Goal: Task Accomplishment & Management: Manage account settings

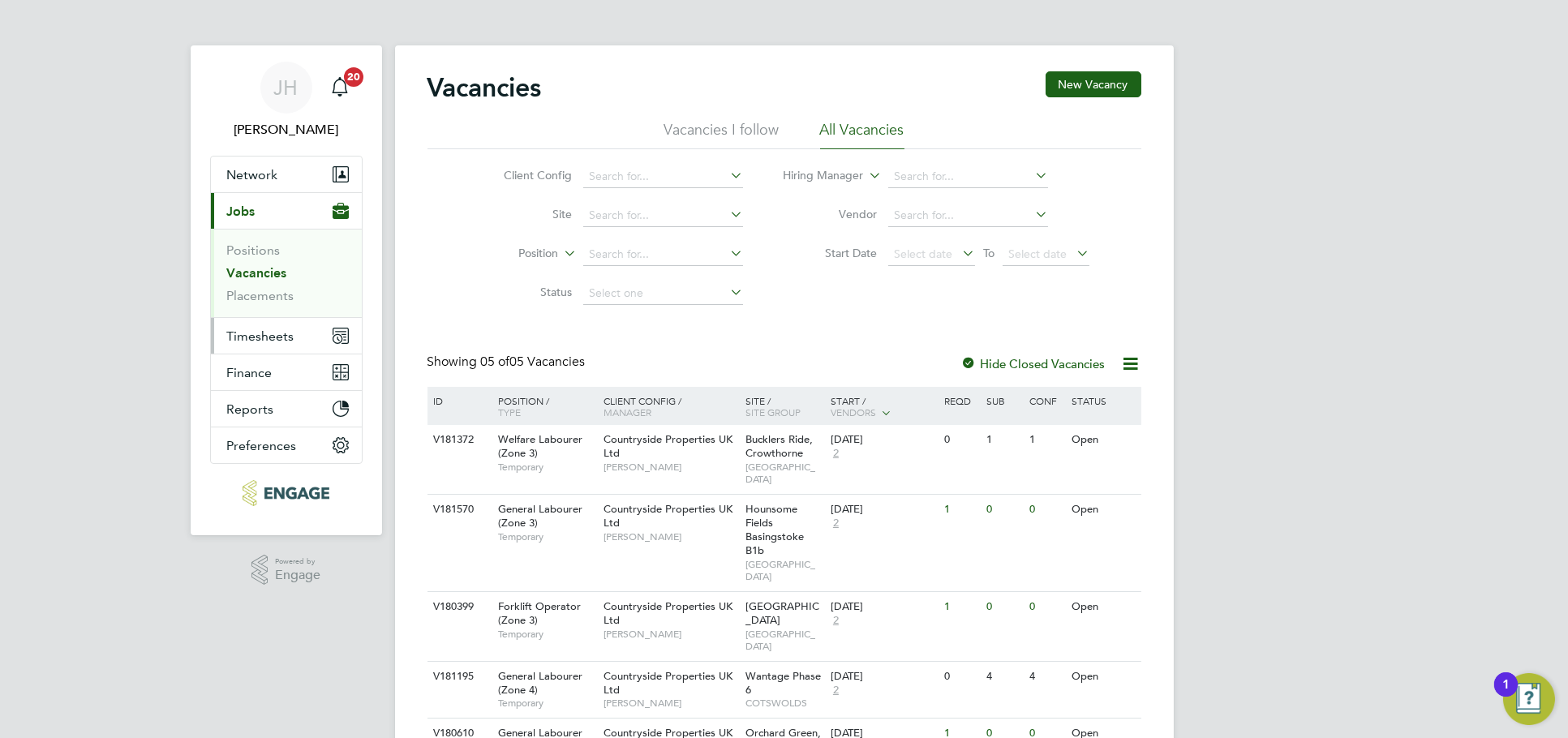
drag, startPoint x: 291, startPoint y: 335, endPoint x: 283, endPoint y: 311, distance: 25.3
click at [291, 335] on span "Timesheets" at bounding box center [261, 336] width 67 height 15
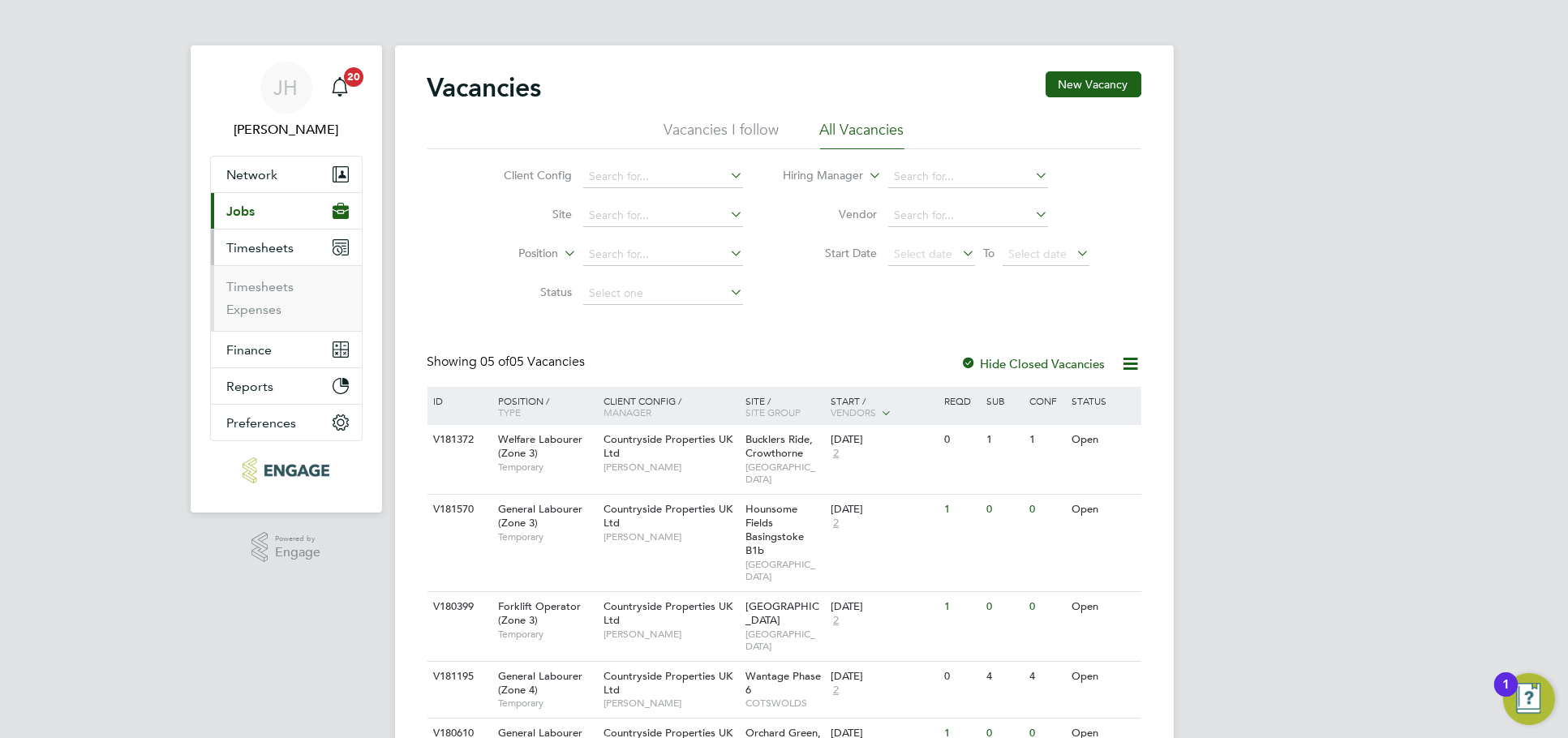
click at [271, 274] on ul "Timesheets Expenses" at bounding box center [286, 298] width 151 height 66
click at [271, 279] on link "Timesheets" at bounding box center [261, 287] width 67 height 15
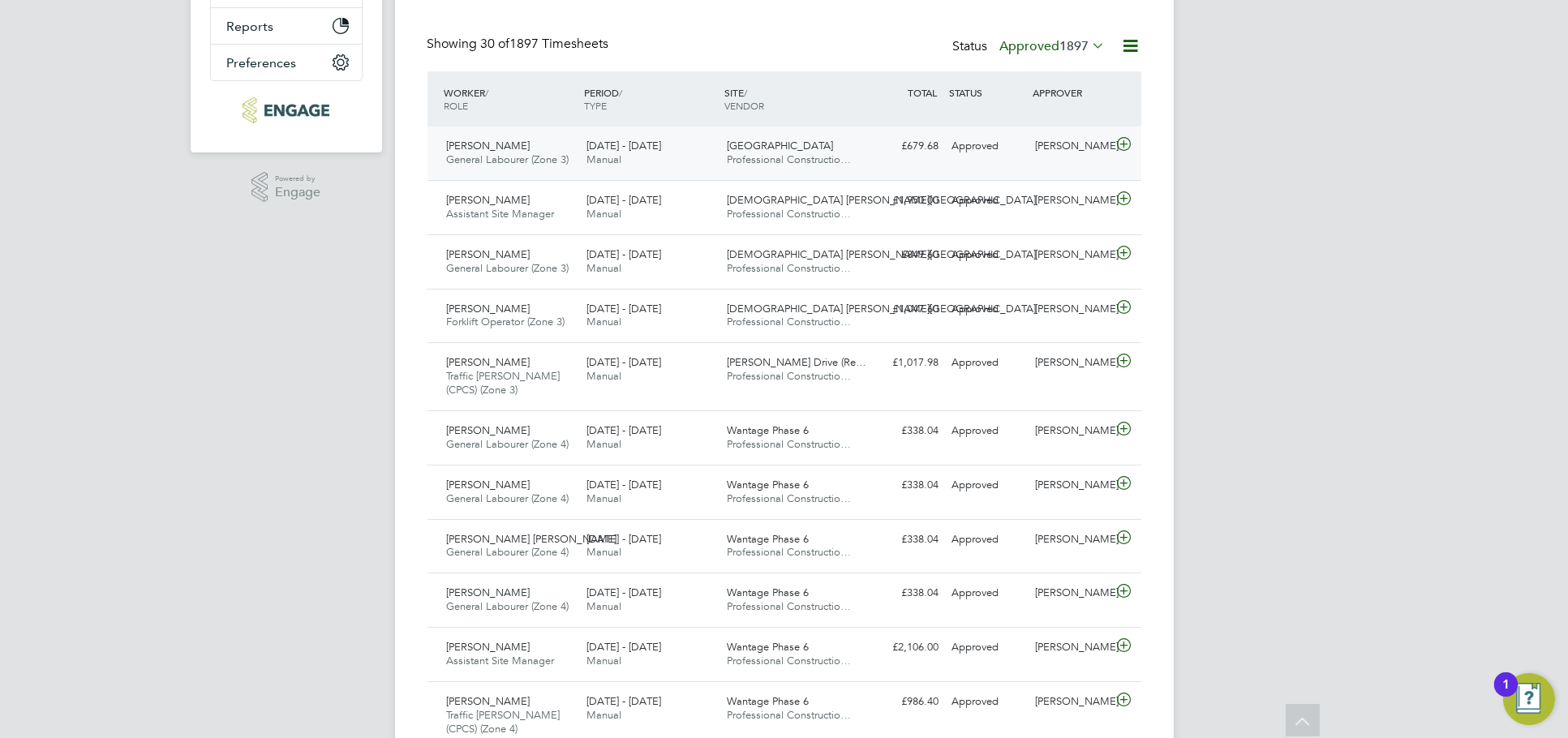
click at [1067, 157] on div "[PERSON_NAME]" at bounding box center [1070, 146] width 85 height 26
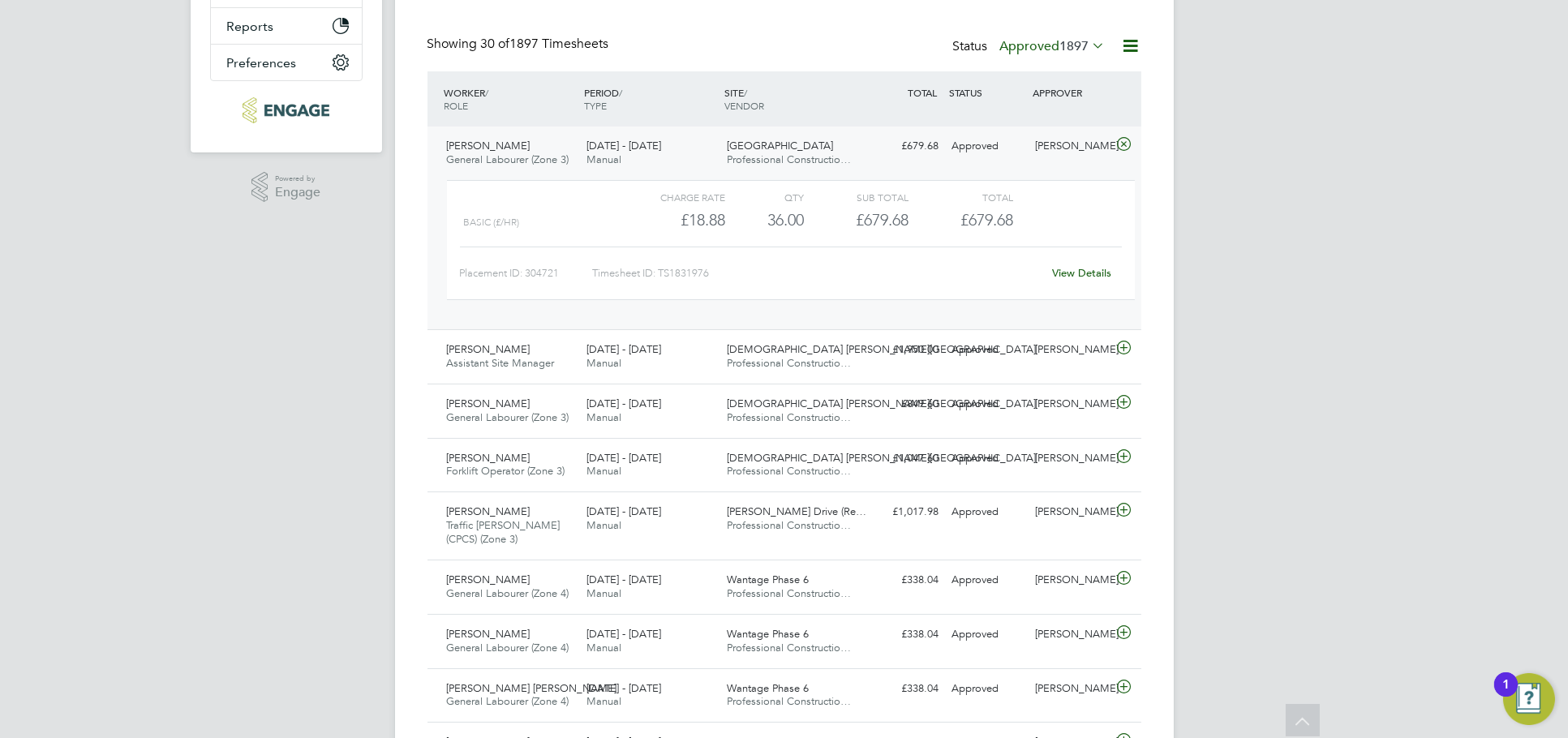
click at [1089, 267] on link "View Details" at bounding box center [1081, 272] width 59 height 14
click at [1068, 140] on div "Nick O'Shea" at bounding box center [1070, 146] width 85 height 26
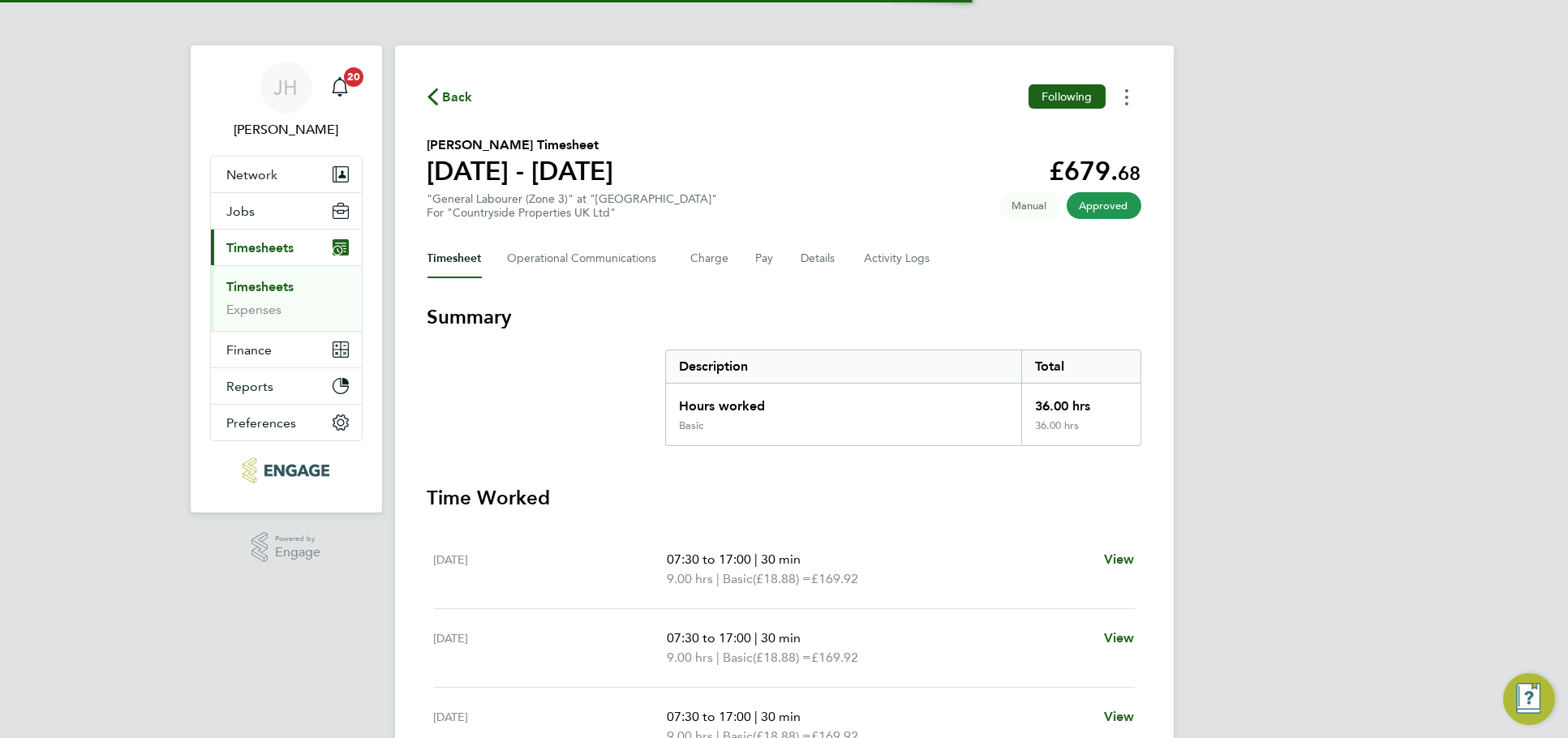
click at [1121, 95] on button "Timesheets Menu" at bounding box center [1127, 97] width 29 height 25
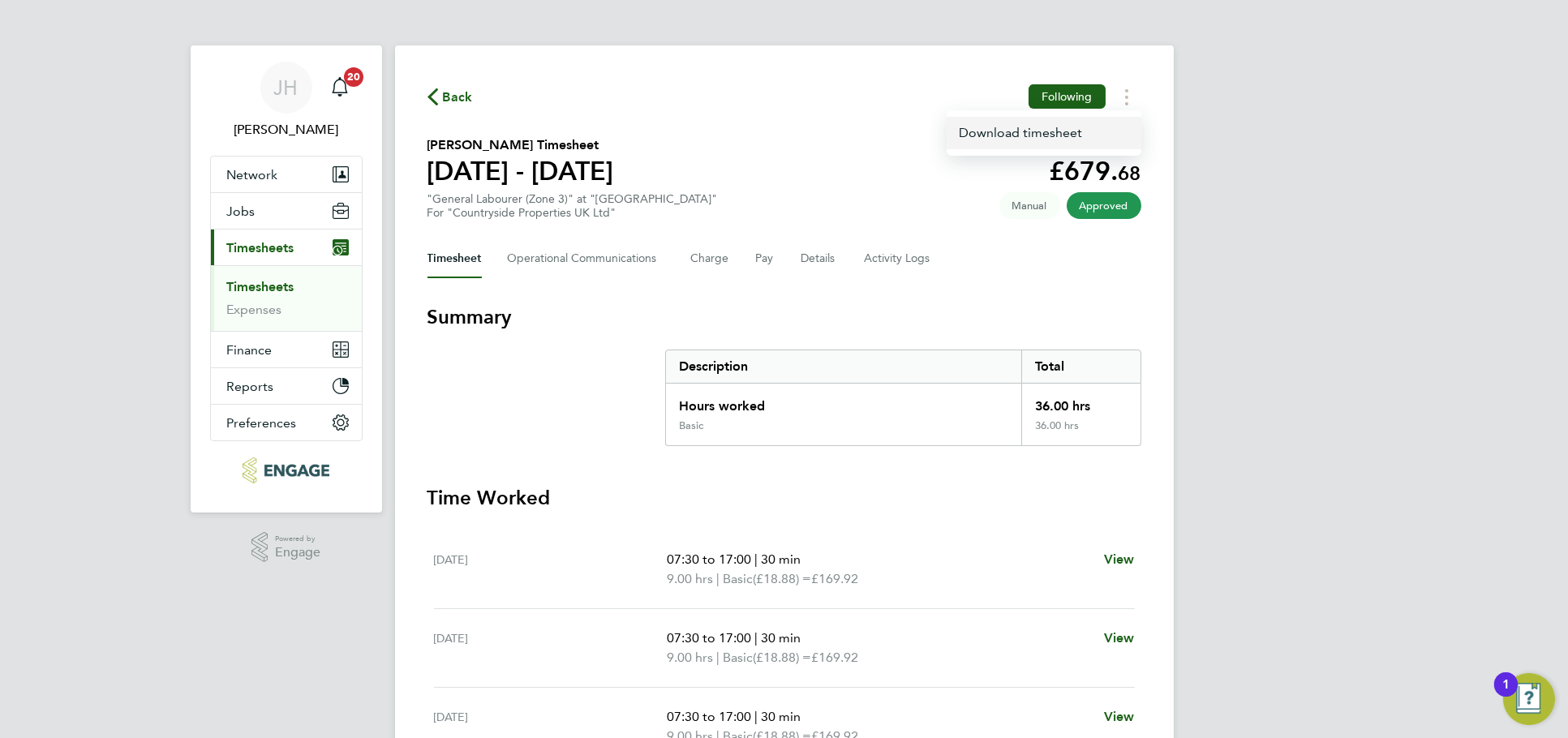
click at [1091, 137] on link "Download timesheet" at bounding box center [1044, 133] width 195 height 33
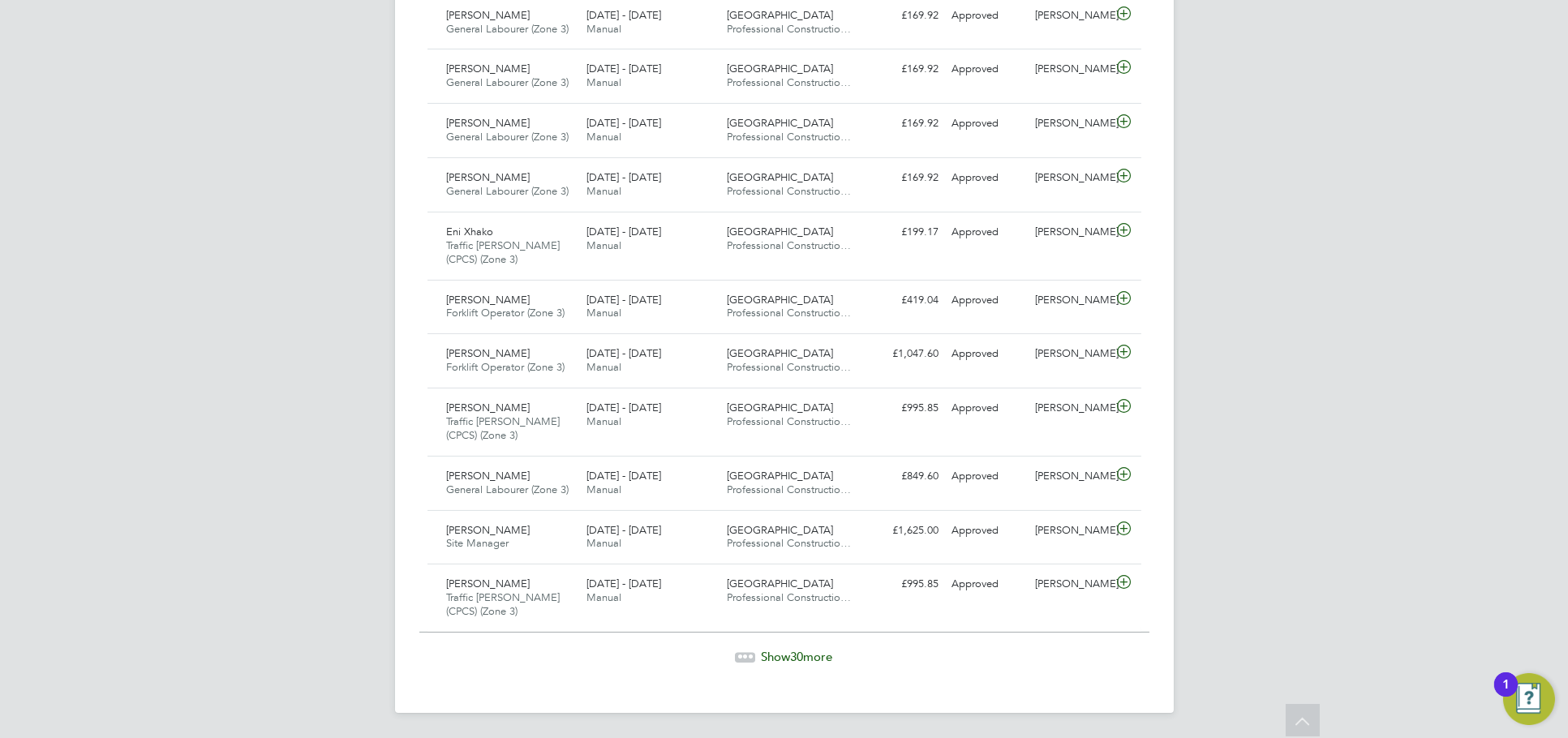
click at [791, 650] on span "30" at bounding box center [797, 656] width 13 height 15
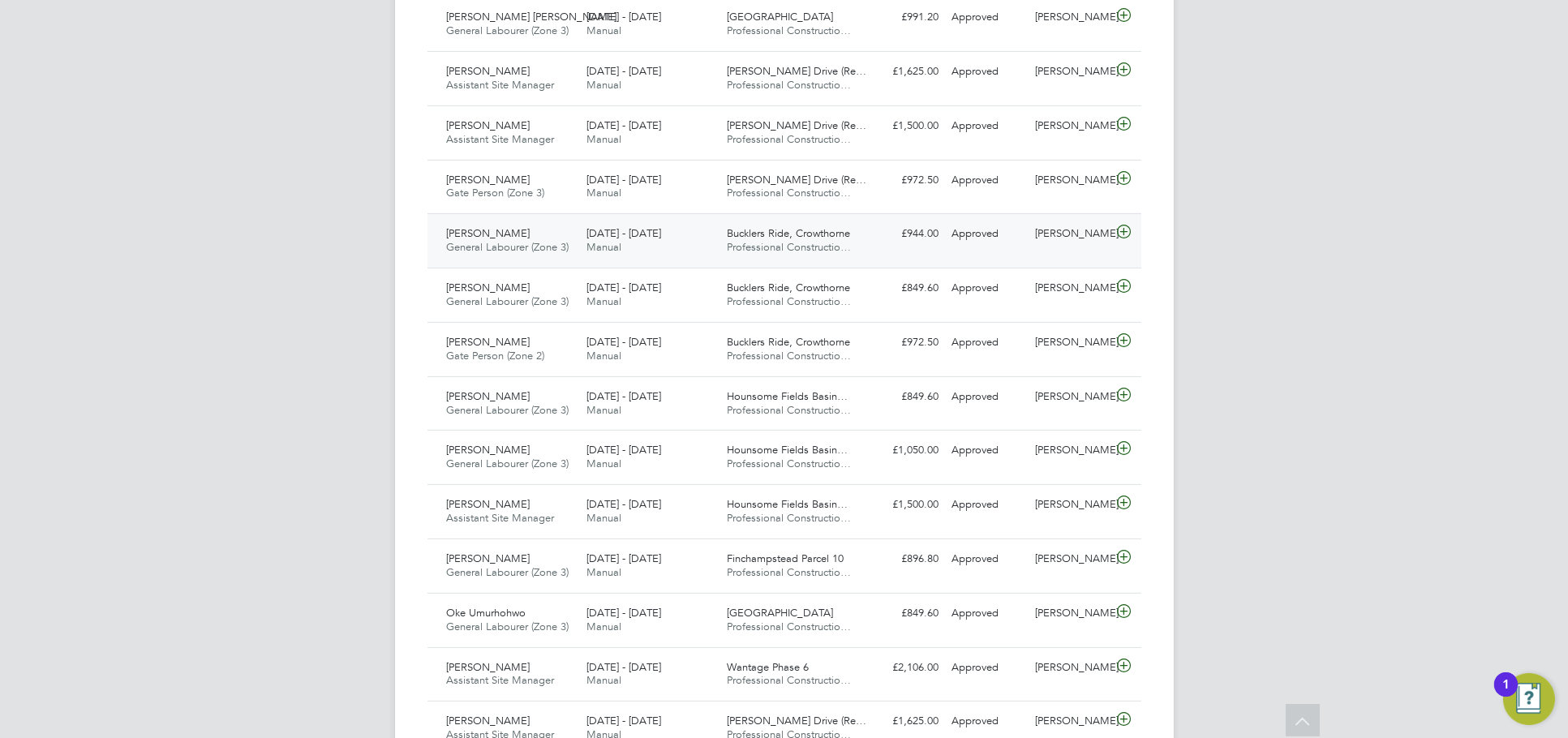
click at [1097, 239] on div "[PERSON_NAME]" at bounding box center [1070, 234] width 85 height 26
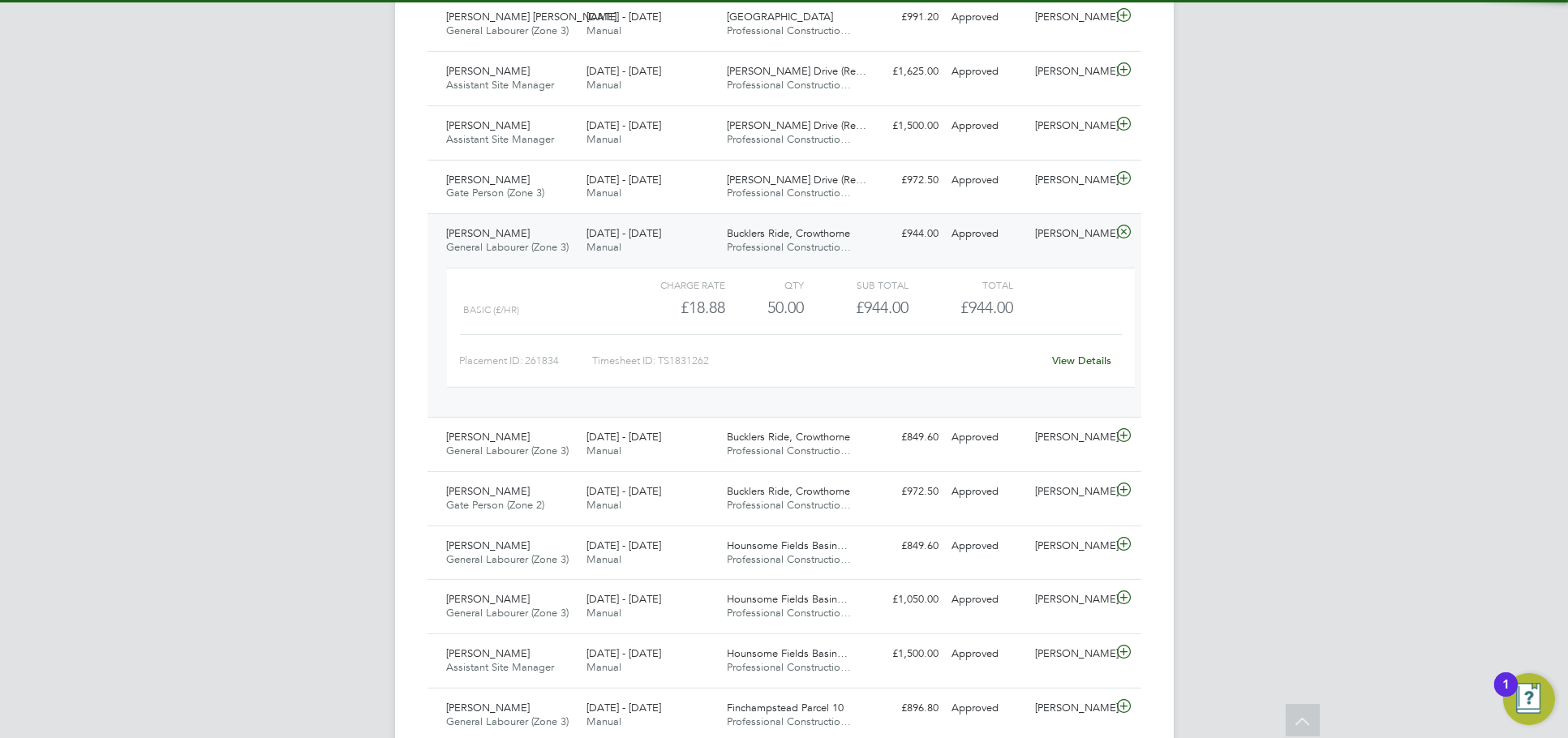
click at [1087, 359] on link "View Details" at bounding box center [1081, 360] width 59 height 14
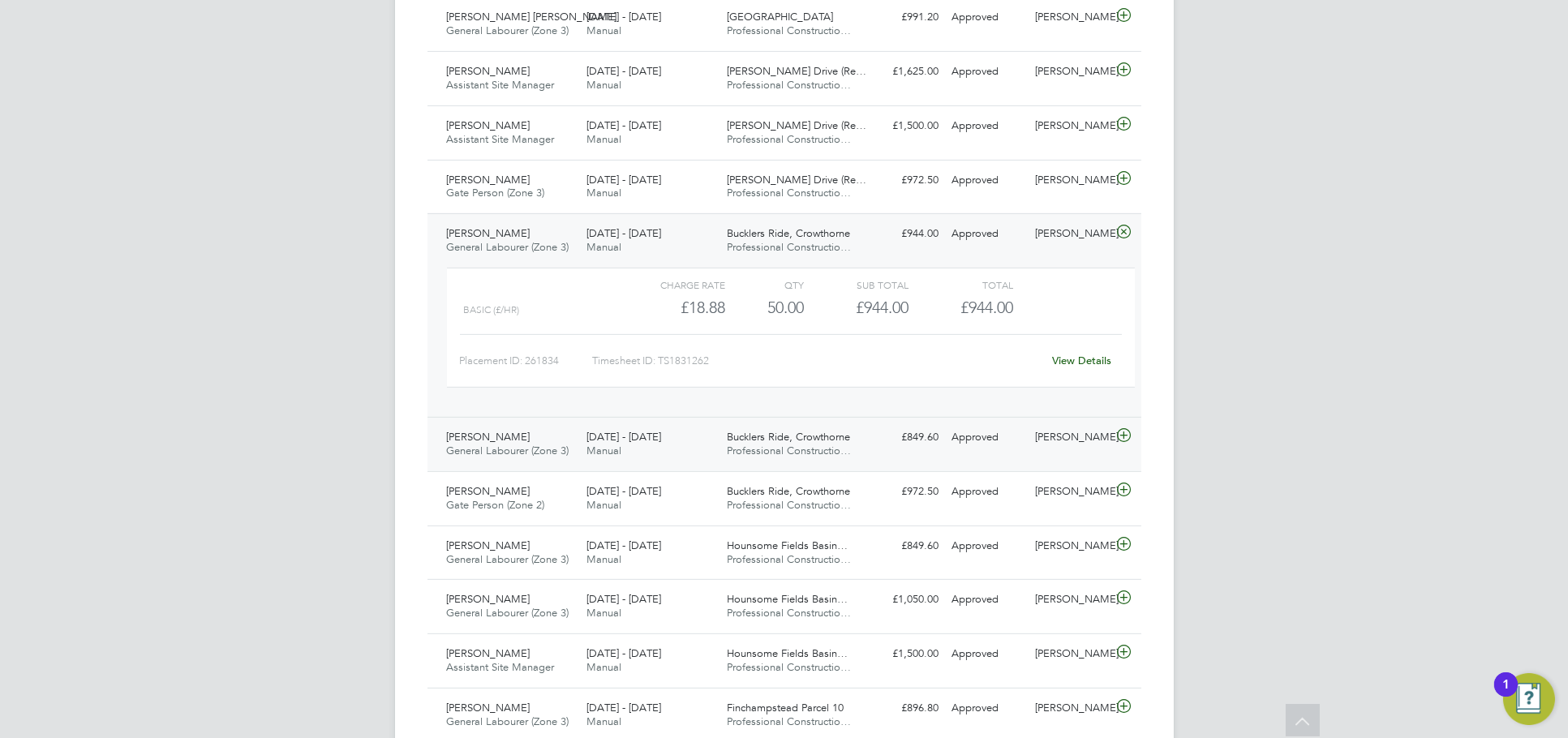
click at [1067, 443] on div "Nick Wilcock" at bounding box center [1070, 437] width 85 height 26
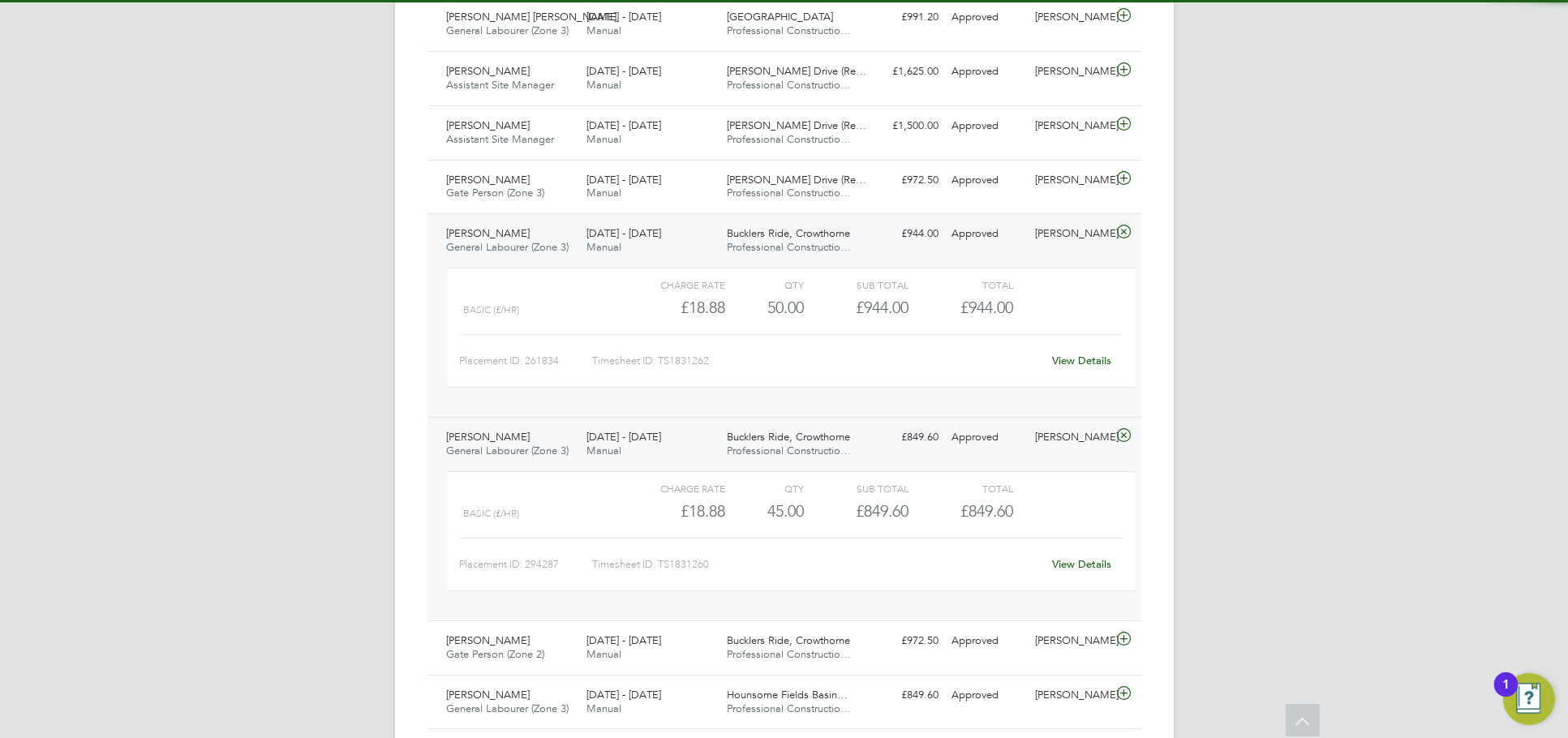
click at [1079, 562] on link "View Details" at bounding box center [1081, 564] width 59 height 14
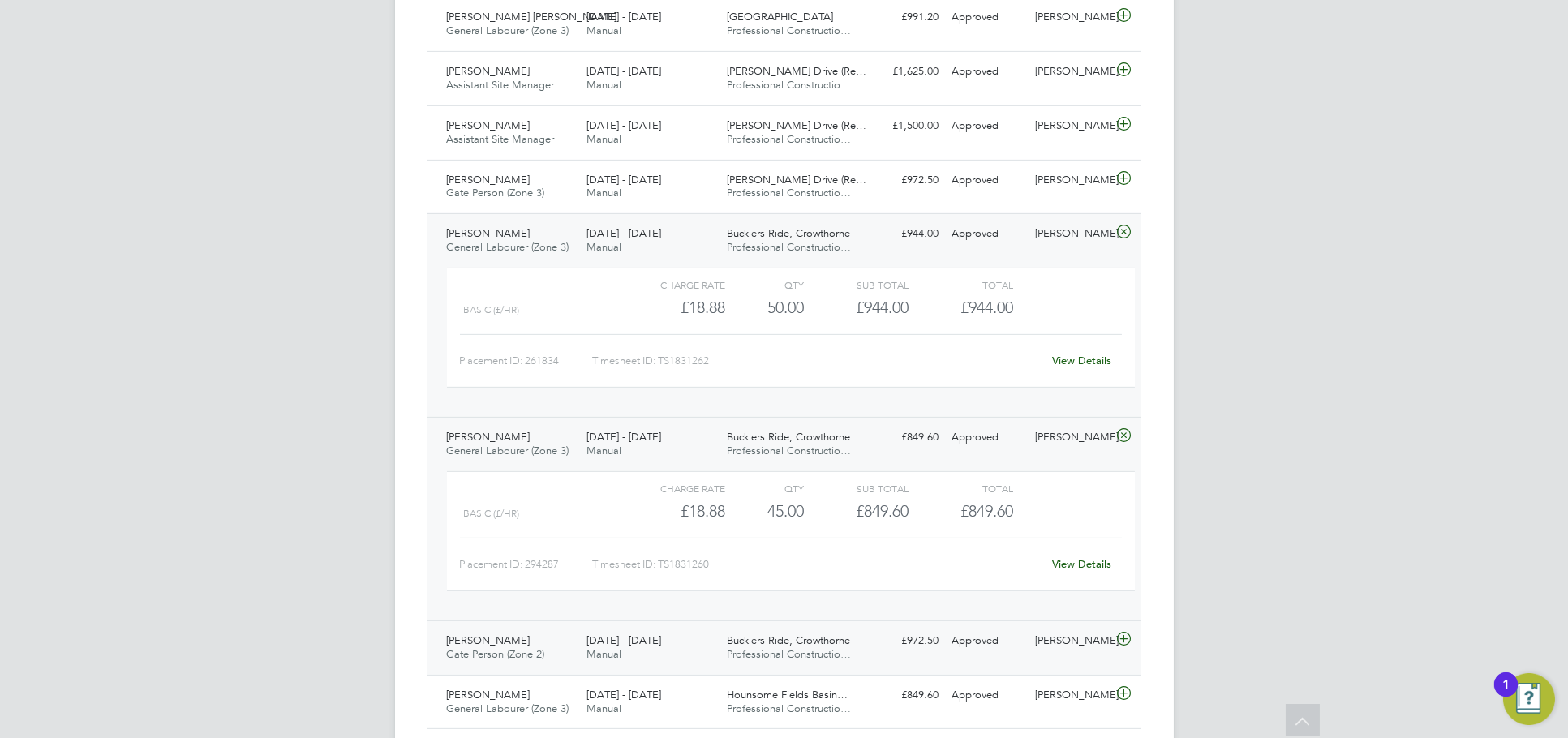
click at [1054, 652] on div "Nick Wilcock" at bounding box center [1070, 641] width 85 height 26
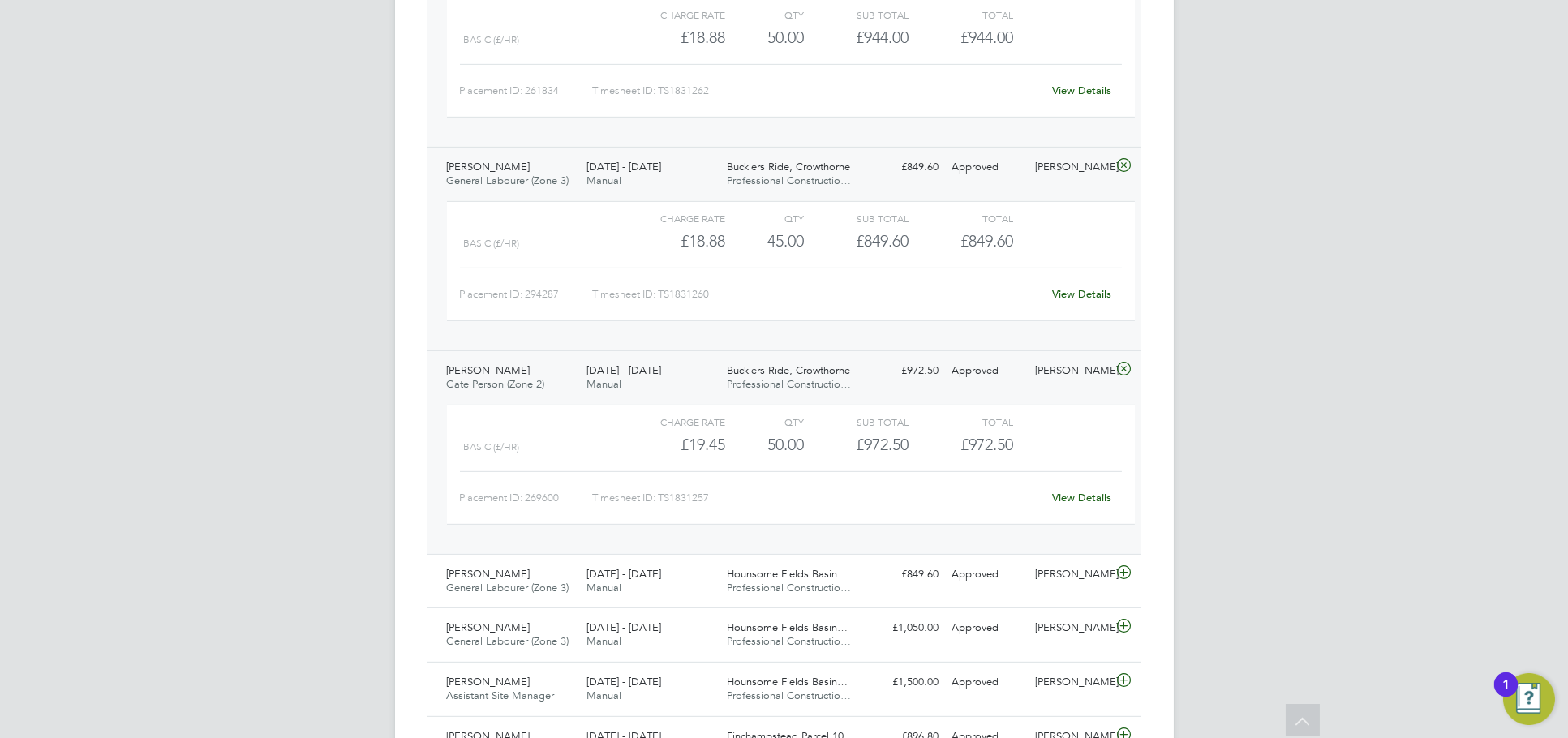
click at [1104, 485] on div "View Details" at bounding box center [1081, 498] width 79 height 26
click at [1104, 494] on link "View Details" at bounding box center [1081, 498] width 59 height 14
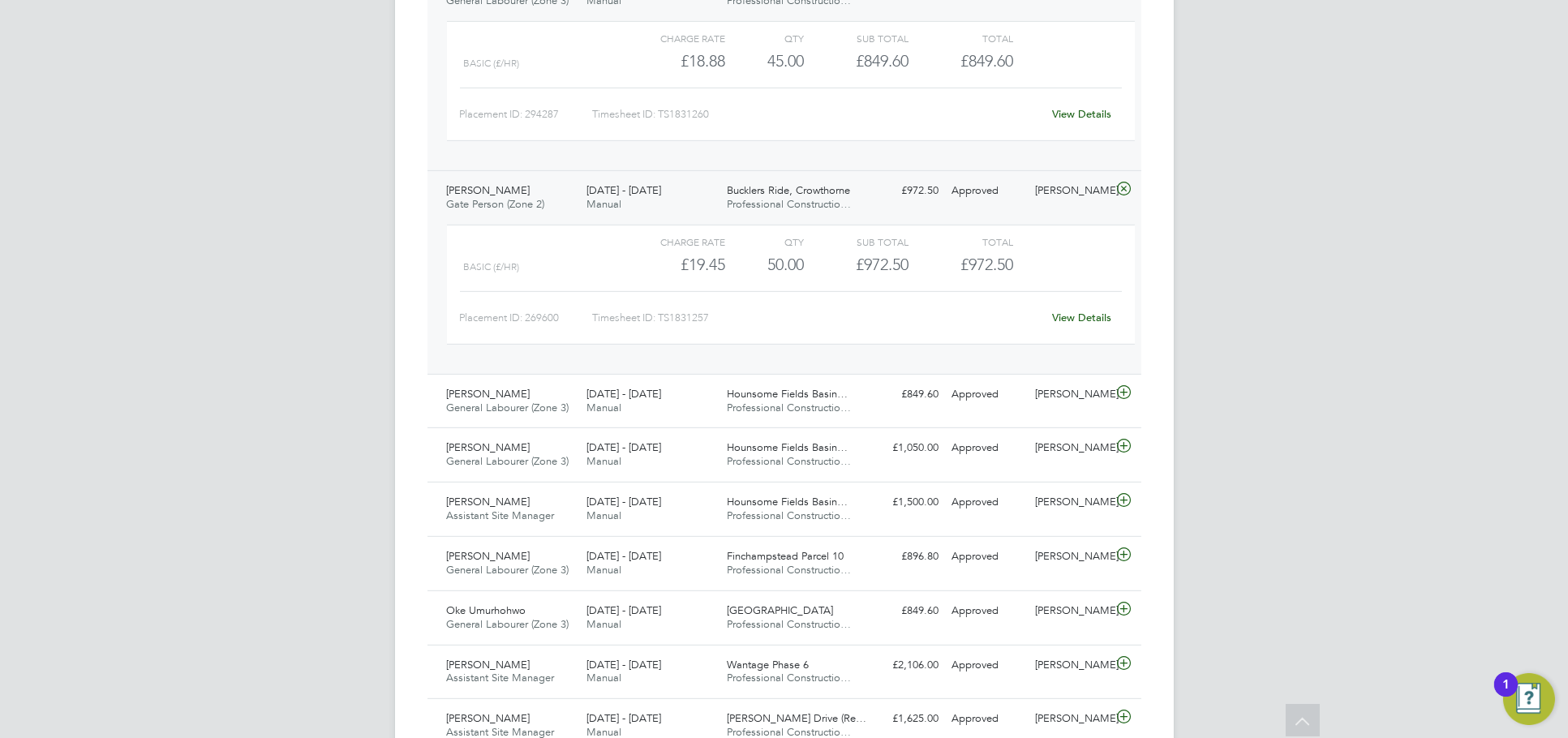
click at [1046, 209] on div "Brian Munden Gate Person (Zone 2) 22 - 28 Sep 2025 22 - 28 Sep 2025 Manual Buck…" at bounding box center [784, 272] width 714 height 204
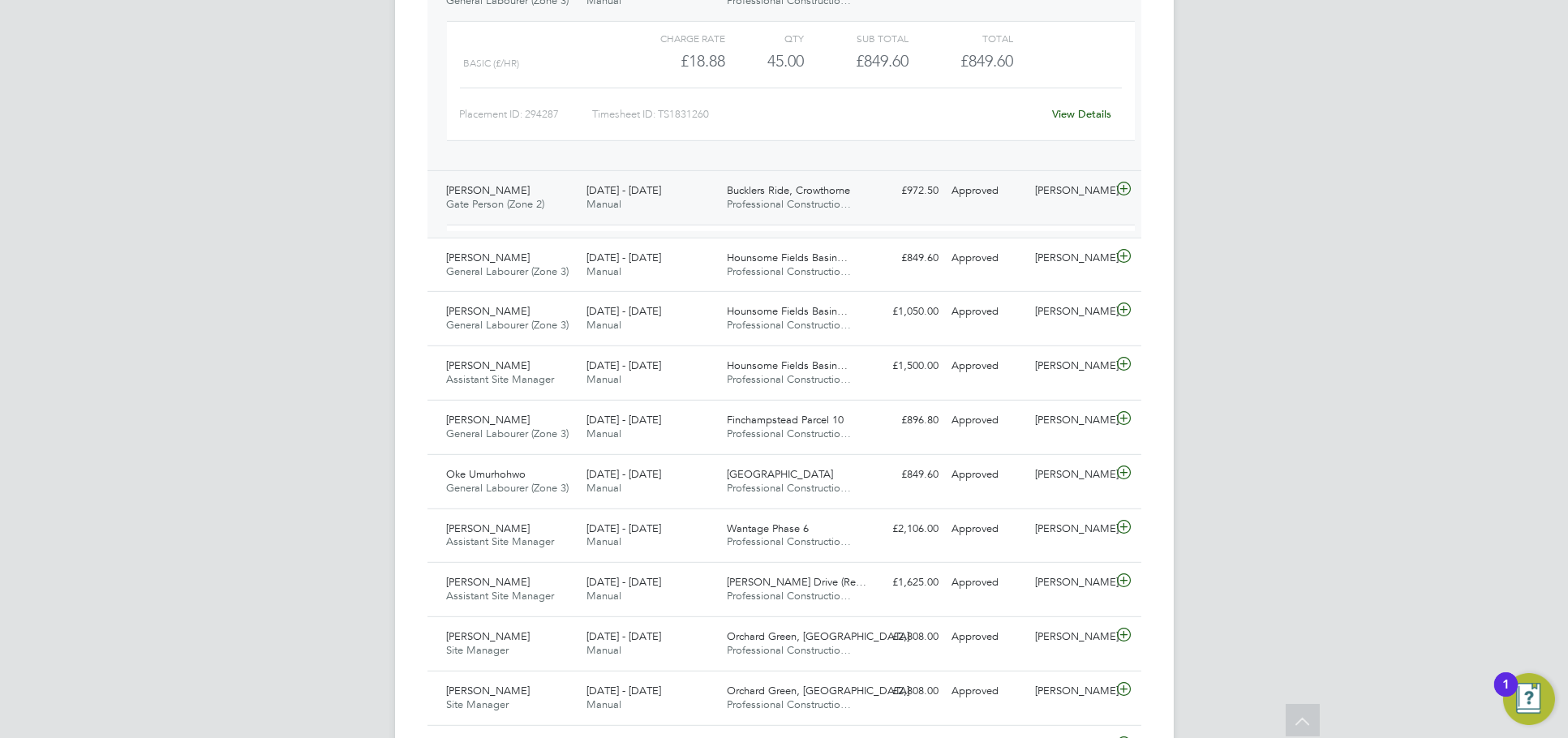
scroll to position [2553, 0]
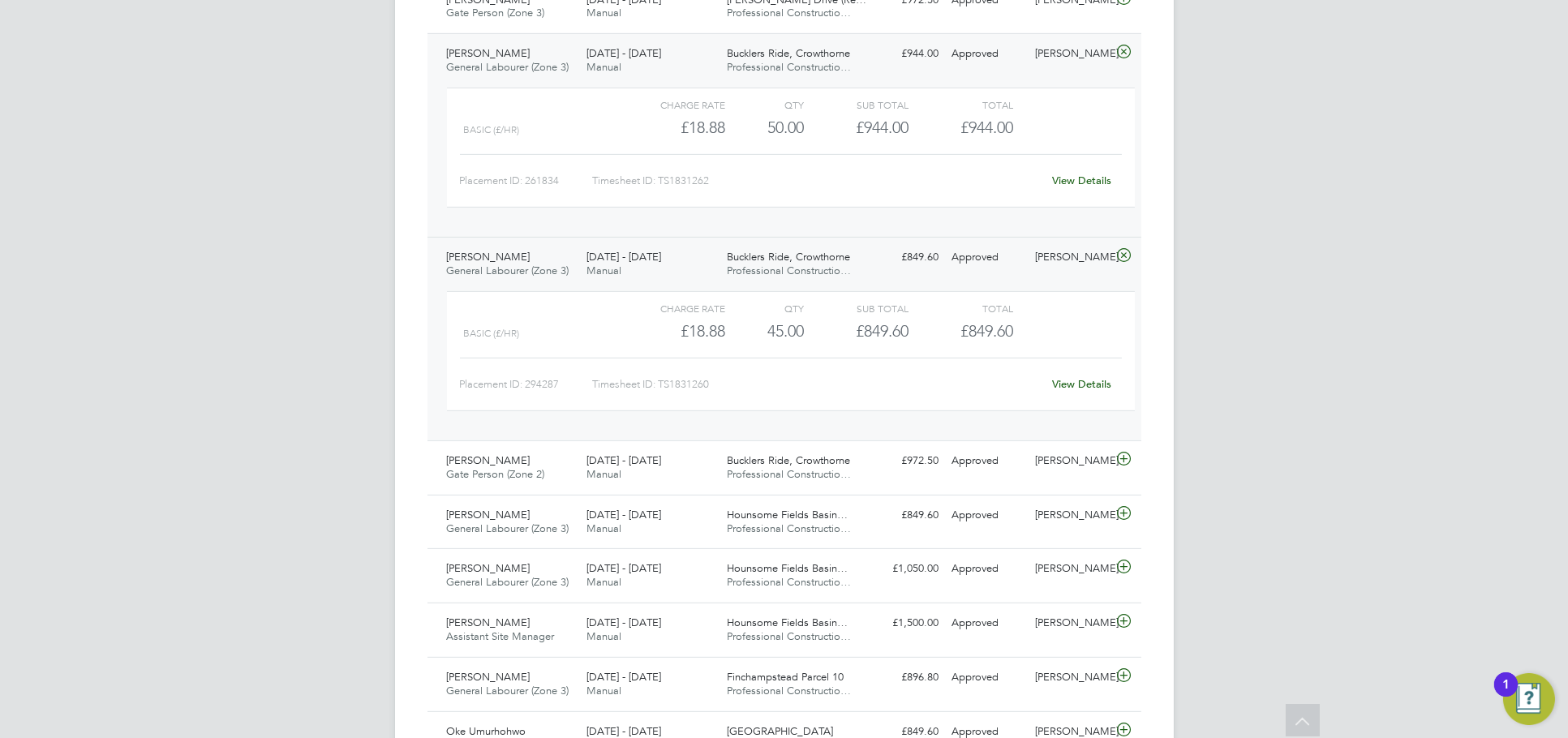
click at [1072, 268] on div "Nick Wilcock" at bounding box center [1070, 257] width 85 height 26
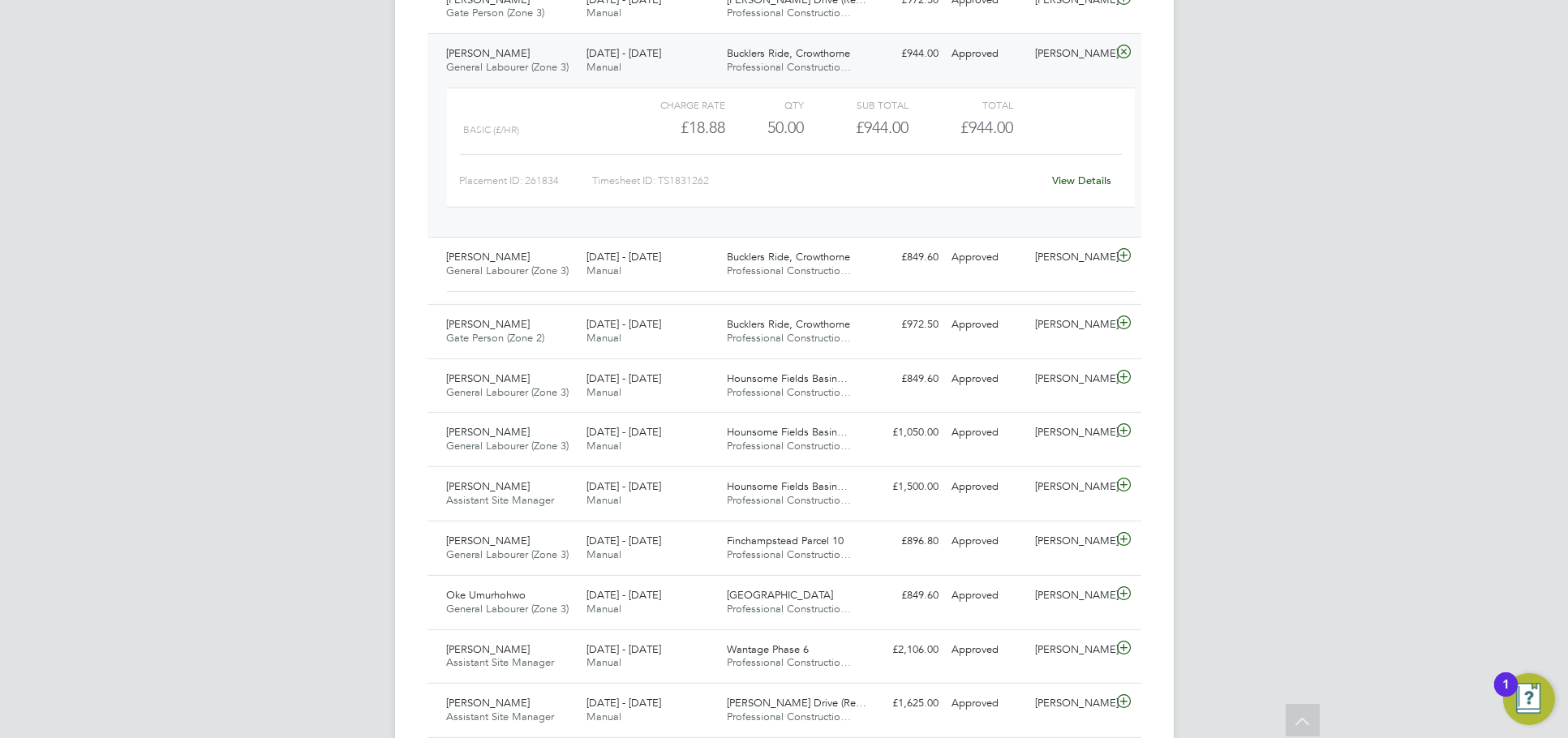
click at [1051, 76] on div "Ivan Ianev General Labourer (Zone 3) 22 - 28 Sep 2025 22 - 28 Sep 2025 Manual B…" at bounding box center [784, 136] width 714 height 204
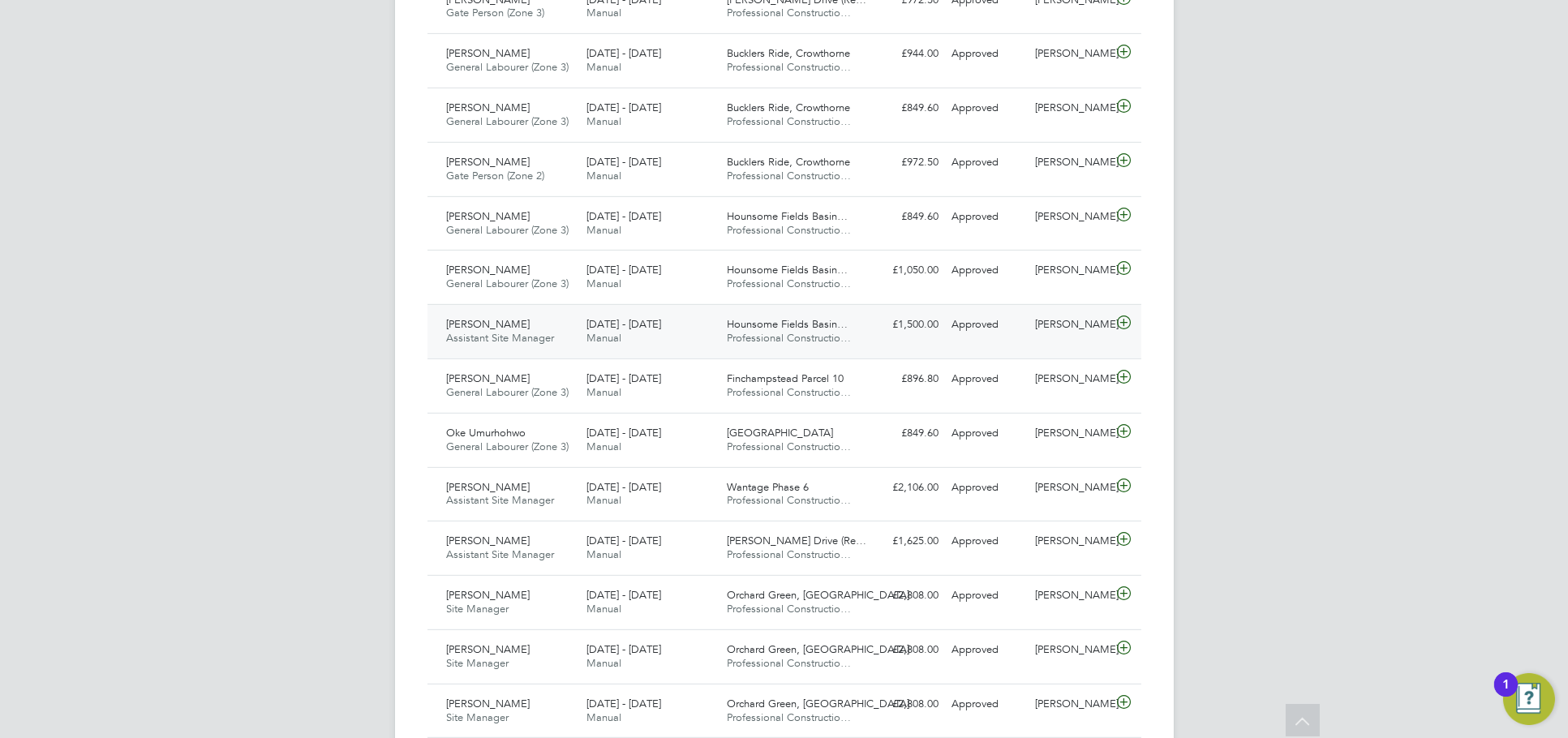
click at [1064, 348] on div "Martin Chambers Assistant Site Manager 22 - 28 Sep 2025 22 - 28 Sep 2025 Manual…" at bounding box center [784, 331] width 714 height 55
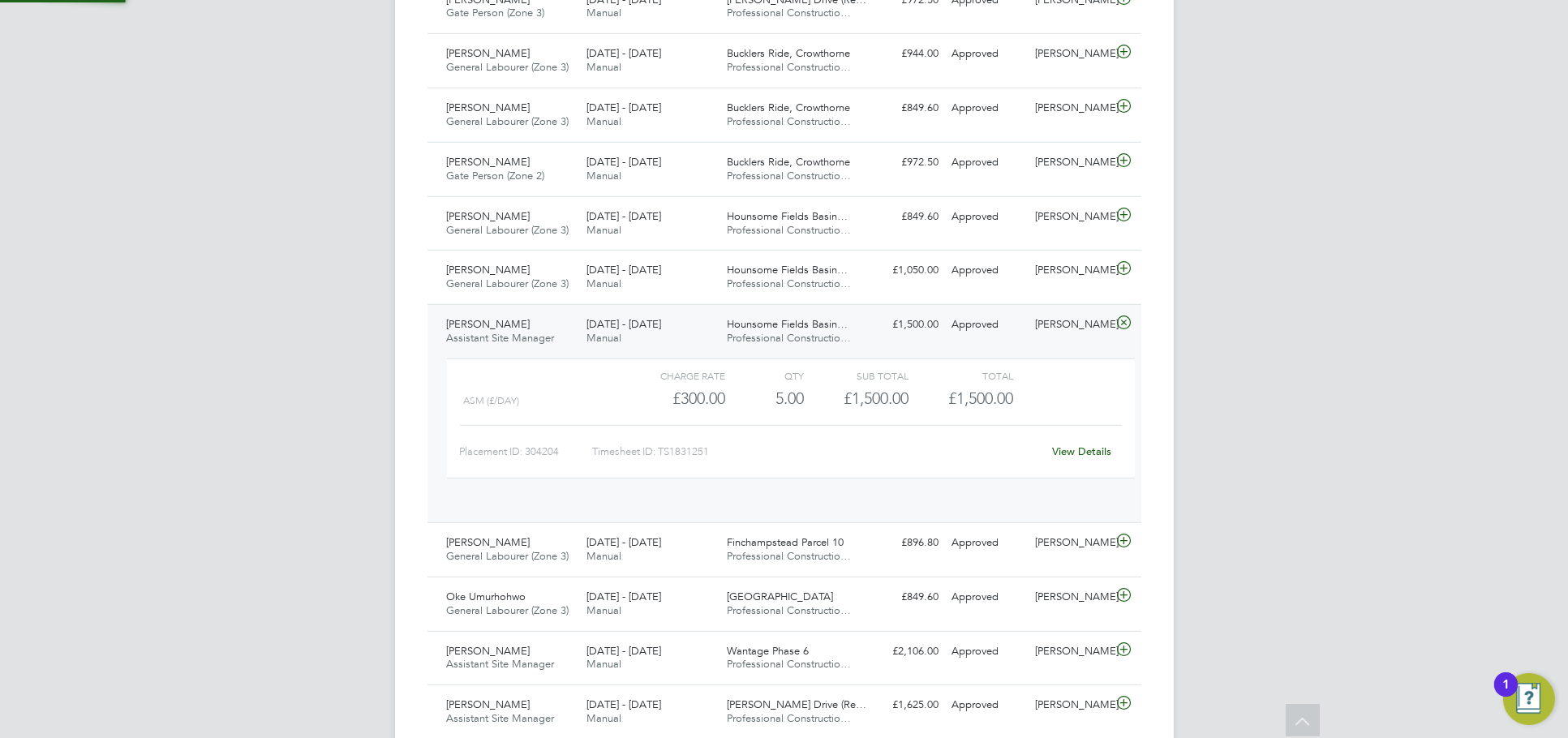
scroll to position [27, 157]
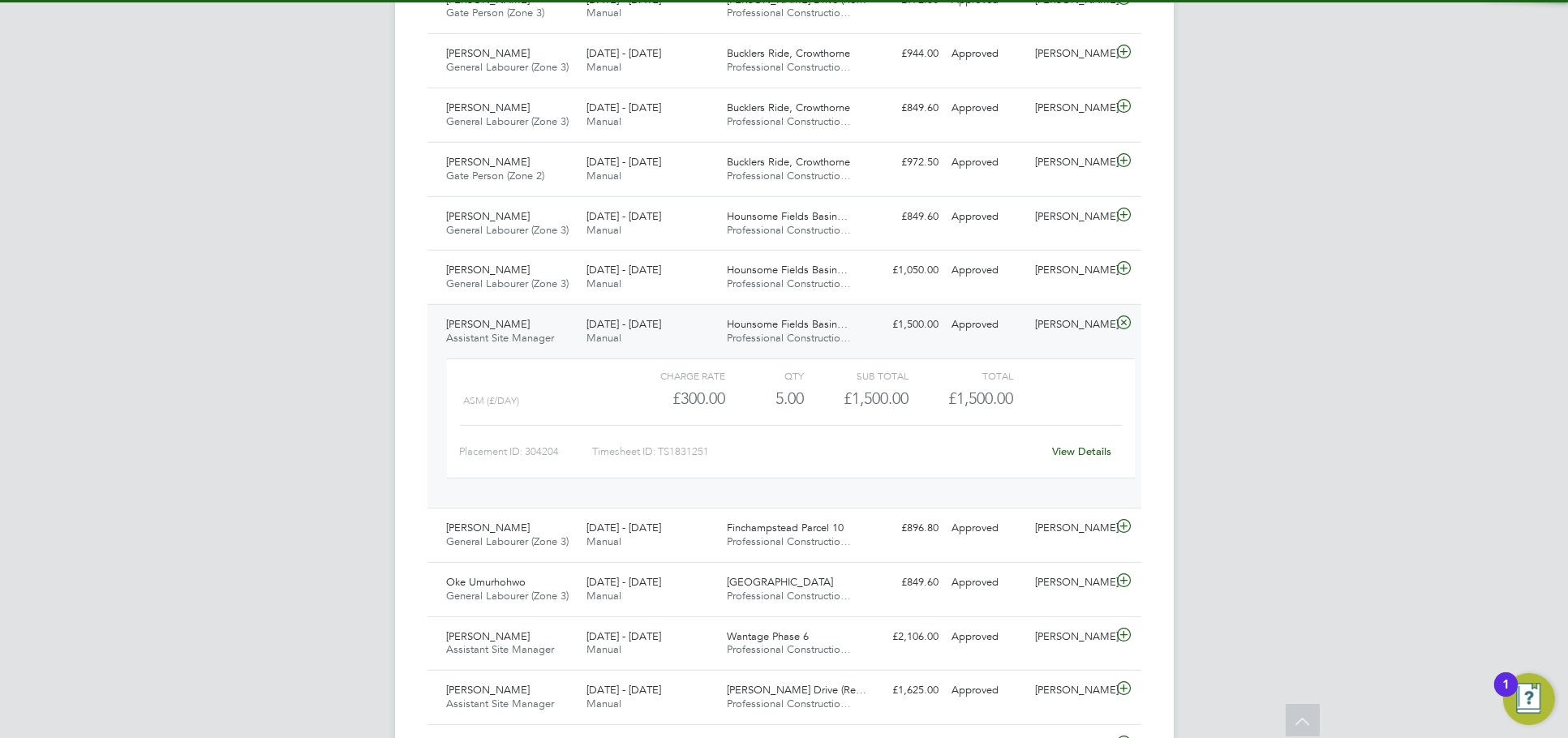
click at [1091, 449] on link "View Details" at bounding box center [1081, 451] width 59 height 14
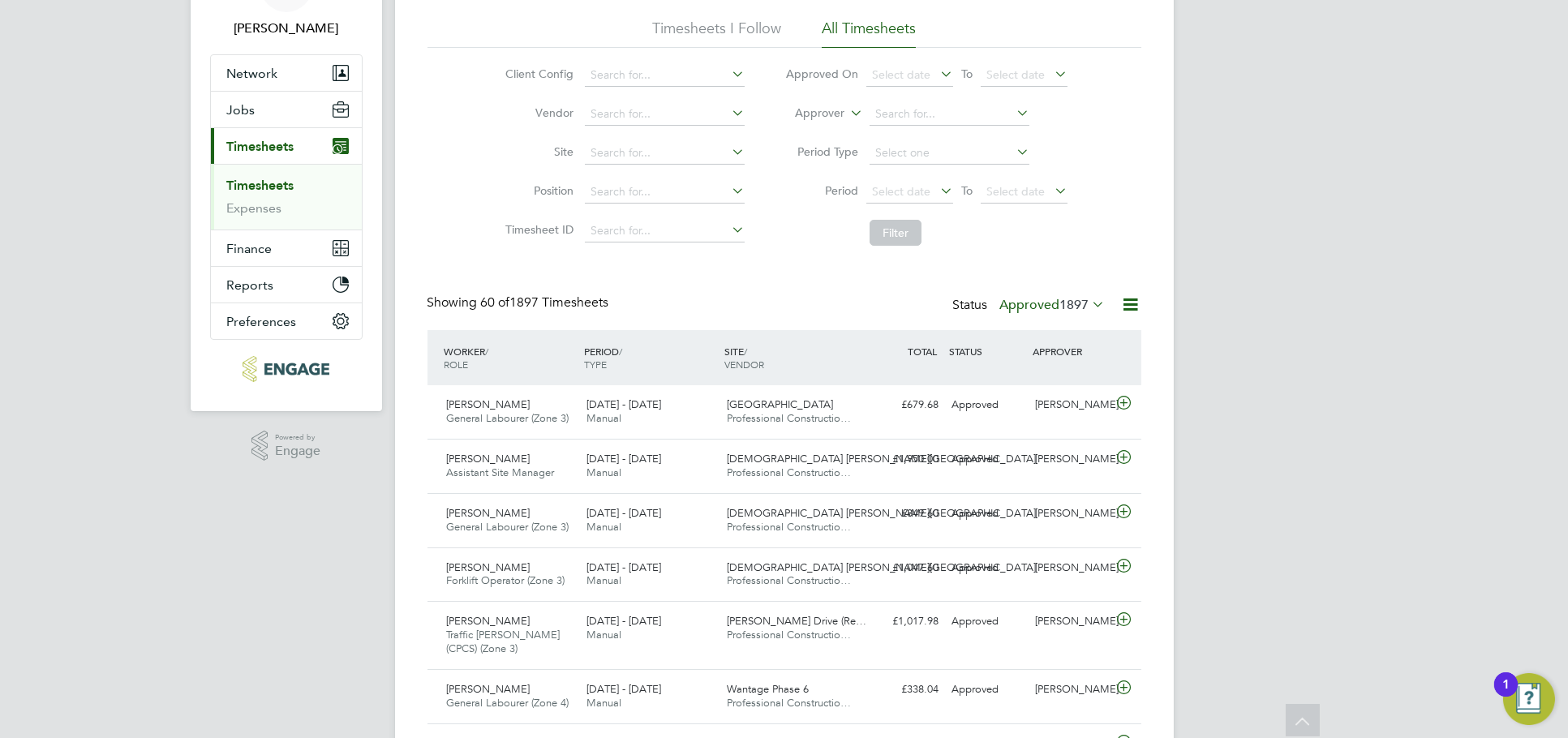
scroll to position [0, 0]
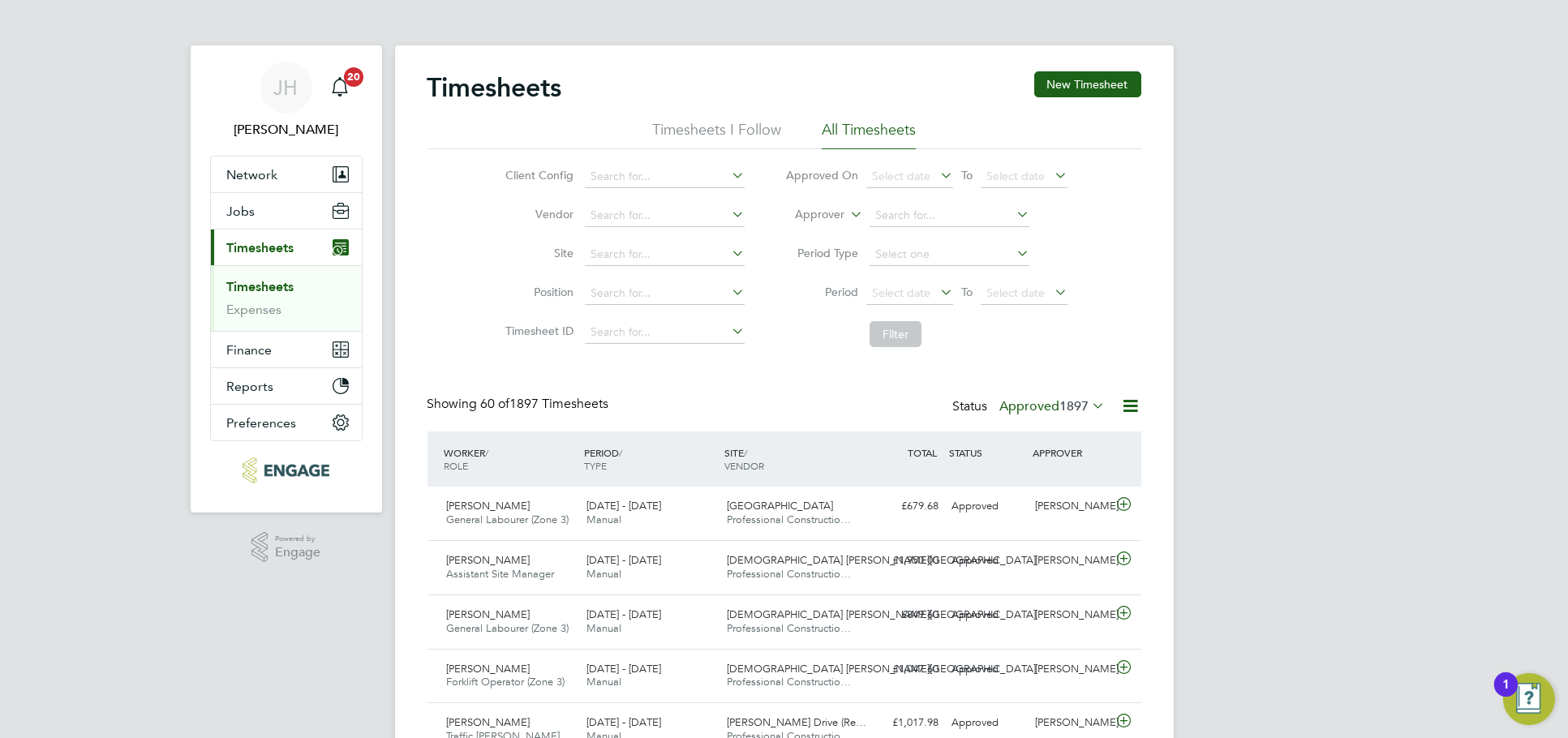
click at [1060, 408] on span "1897" at bounding box center [1075, 407] width 29 height 16
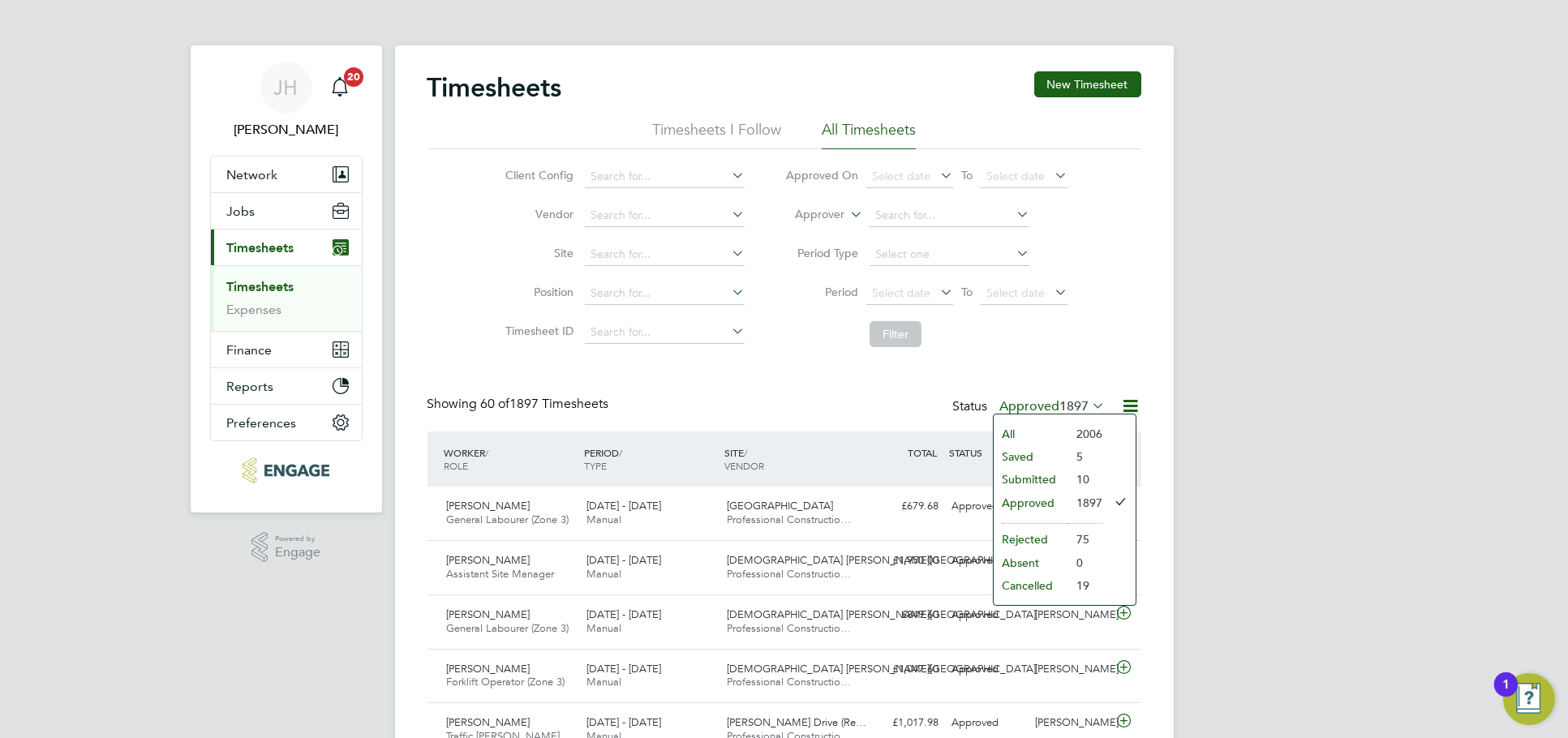
click at [1046, 478] on li "Submitted" at bounding box center [1030, 480] width 75 height 23
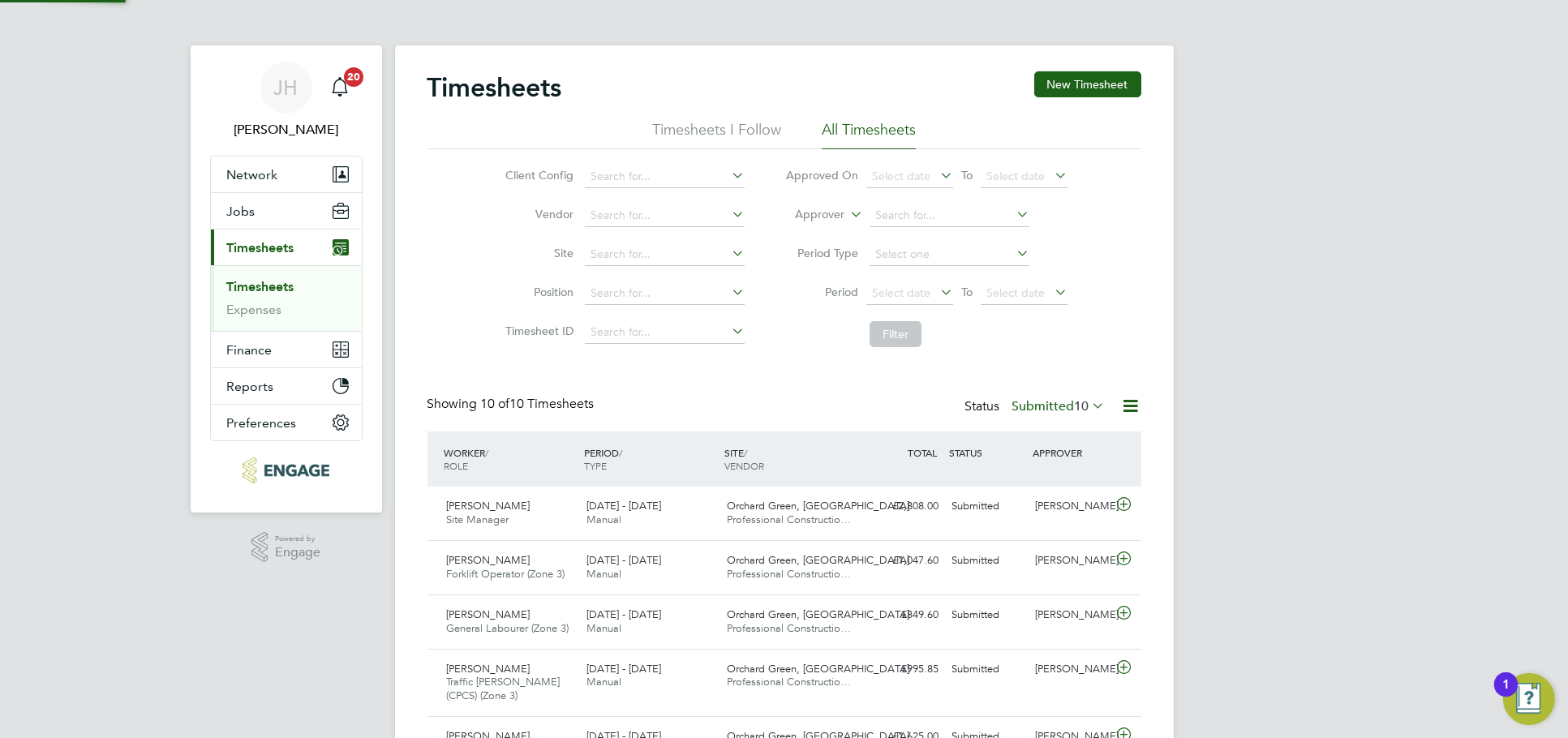
scroll to position [41, 140]
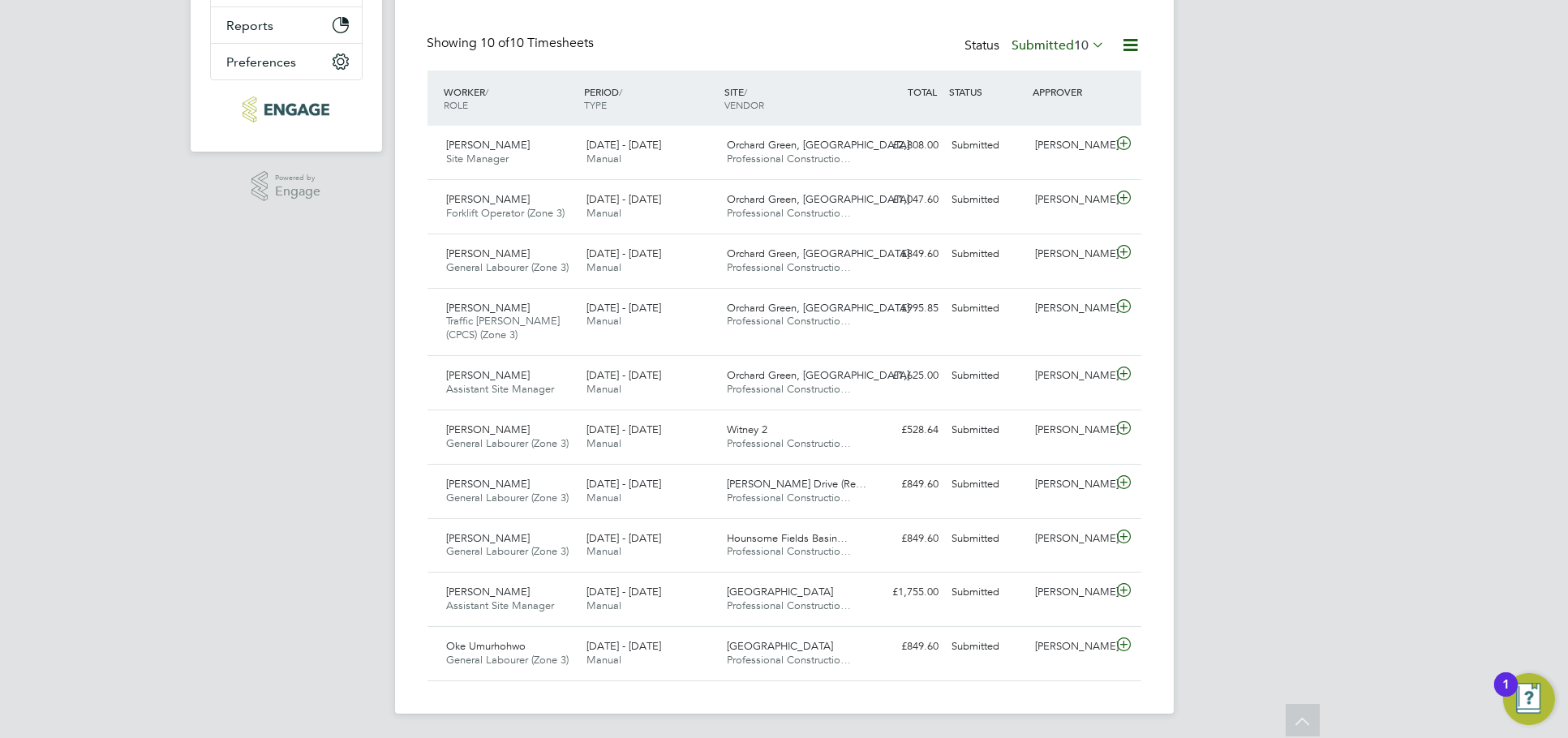
click at [1086, 37] on span "10" at bounding box center [1082, 45] width 15 height 16
click at [1051, 145] on li "Approved" at bounding box center [1038, 142] width 75 height 23
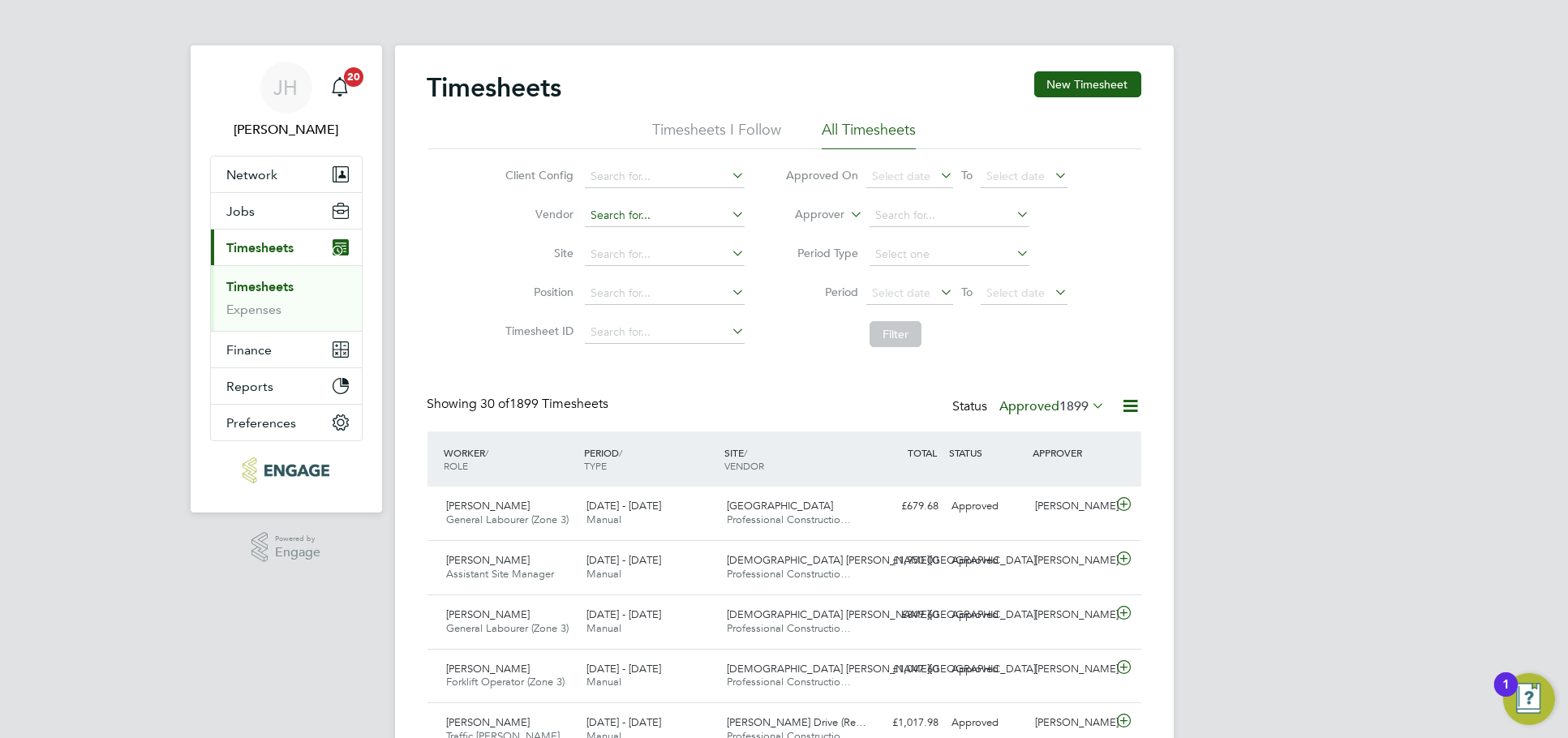
click at [658, 214] on input at bounding box center [665, 216] width 160 height 23
click at [684, 254] on input at bounding box center [665, 255] width 160 height 23
click at [693, 274] on li "Hounsome Fields Basingstoke B2" at bounding box center [701, 277] width 236 height 22
type input "Hounsome Fields Basingstoke B2"
click at [906, 321] on button "Filter" at bounding box center [895, 334] width 52 height 26
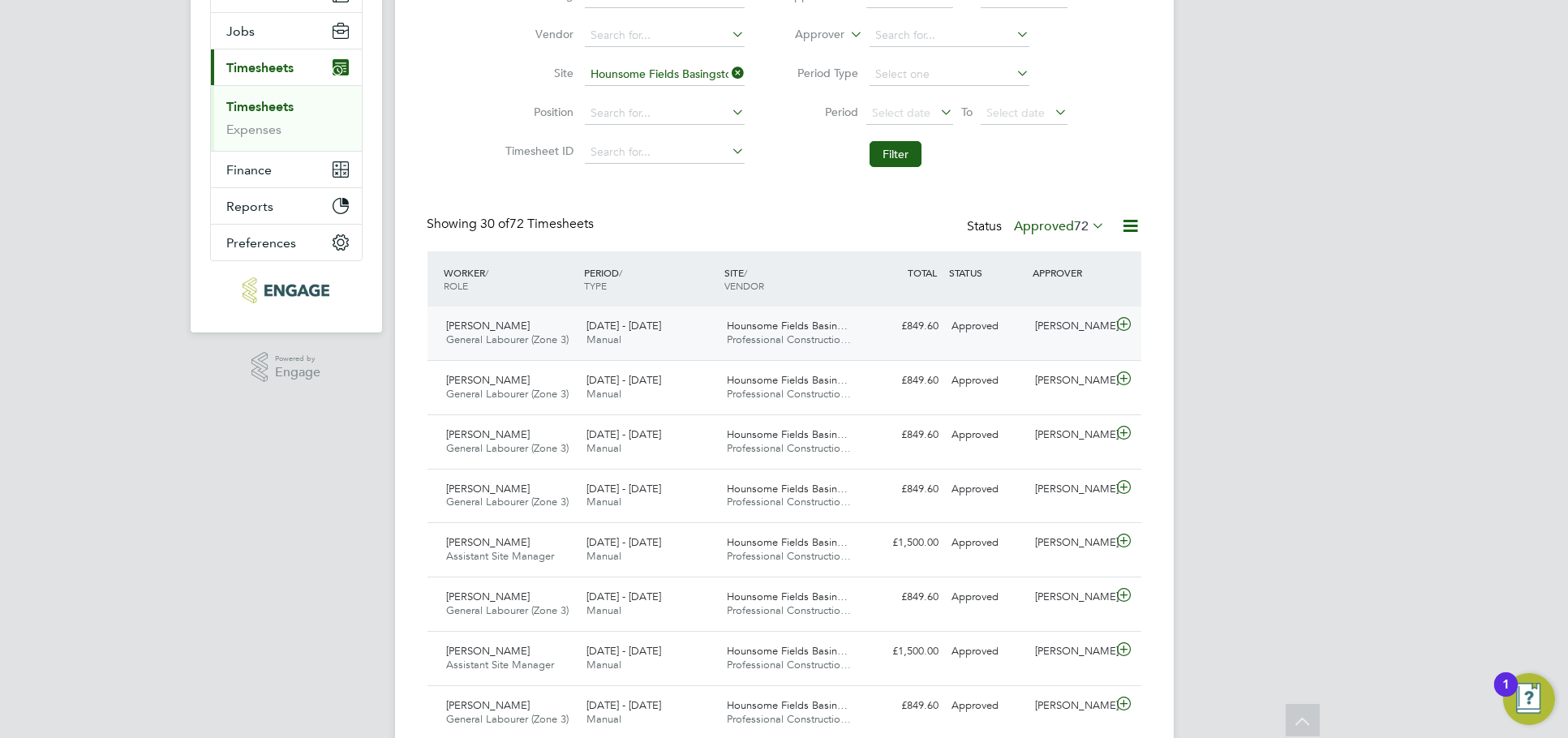
click at [1036, 329] on div "Wayne Harris" at bounding box center [1070, 326] width 85 height 26
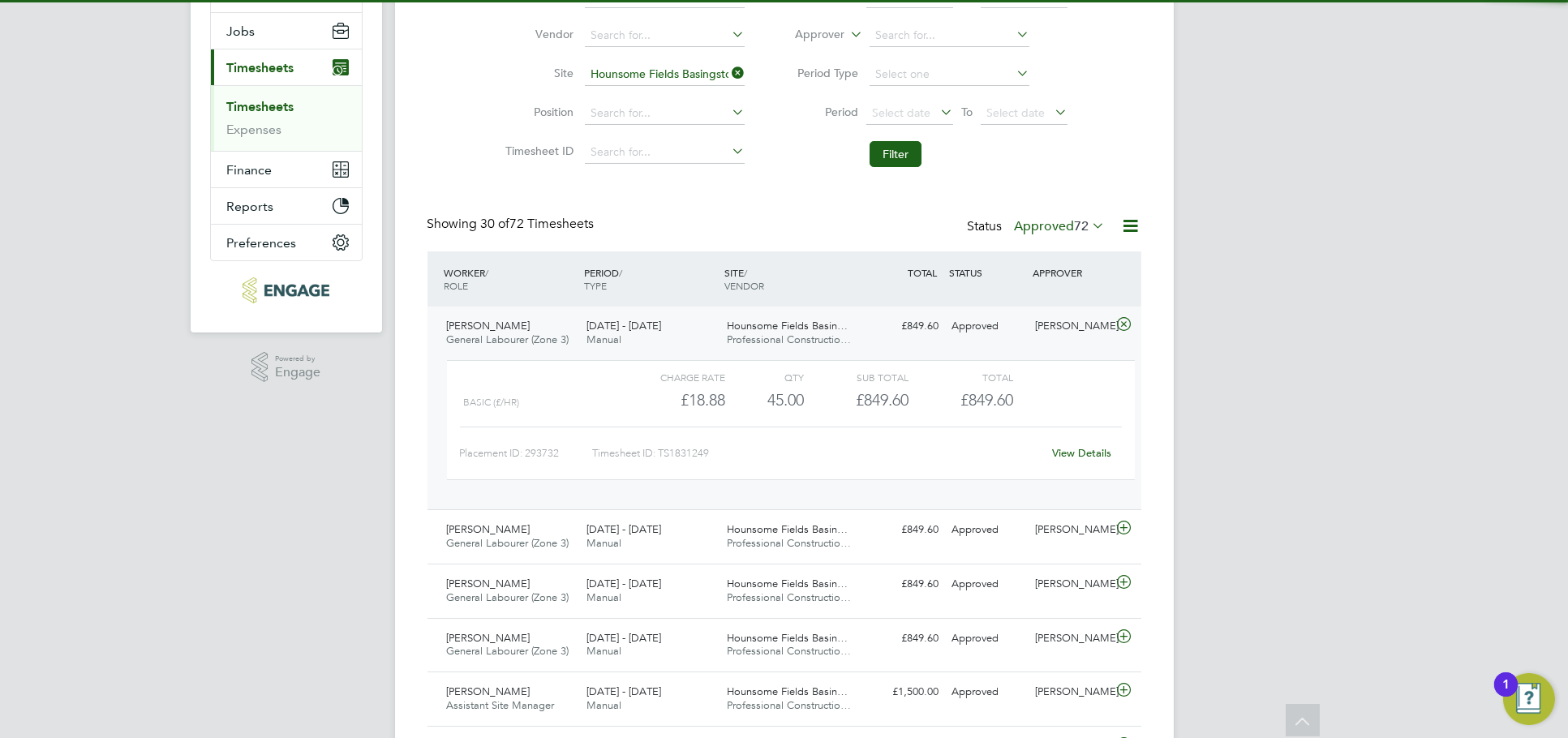
click at [1078, 465] on div "View Details" at bounding box center [1081, 453] width 79 height 26
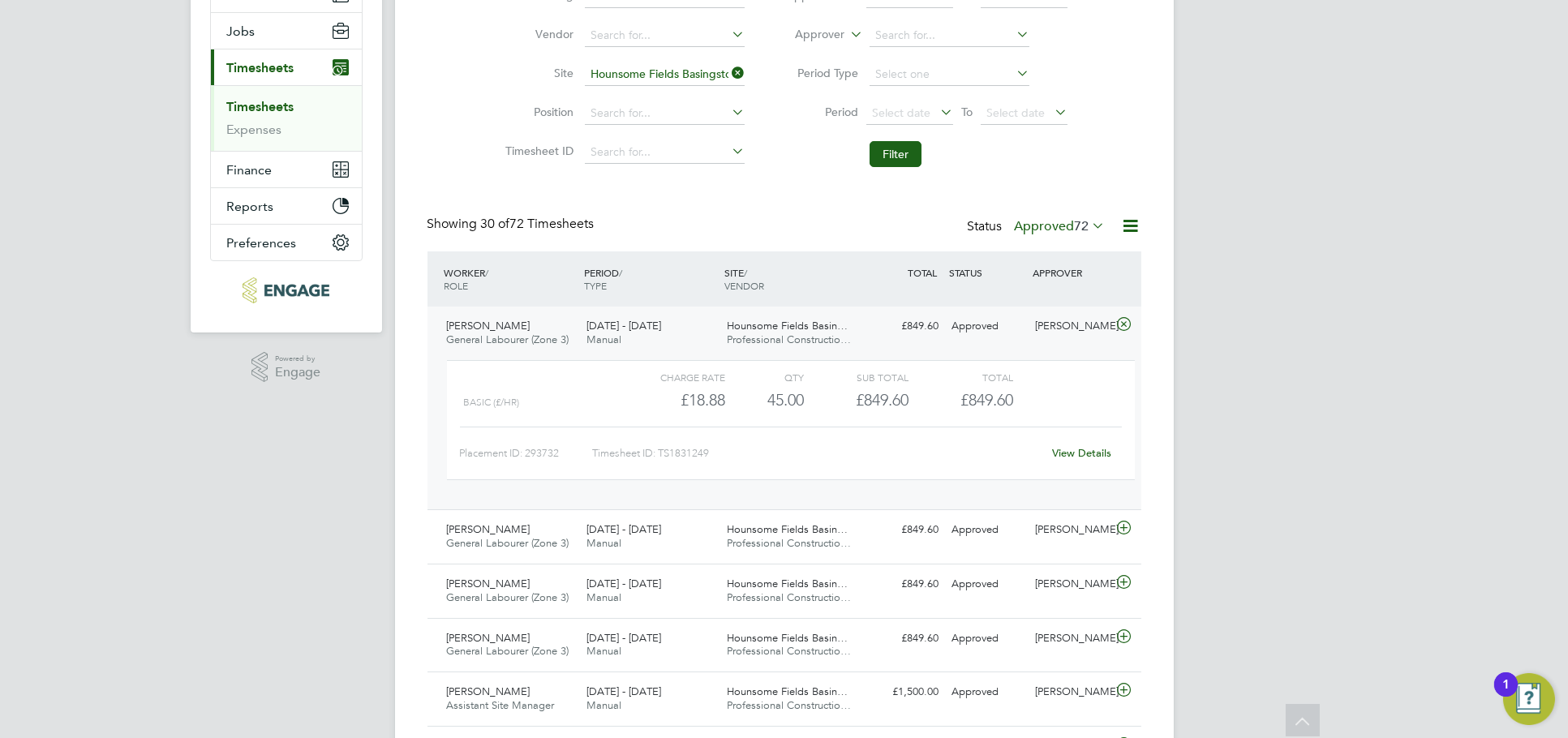
click at [1079, 459] on link "View Details" at bounding box center [1081, 452] width 59 height 14
click at [1010, 314] on div "Approved" at bounding box center [987, 326] width 85 height 26
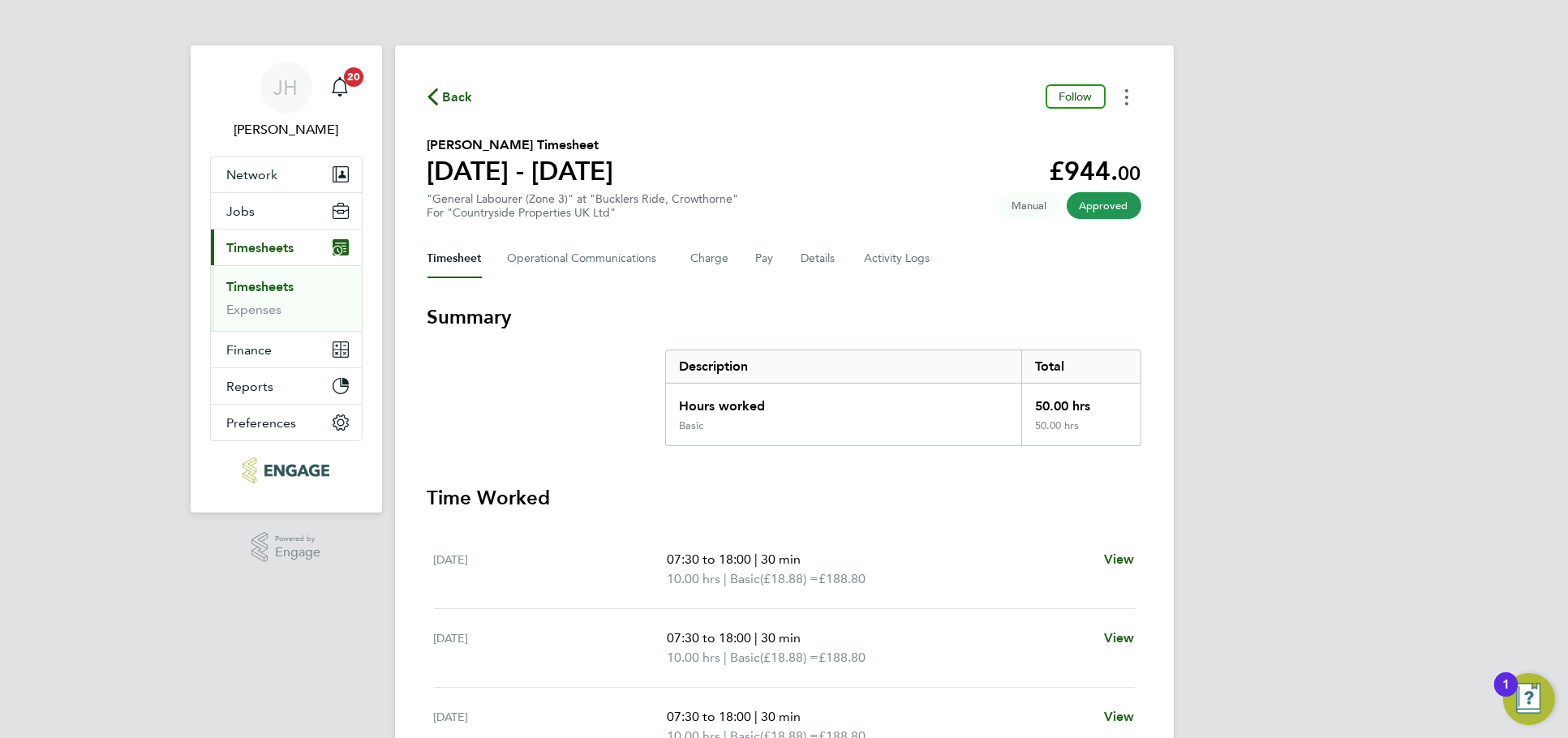
click at [1126, 97] on circle "Timesheets Menu" at bounding box center [1127, 97] width 4 height 4
click at [1130, 137] on link "Download timesheet" at bounding box center [1044, 133] width 195 height 33
click at [1208, 135] on div "JH Jess Hogan Notifications 20 Applications: Network Team Members Businesses Si…" at bounding box center [784, 592] width 1568 height 1186
click at [1132, 108] on button "Timesheets Menu" at bounding box center [1127, 97] width 29 height 25
click at [1065, 154] on div "Download timesheet" at bounding box center [1044, 133] width 195 height 45
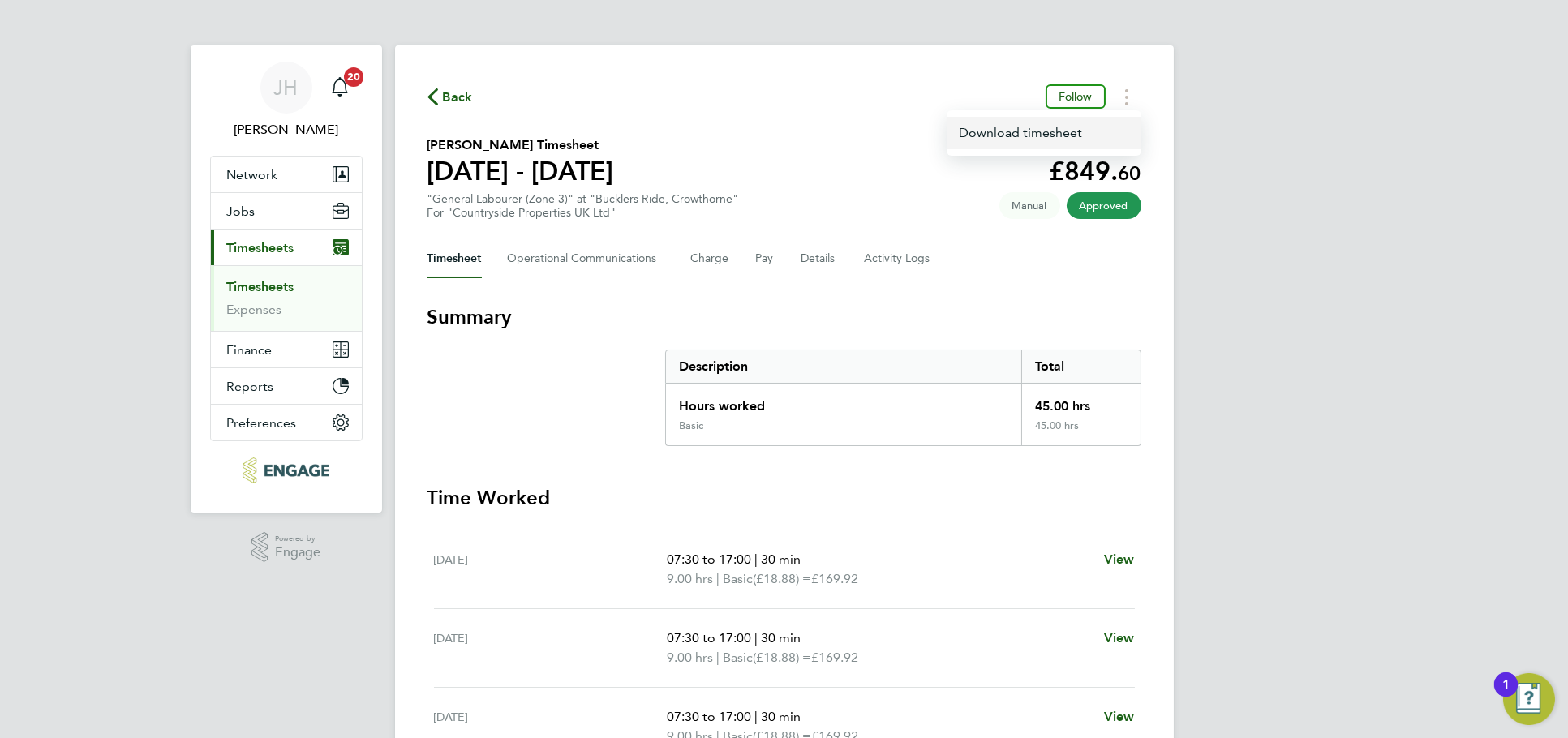
click at [1063, 144] on link "Download timesheet" at bounding box center [1044, 133] width 195 height 33
click at [1125, 97] on circle "Timesheets Menu" at bounding box center [1127, 97] width 4 height 4
click at [1076, 136] on link "Download timesheet" at bounding box center [1044, 133] width 195 height 33
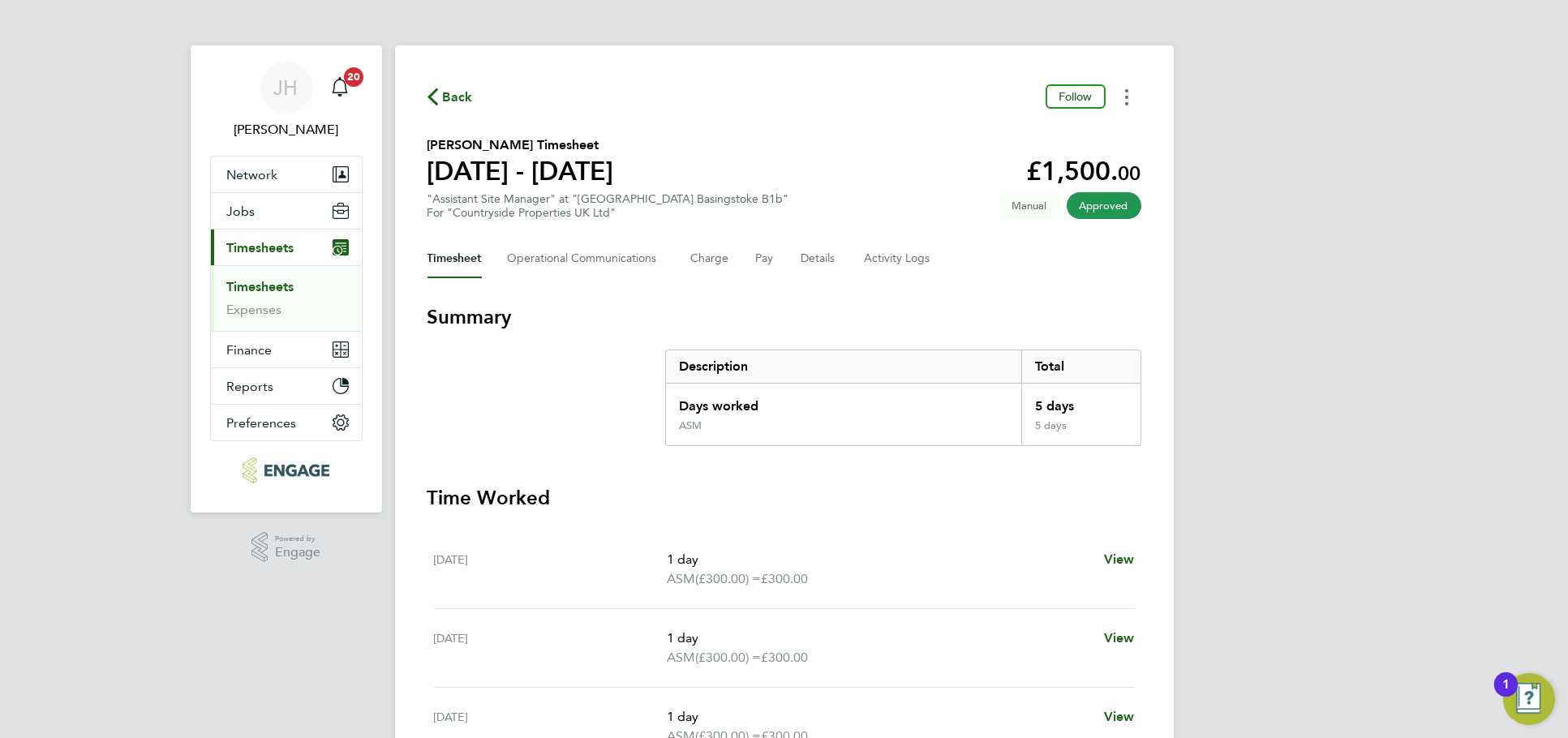
click at [1113, 98] on button "Timesheets Menu" at bounding box center [1127, 97] width 29 height 25
click at [1077, 129] on link "Download timesheet" at bounding box center [1044, 133] width 195 height 33
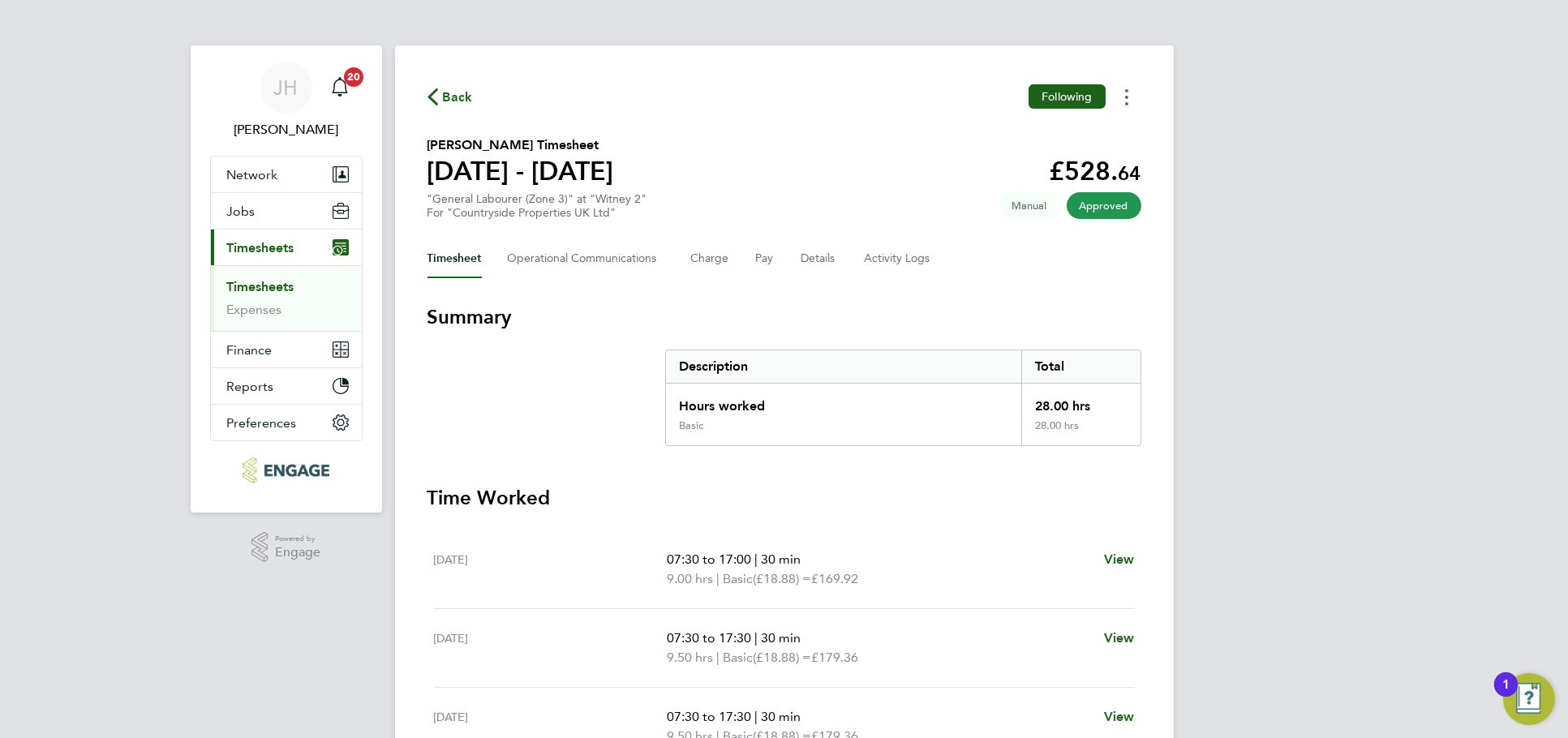
click at [1126, 99] on icon "Timesheets Menu" at bounding box center [1127, 97] width 4 height 16
click at [1062, 131] on link "Download timesheet" at bounding box center [1044, 133] width 195 height 33
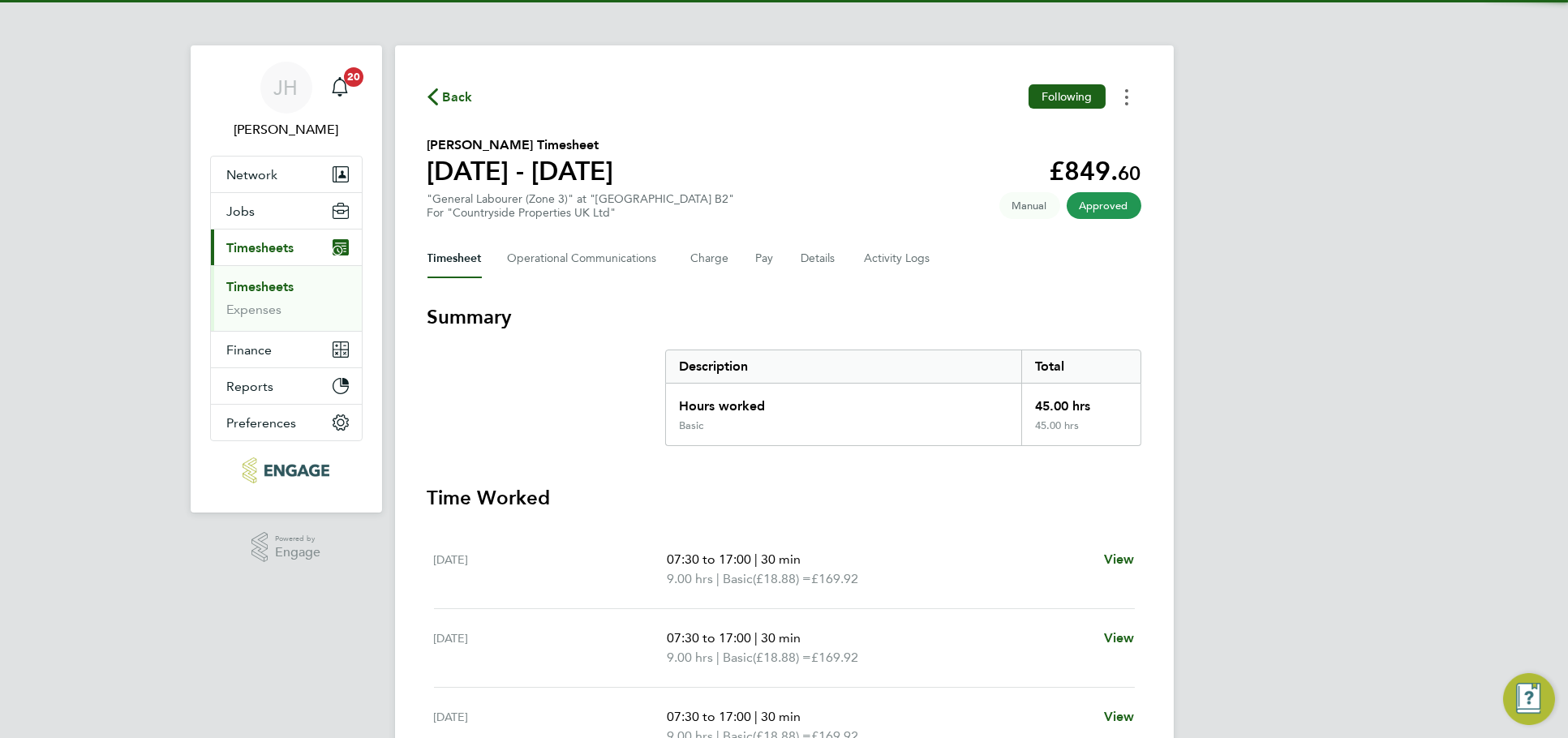
click at [1128, 90] on button "Timesheets Menu" at bounding box center [1127, 97] width 29 height 25
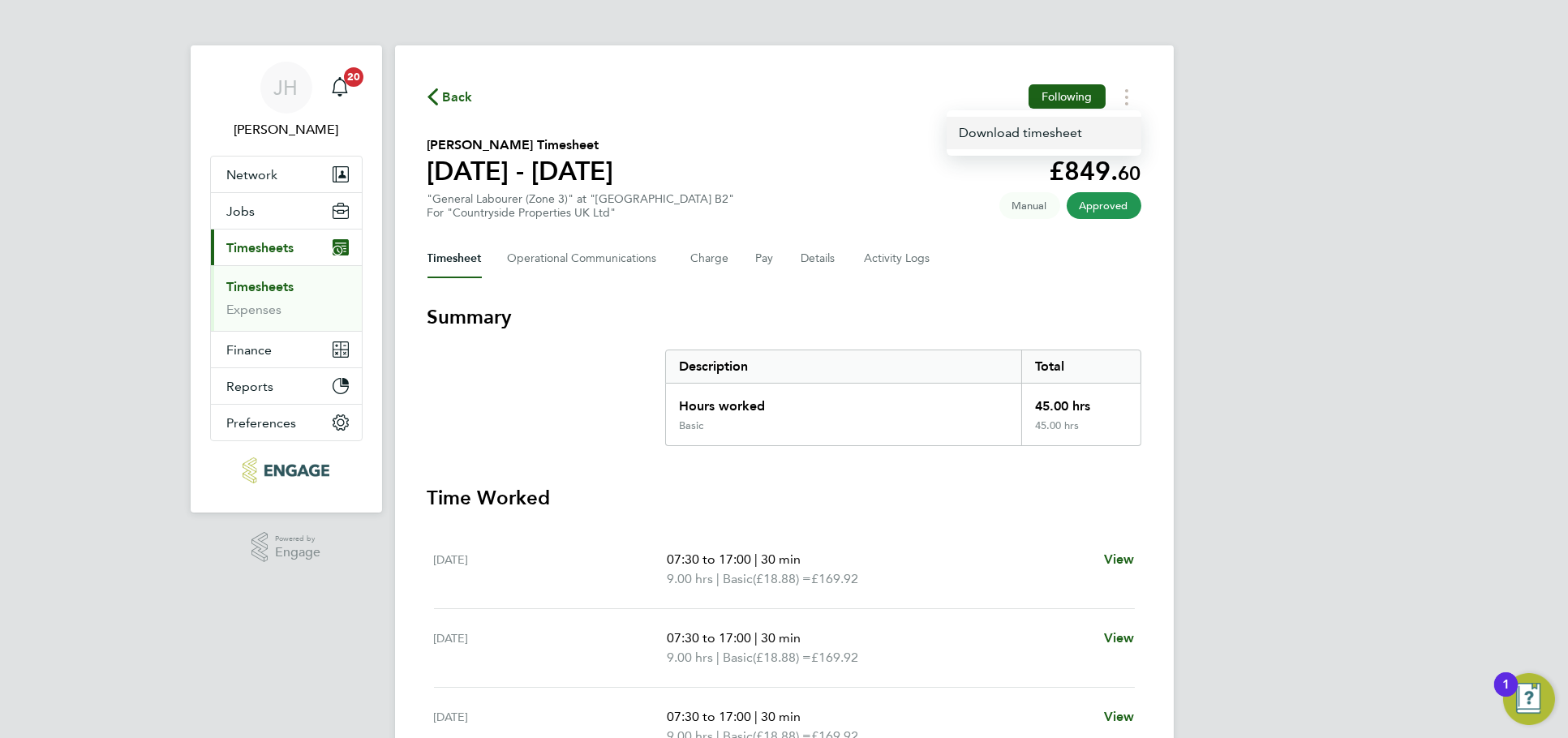
click at [1060, 137] on link "Download timesheet" at bounding box center [1044, 133] width 195 height 33
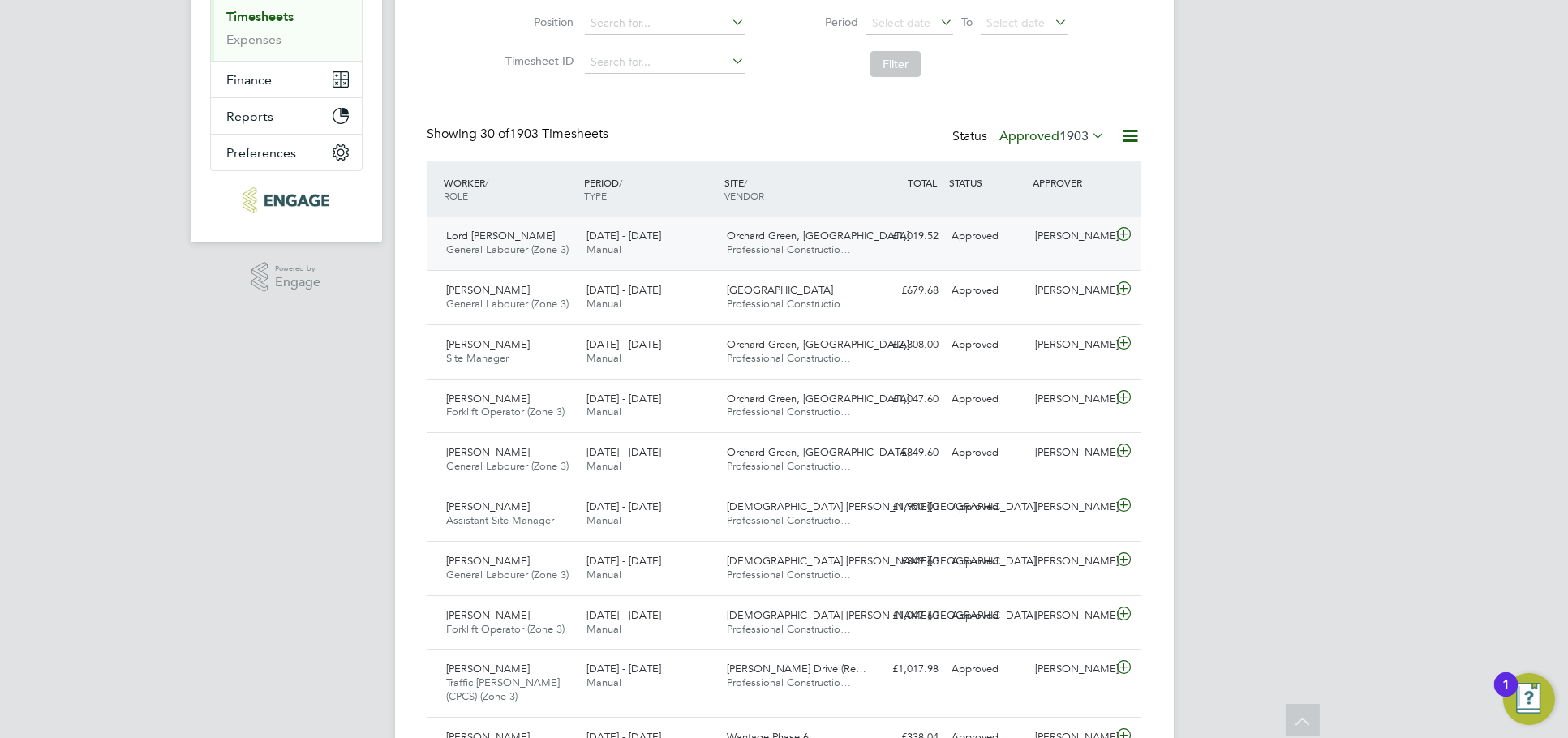
click at [1065, 235] on div "[PERSON_NAME]" at bounding box center [1070, 236] width 85 height 26
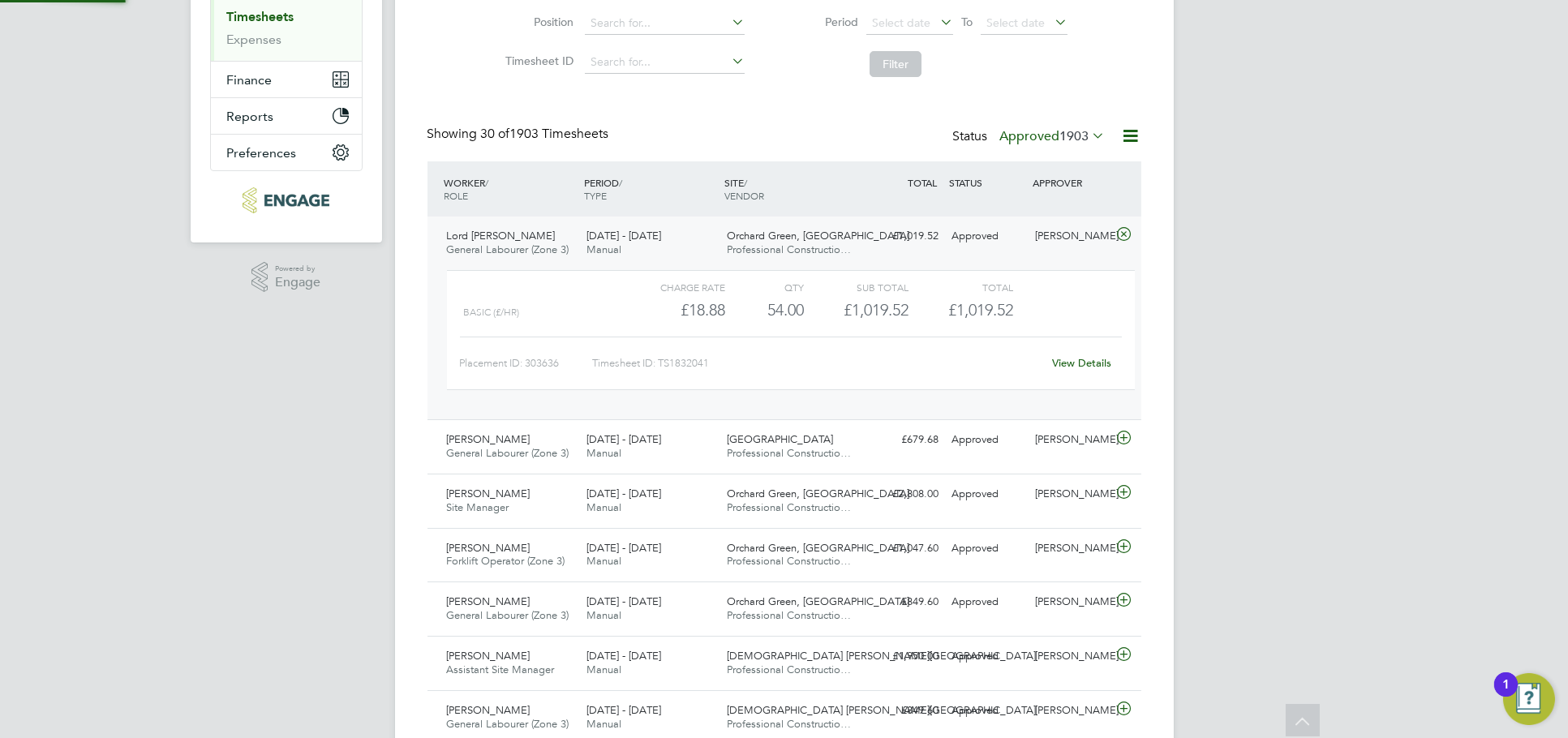
click at [1075, 360] on link "View Details" at bounding box center [1081, 362] width 59 height 14
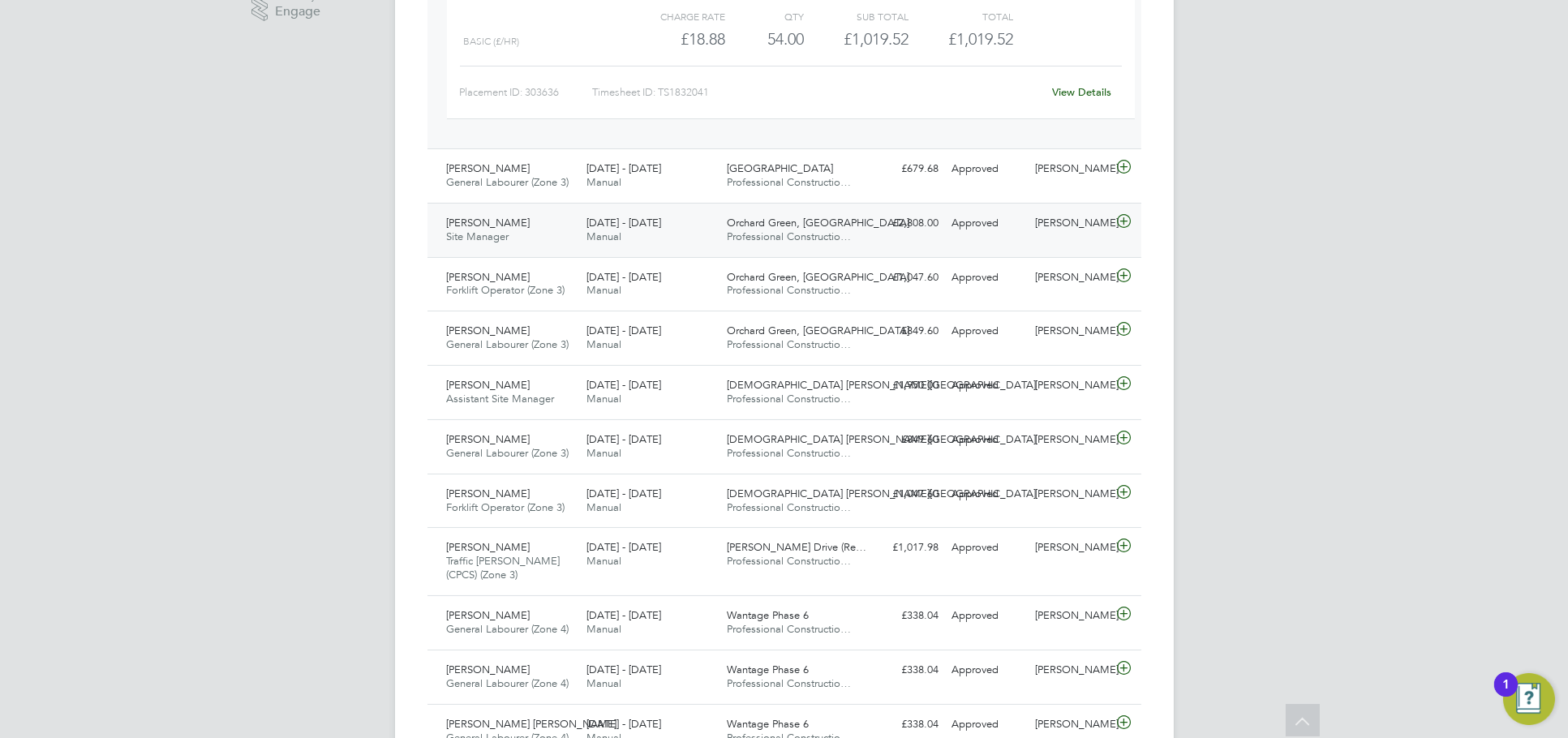
click at [1073, 235] on div "[PERSON_NAME]" at bounding box center [1070, 223] width 85 height 26
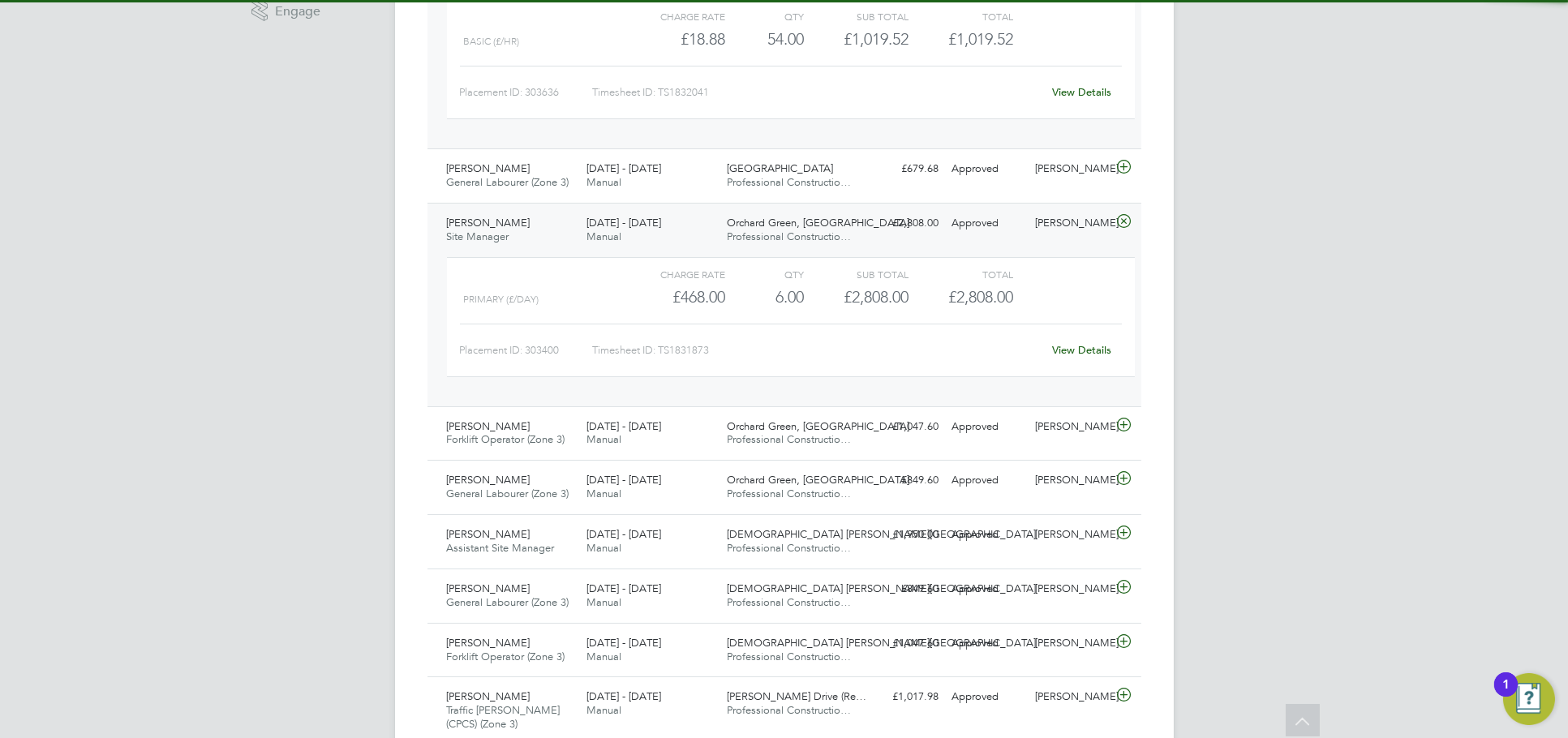
click at [1073, 348] on link "View Details" at bounding box center [1081, 349] width 59 height 14
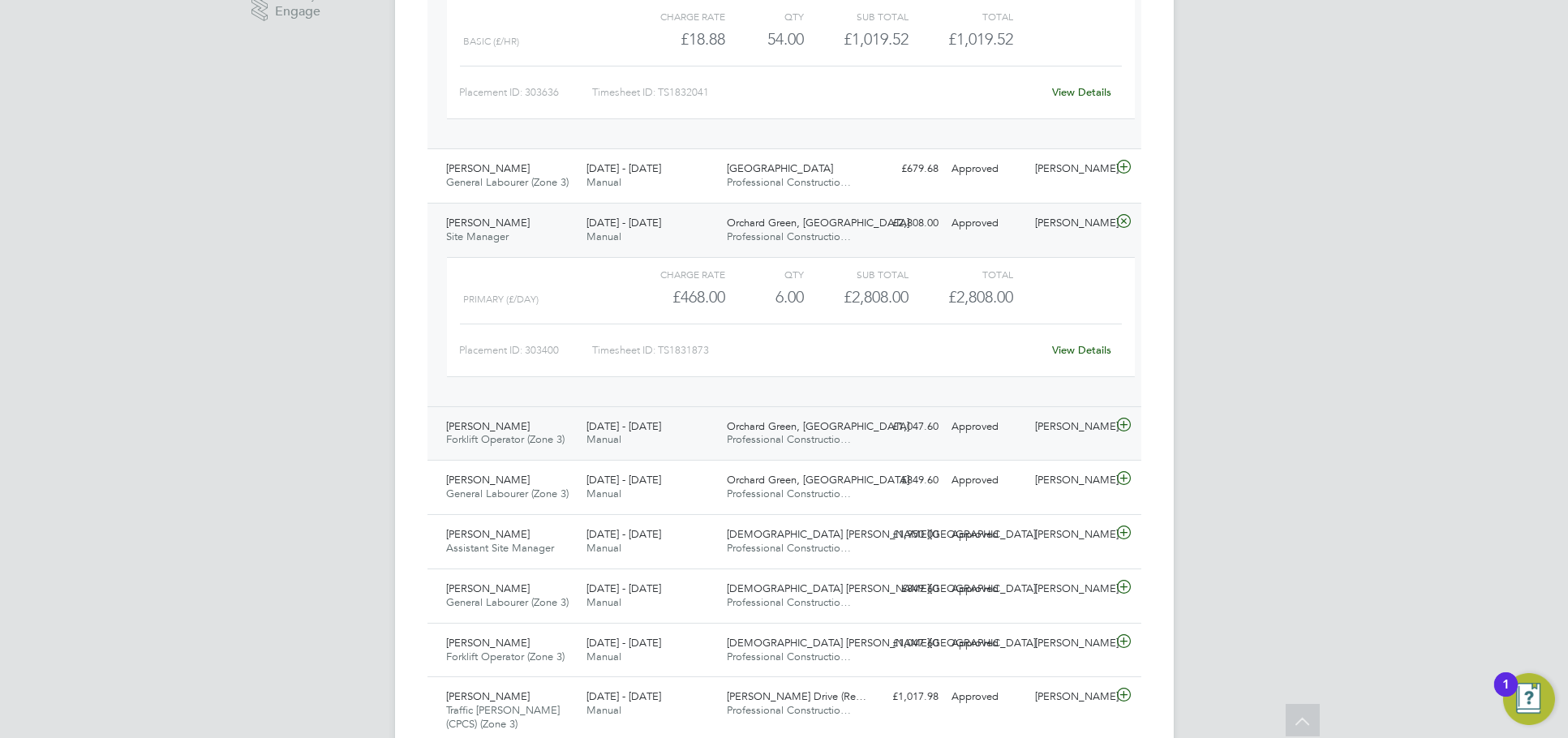
click at [1035, 429] on div "Aaron Watkins" at bounding box center [1070, 427] width 85 height 26
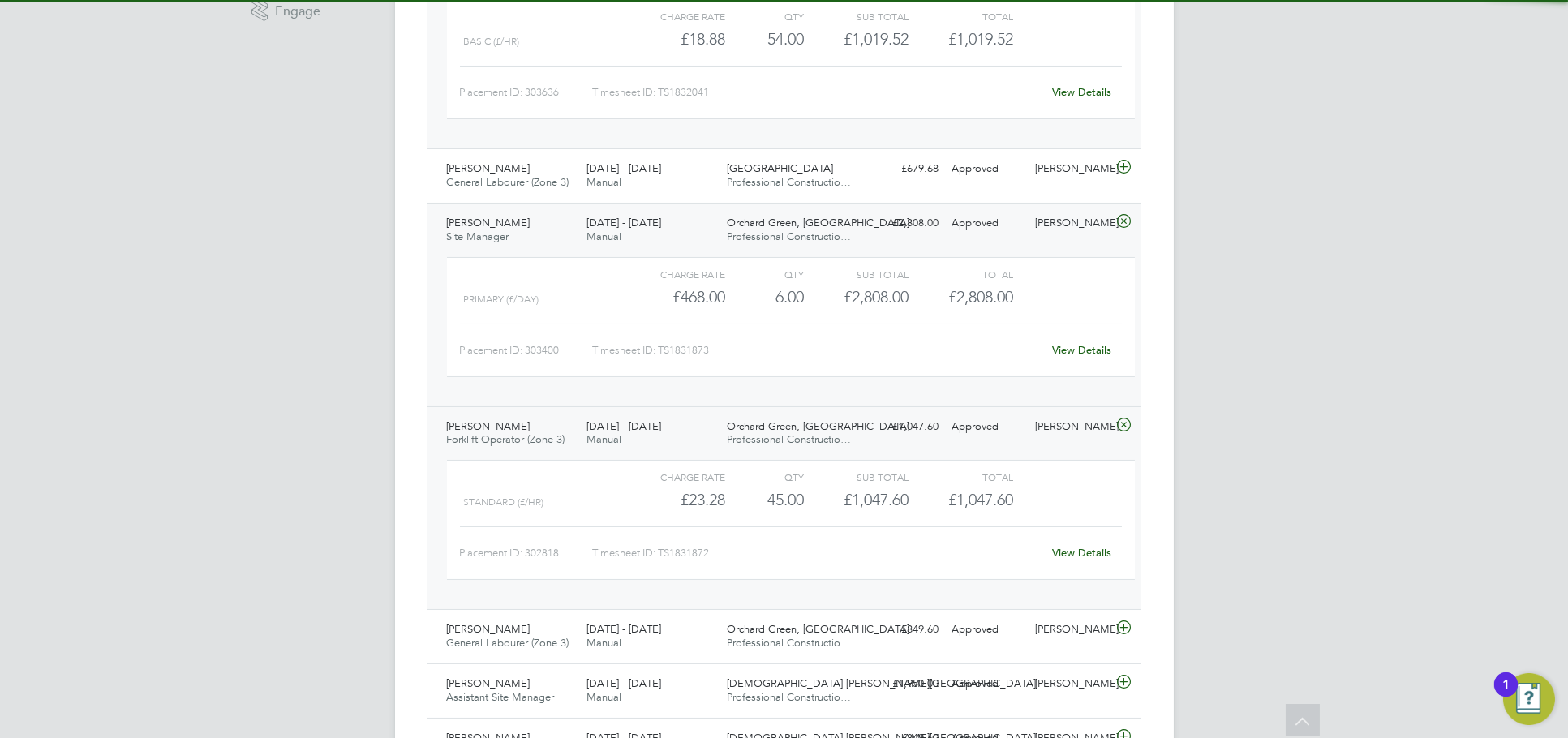
click at [1086, 552] on link "View Details" at bounding box center [1081, 552] width 59 height 14
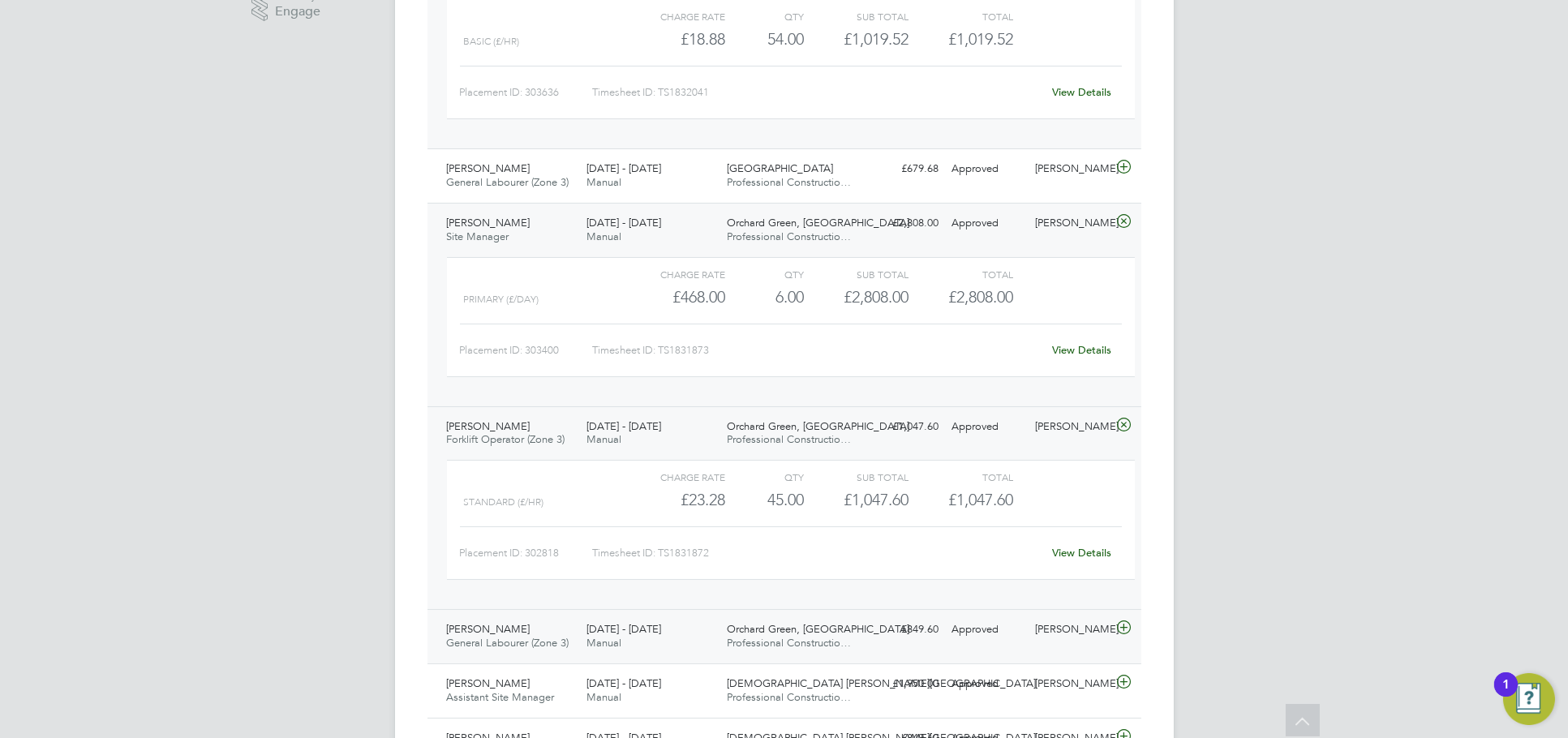
click at [1023, 626] on div "Approved" at bounding box center [987, 630] width 85 height 26
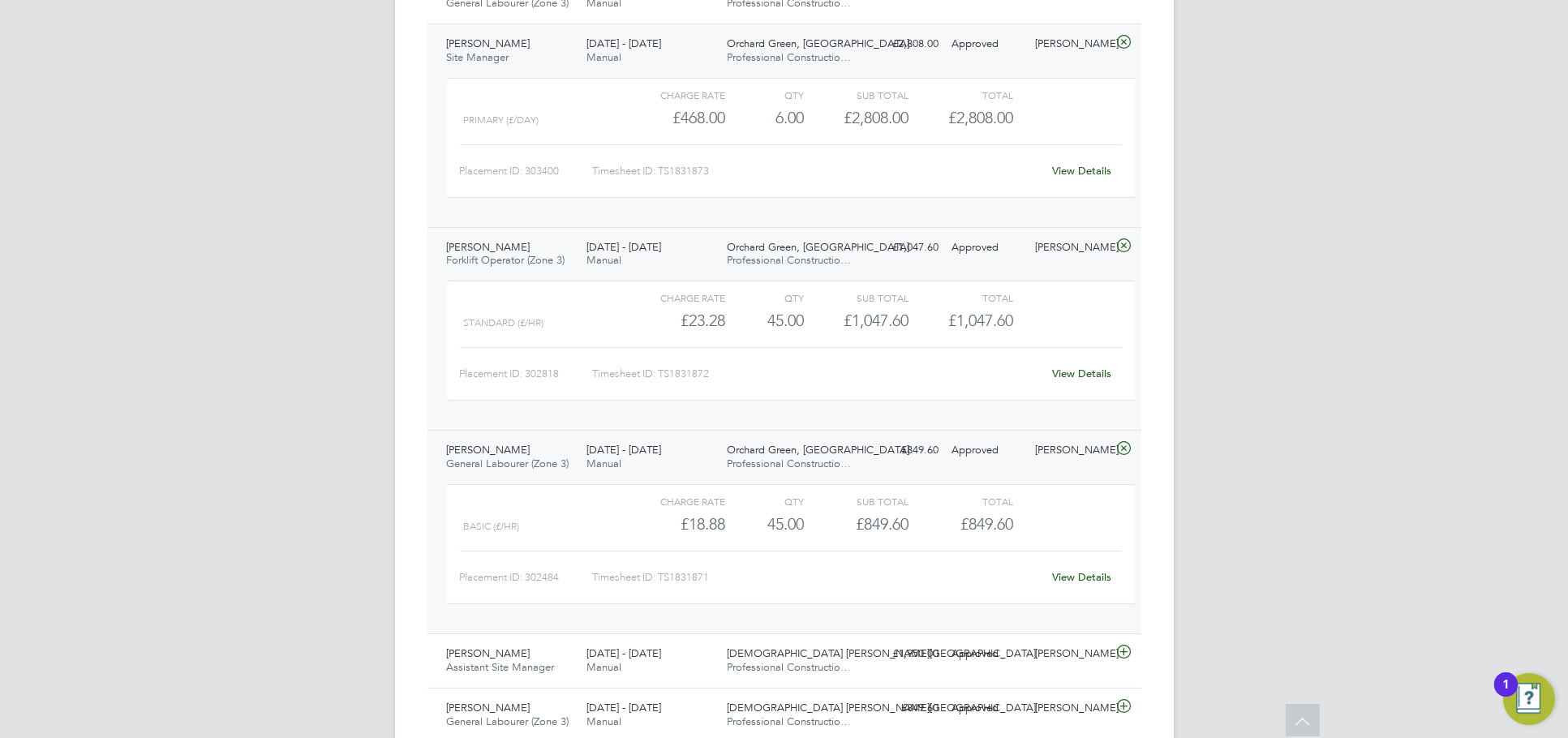
click at [1087, 570] on div "View Details" at bounding box center [1081, 578] width 79 height 26
click at [1085, 573] on link "View Details" at bounding box center [1081, 577] width 59 height 14
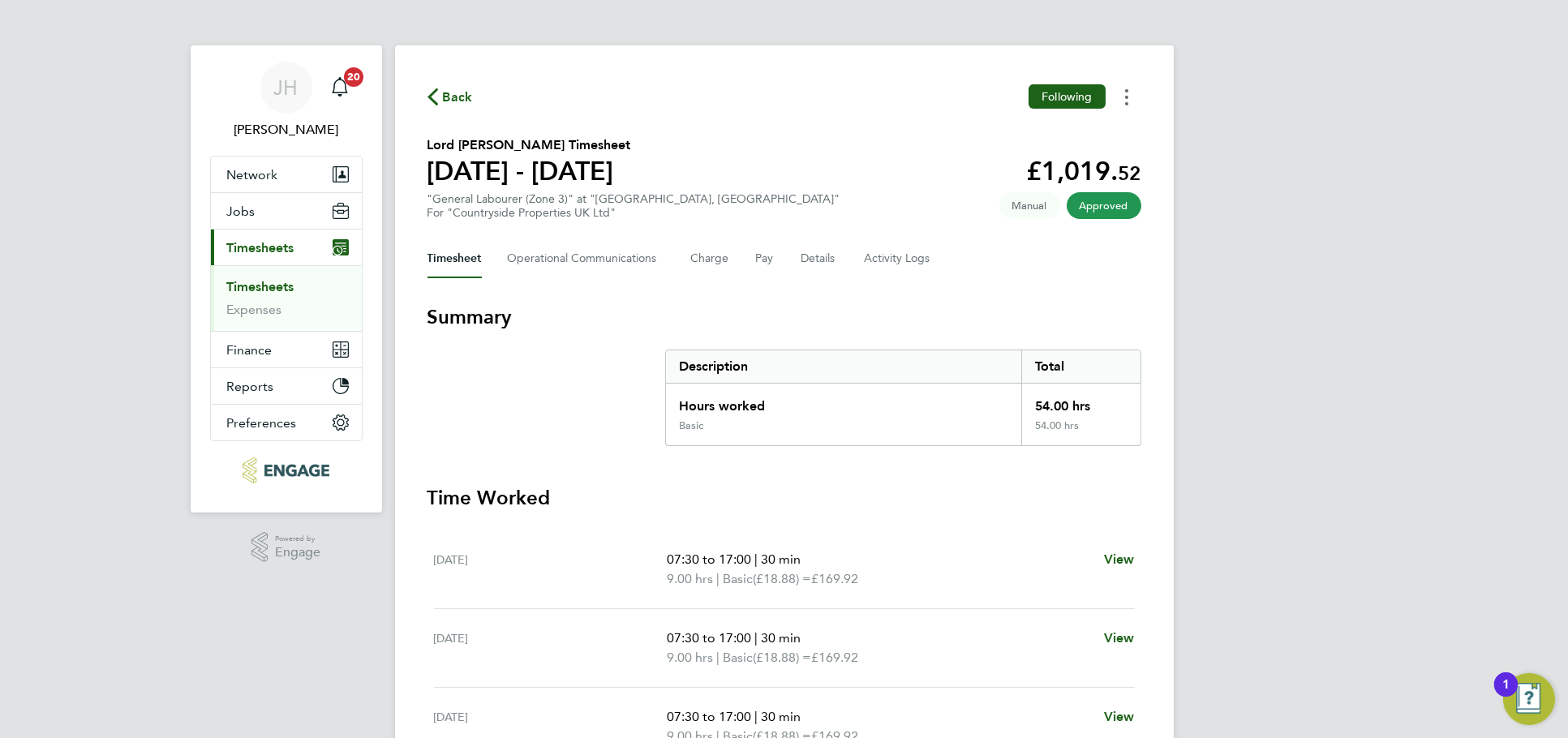
click at [1126, 101] on icon "Timesheets Menu" at bounding box center [1127, 97] width 4 height 16
click at [1282, 141] on div "JH Jess Hogan Notifications 20 Applications: Network Team Members Businesses Si…" at bounding box center [784, 602] width 1568 height 1205
click at [1175, 96] on div "JH Jess Hogan Notifications 20 Applications: Network Team Members Businesses Si…" at bounding box center [784, 602] width 1568 height 1205
click at [1130, 99] on button "Timesheets Menu" at bounding box center [1127, 97] width 29 height 25
click at [1078, 126] on link "Download timesheet" at bounding box center [1044, 133] width 195 height 33
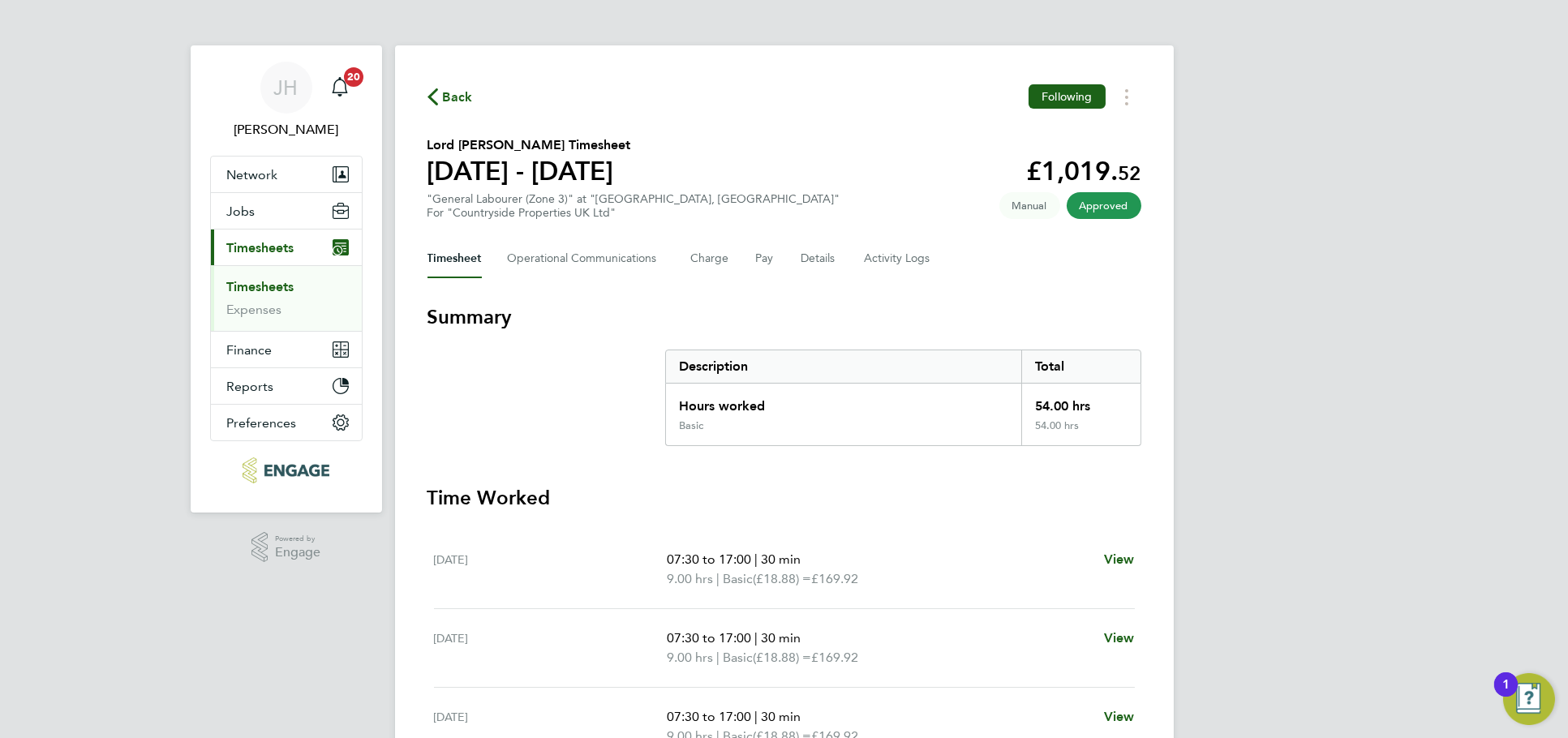
click at [1286, 141] on div "JH Jess Hogan Notifications 20 Applications: Network Team Members Businesses Si…" at bounding box center [784, 602] width 1568 height 1205
click at [1442, 360] on div "JH Jess Hogan Notifications 20 Applications: Network Team Members Businesses Si…" at bounding box center [784, 602] width 1568 height 1205
click at [1120, 93] on button "Timesheets Menu" at bounding box center [1127, 97] width 29 height 25
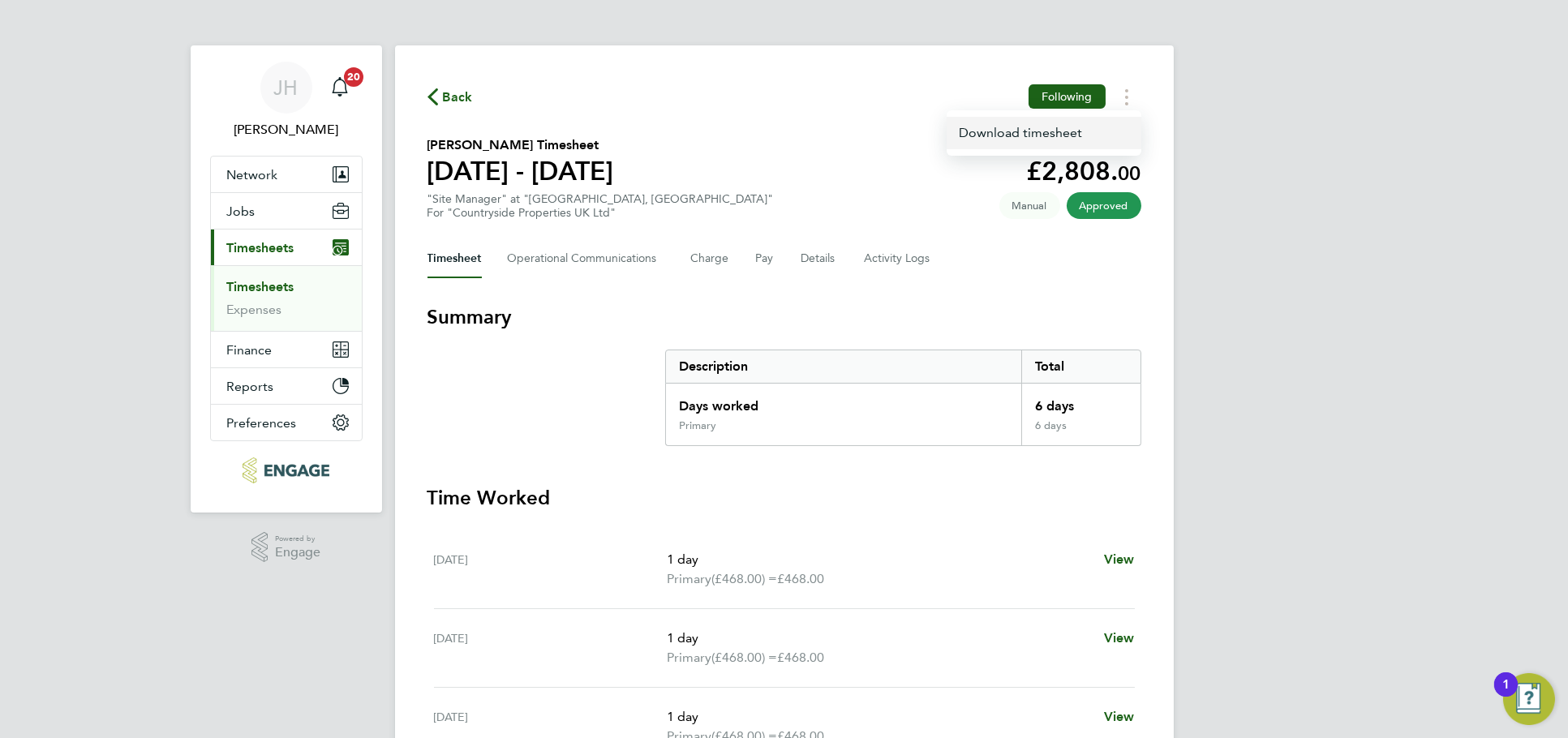
click at [1101, 138] on link "Download timesheet" at bounding box center [1044, 133] width 195 height 33
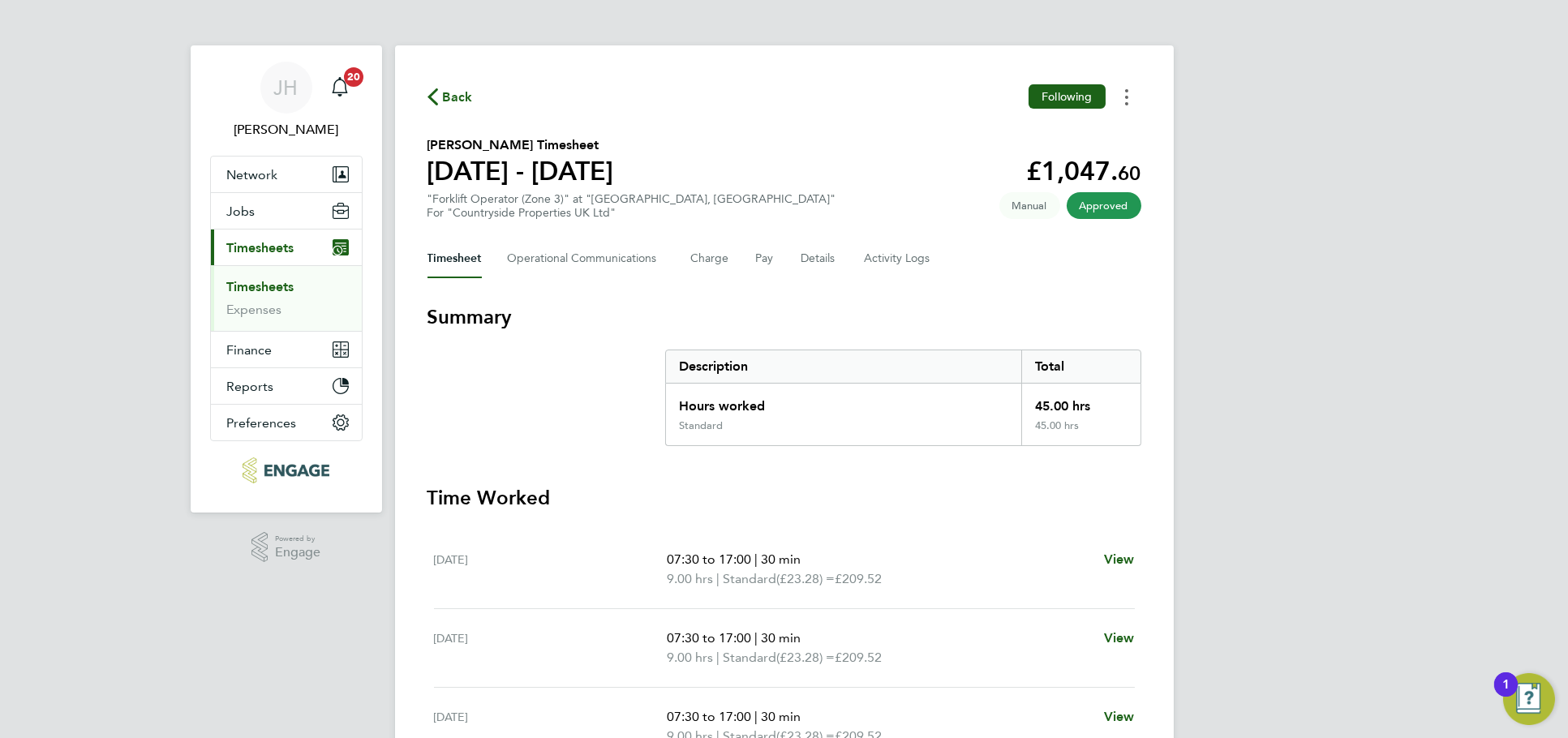
click at [1127, 101] on icon "Timesheets Menu" at bounding box center [1127, 97] width 4 height 16
click at [1079, 124] on link "Download timesheet" at bounding box center [1044, 133] width 195 height 33
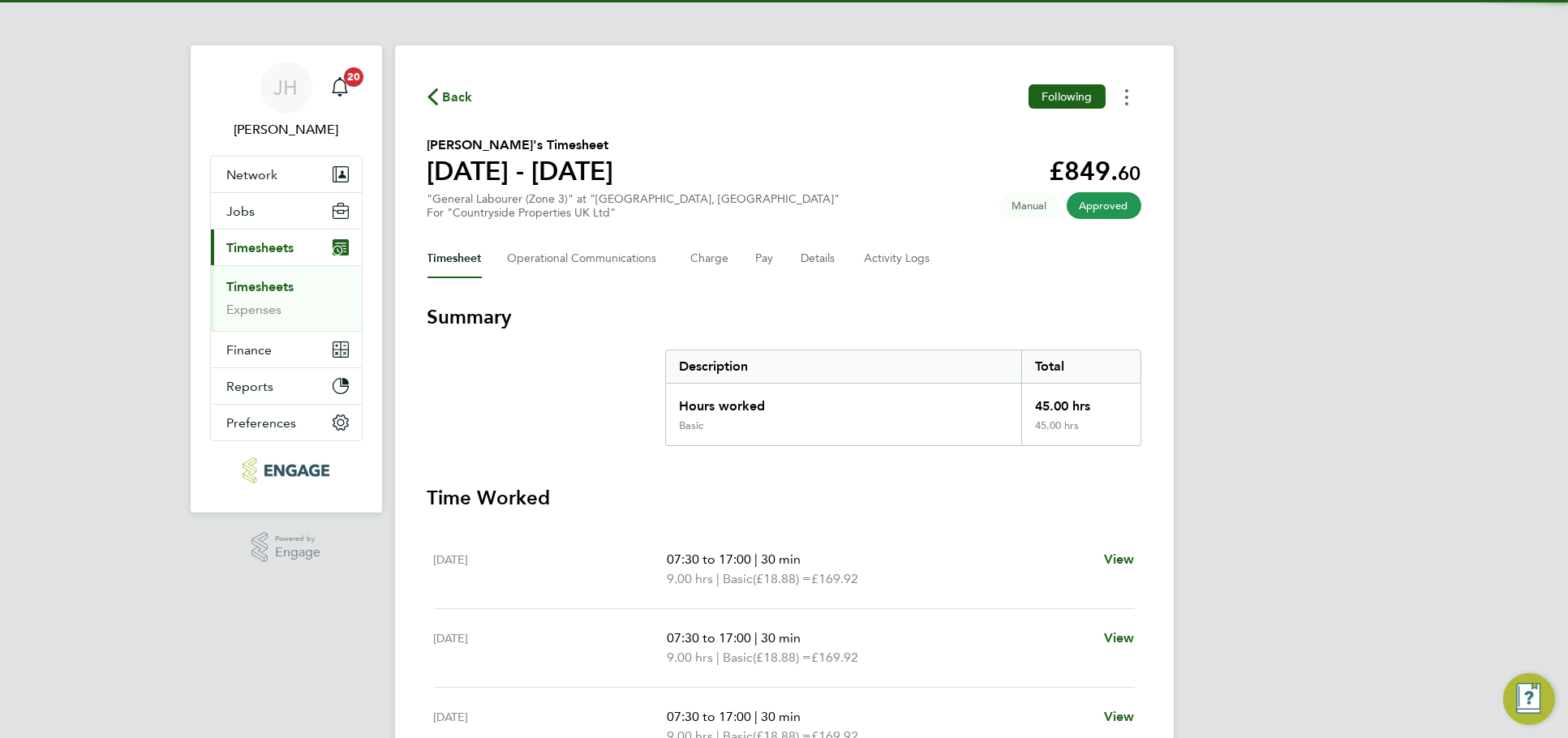
click at [1131, 97] on button "Timesheets Menu" at bounding box center [1127, 97] width 29 height 25
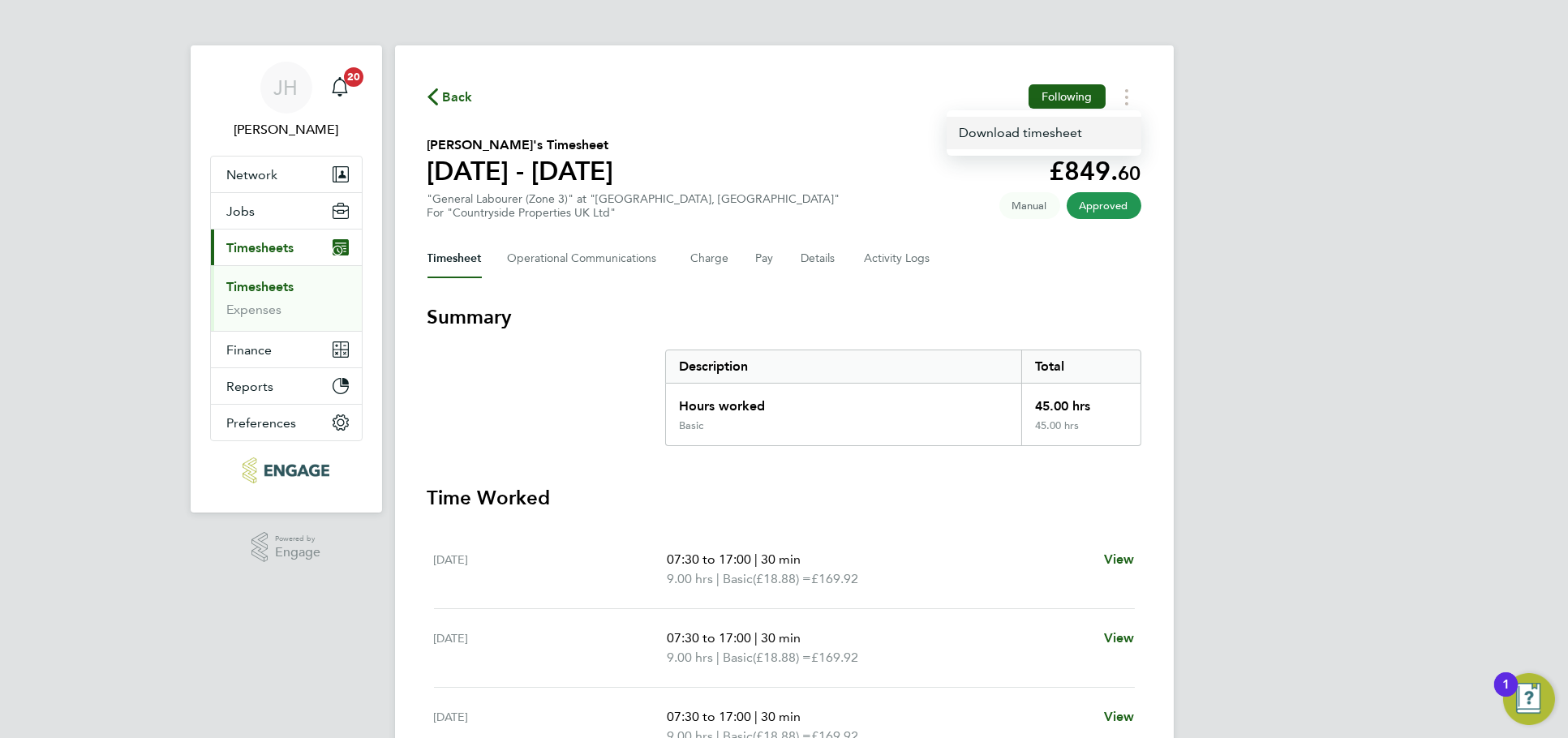
click at [1075, 129] on link "Download timesheet" at bounding box center [1044, 133] width 195 height 33
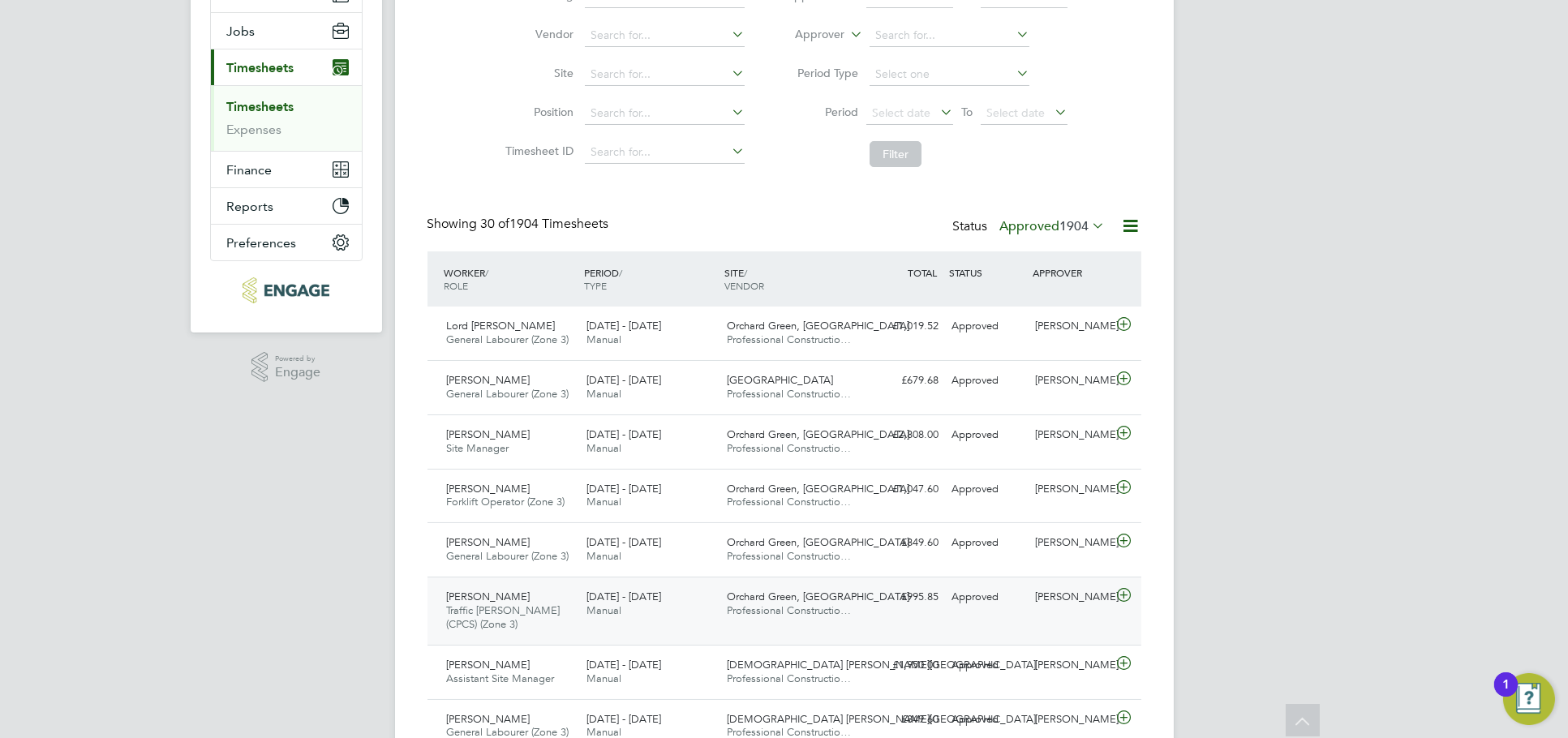
click at [1060, 624] on div "Matthew Merriman Traffic Marshall (CPCS) (Zone 3) 22 - 28 Sep 2025 22 - 28 Sep …" at bounding box center [784, 611] width 714 height 68
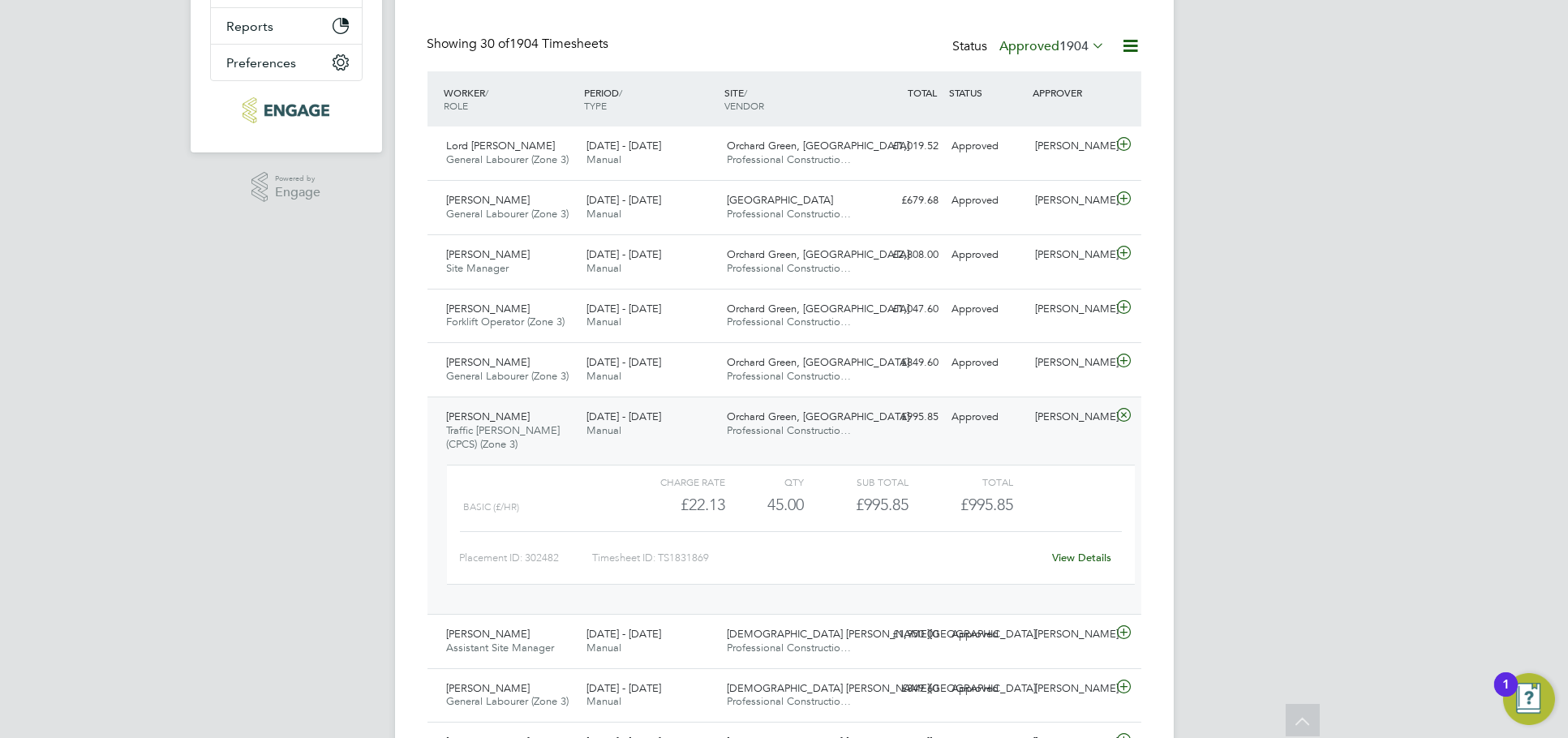
click at [1089, 559] on link "View Details" at bounding box center [1081, 557] width 59 height 14
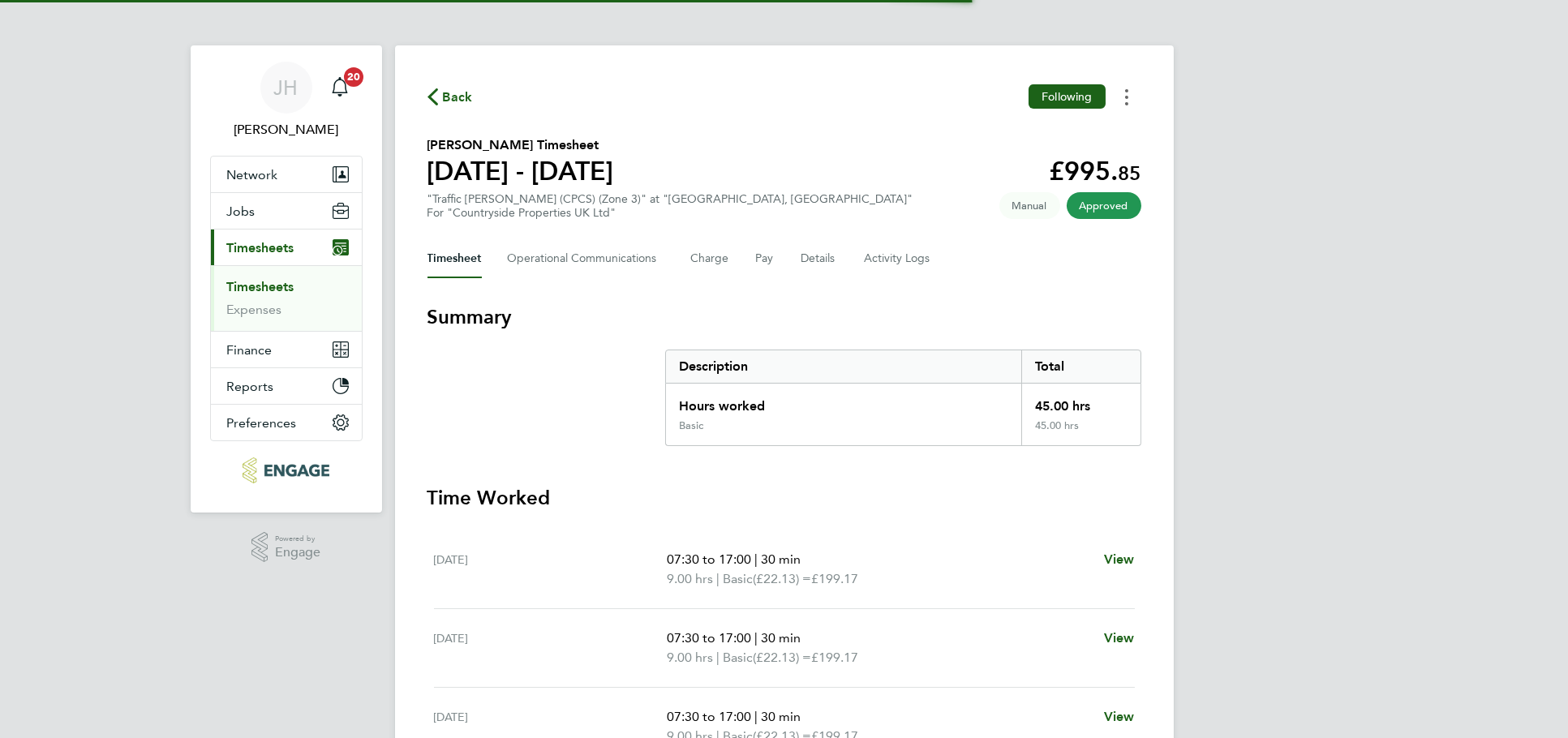
click at [1128, 98] on button "Timesheets Menu" at bounding box center [1127, 97] width 29 height 25
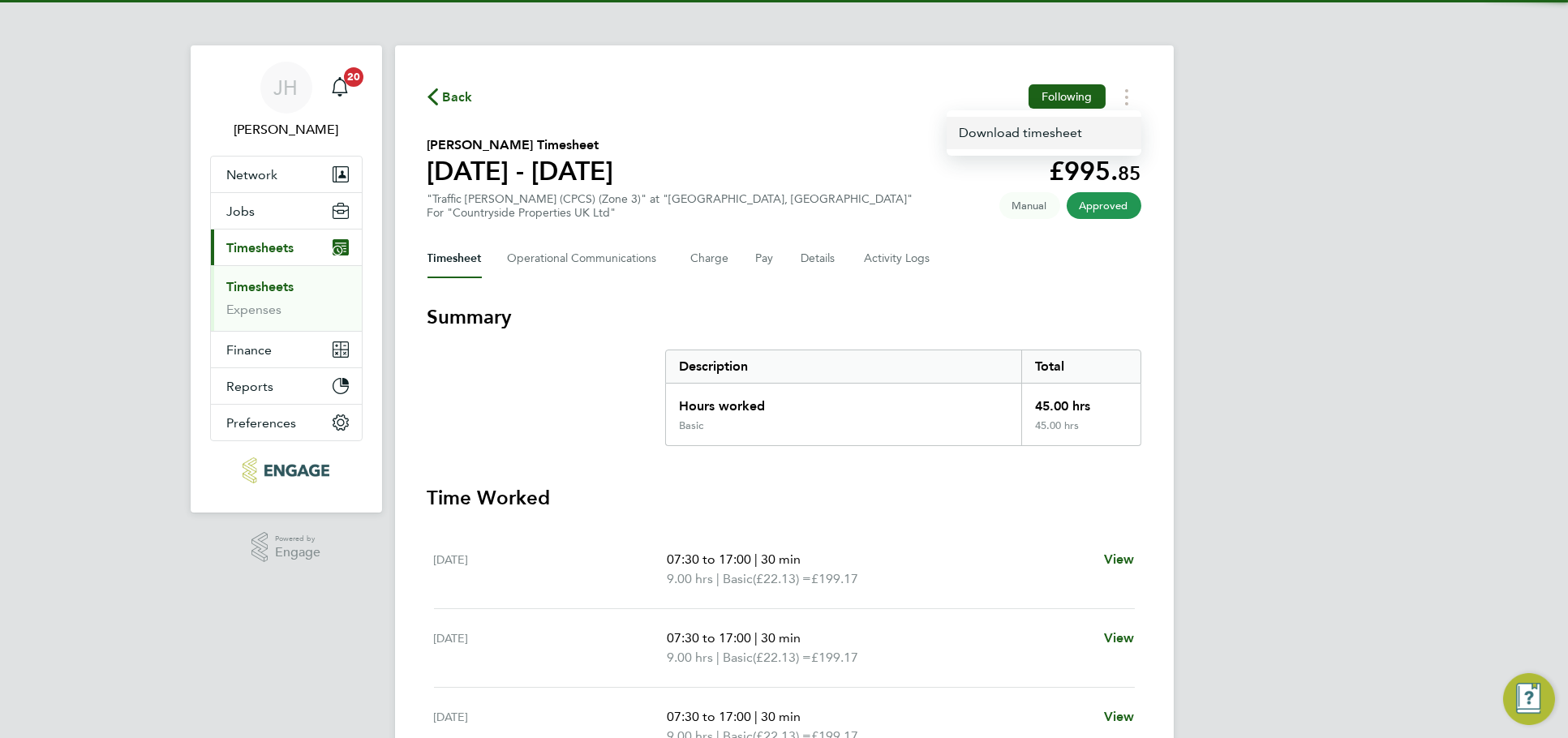
click at [1091, 128] on link "Download timesheet" at bounding box center [1044, 133] width 195 height 33
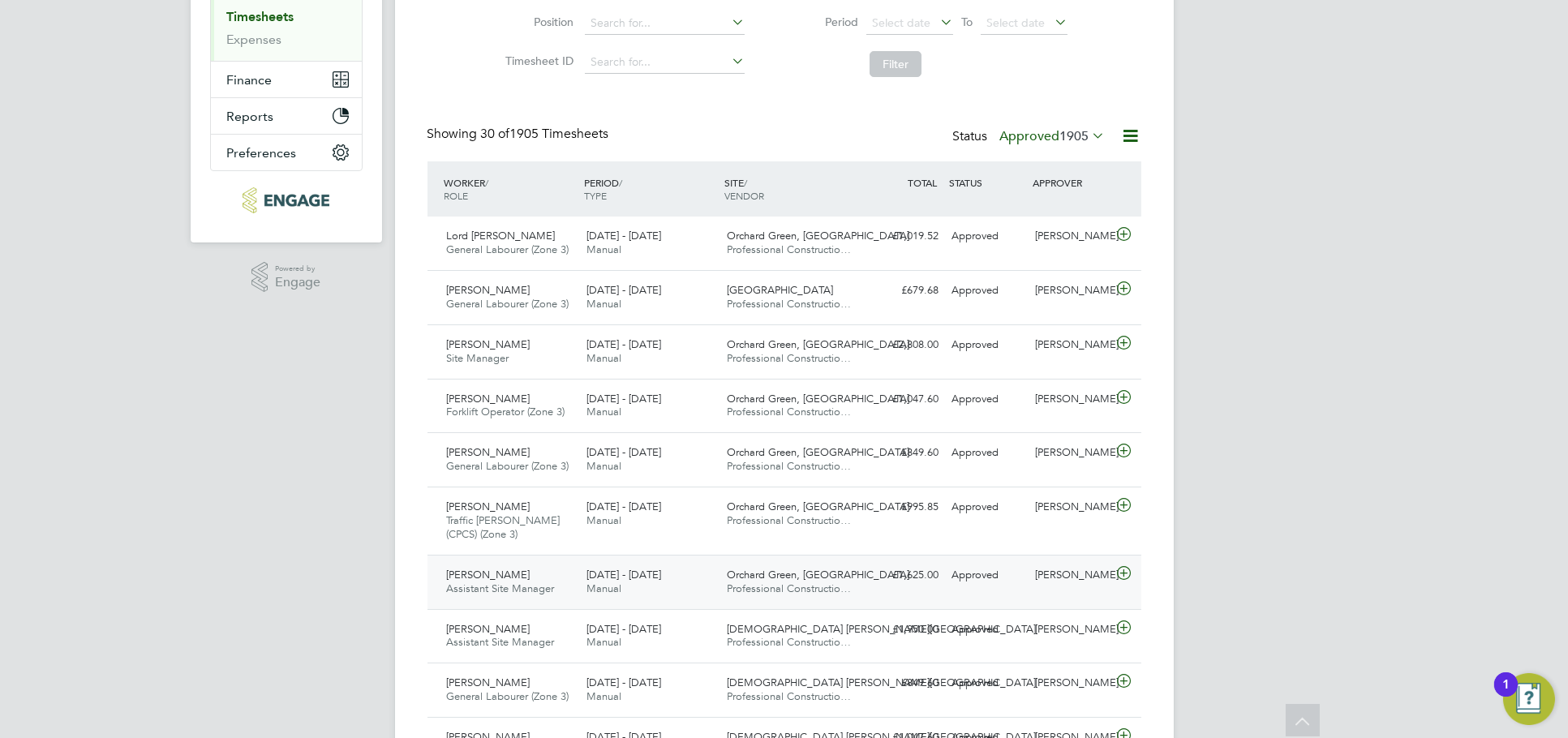
click at [1098, 585] on div "[PERSON_NAME]" at bounding box center [1070, 575] width 85 height 26
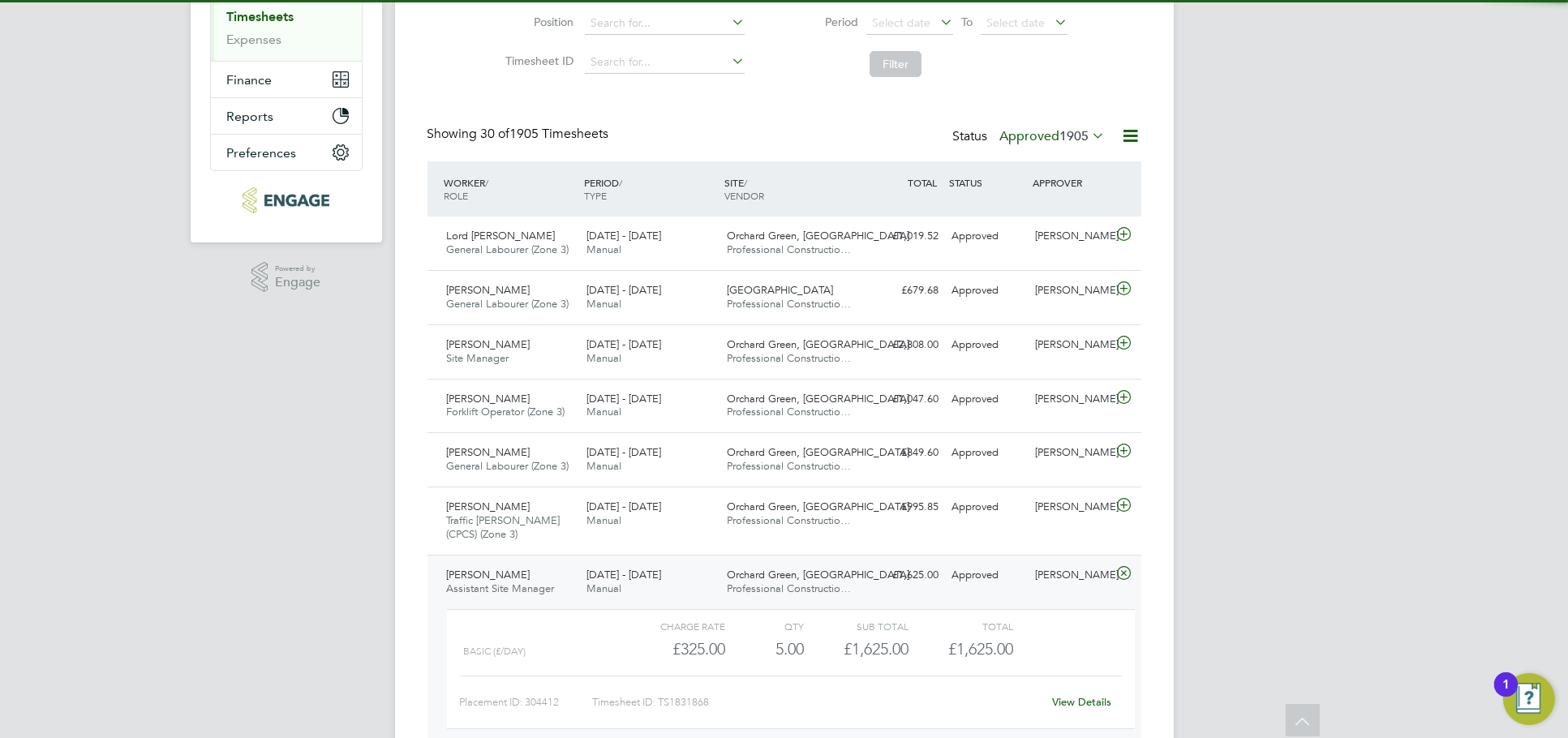
click at [1066, 700] on link "View Details" at bounding box center [1081, 702] width 59 height 14
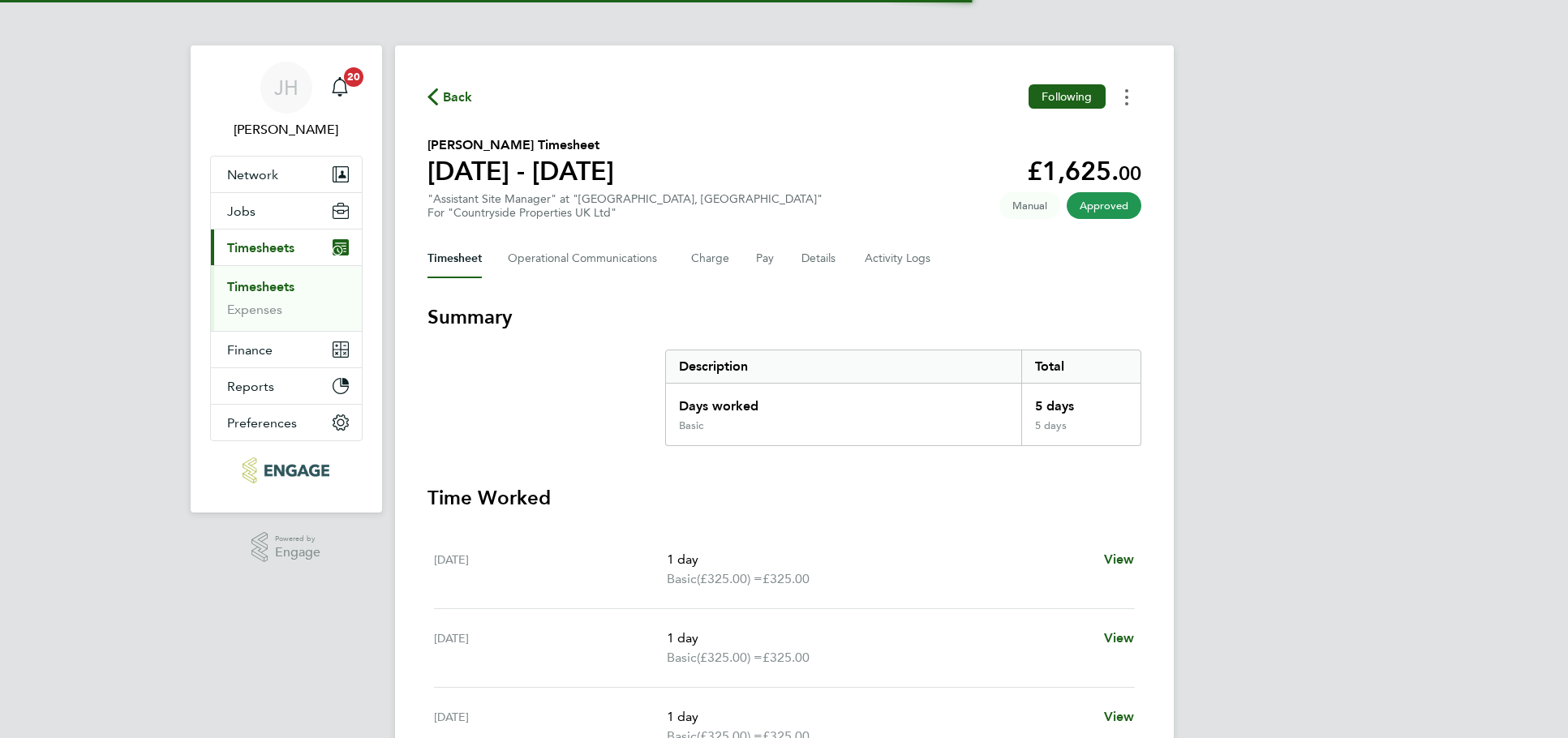
click at [1131, 91] on button "Timesheets Menu" at bounding box center [1127, 97] width 29 height 25
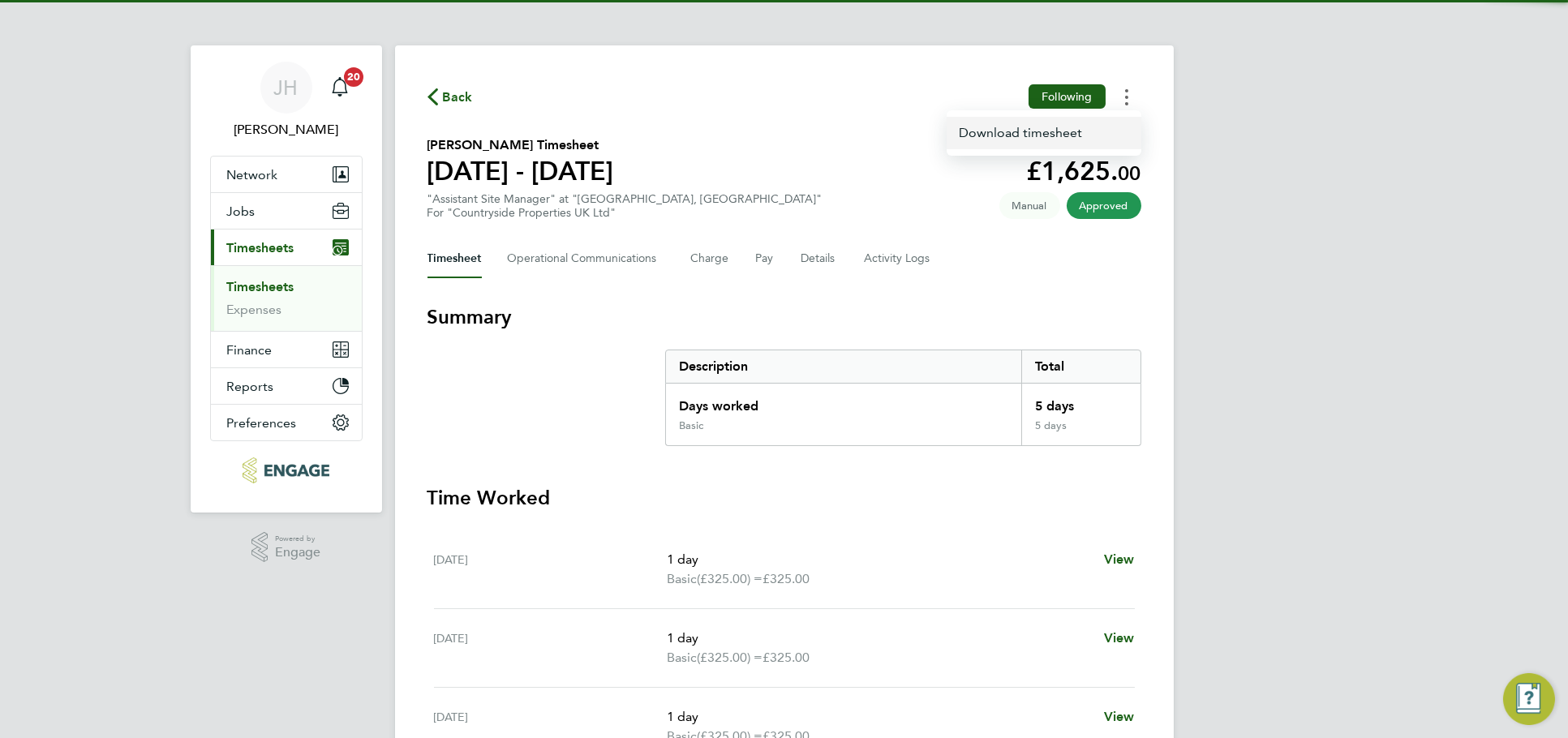
click at [1080, 137] on link "Download timesheet" at bounding box center [1044, 133] width 195 height 33
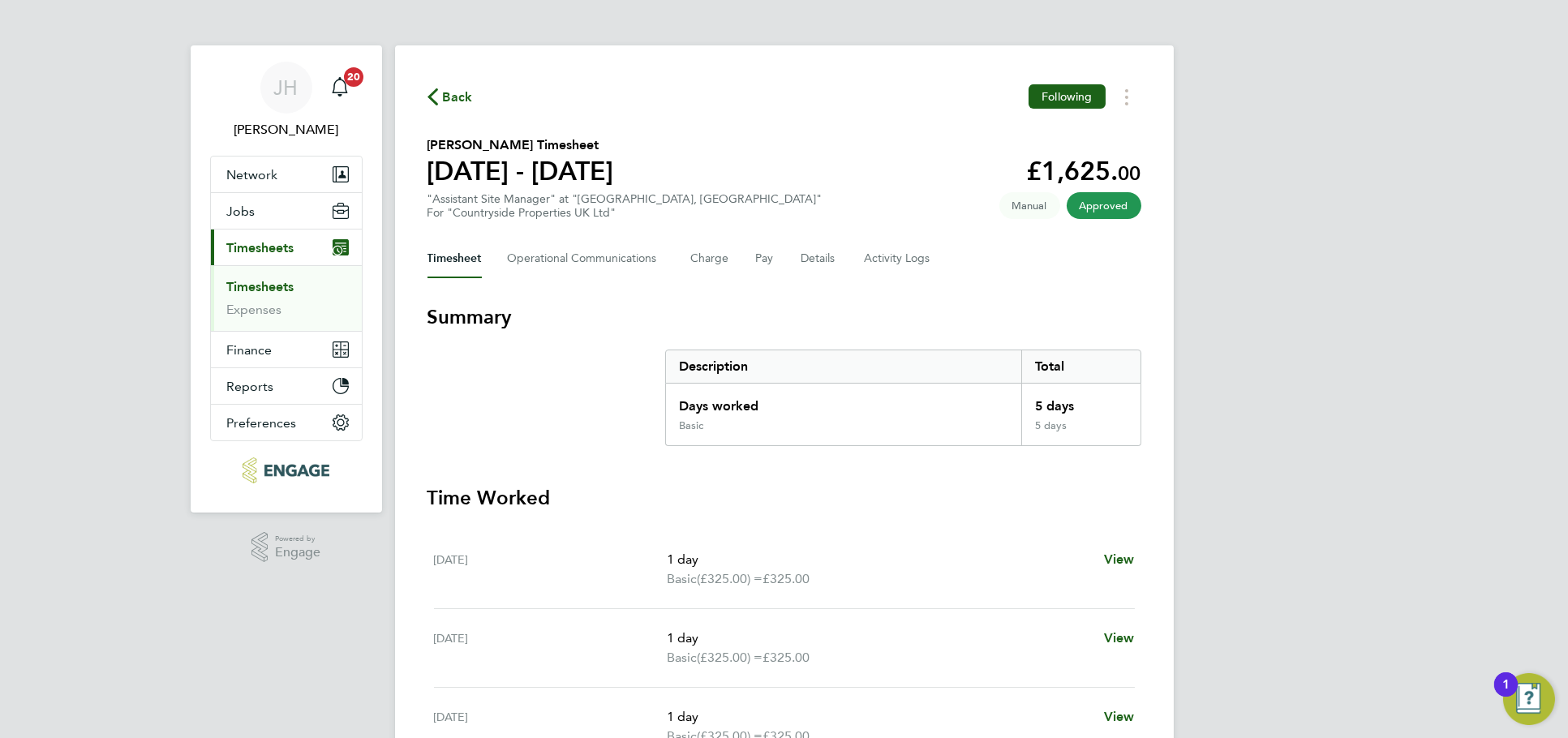
click at [1241, 214] on div "JH Jess Hogan Notifications 20 Applications: Network Team Members Businesses Si…" at bounding box center [784, 592] width 1568 height 1186
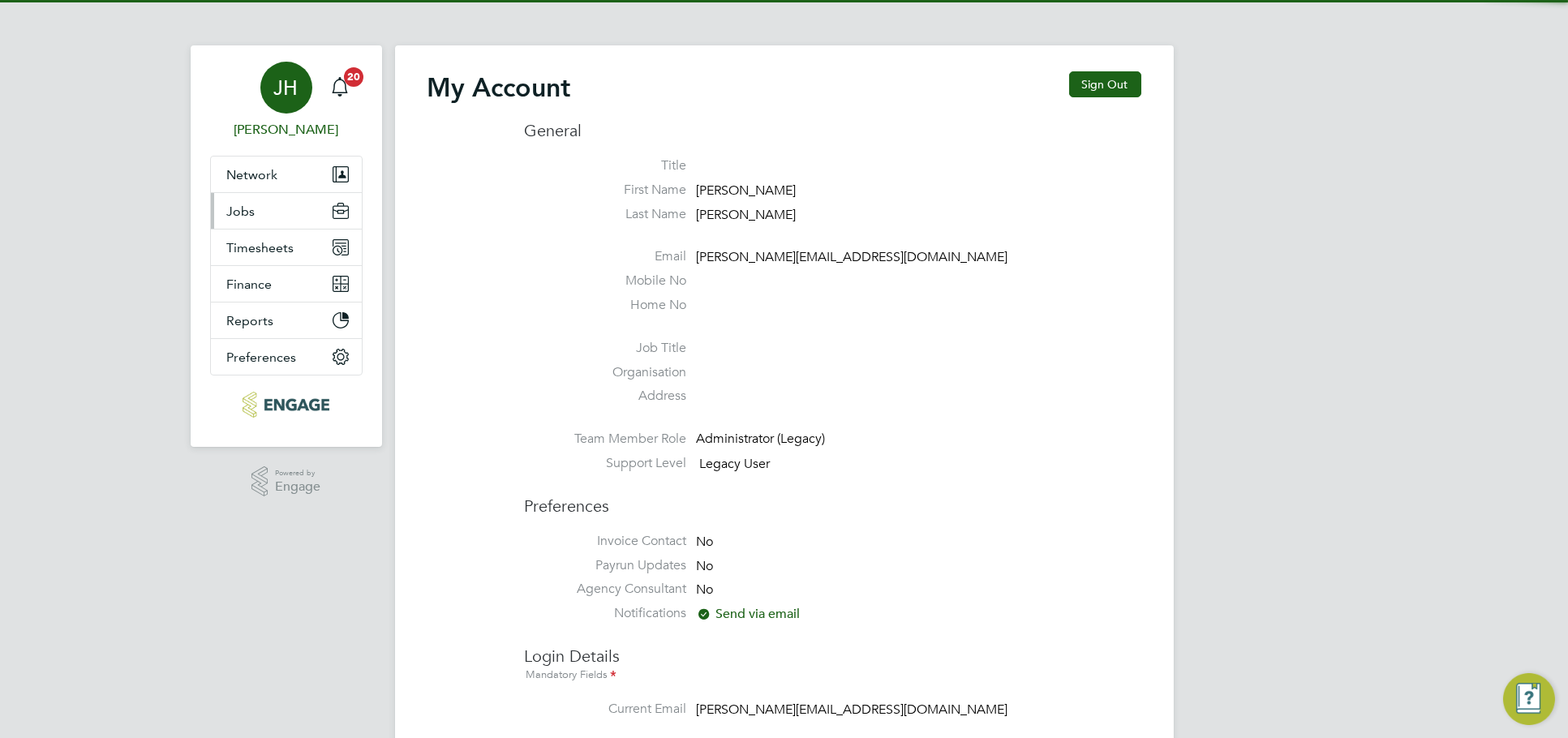
type input "[PERSON_NAME][EMAIL_ADDRESS][DOMAIN_NAME]"
click at [268, 206] on button "Jobs" at bounding box center [286, 210] width 151 height 35
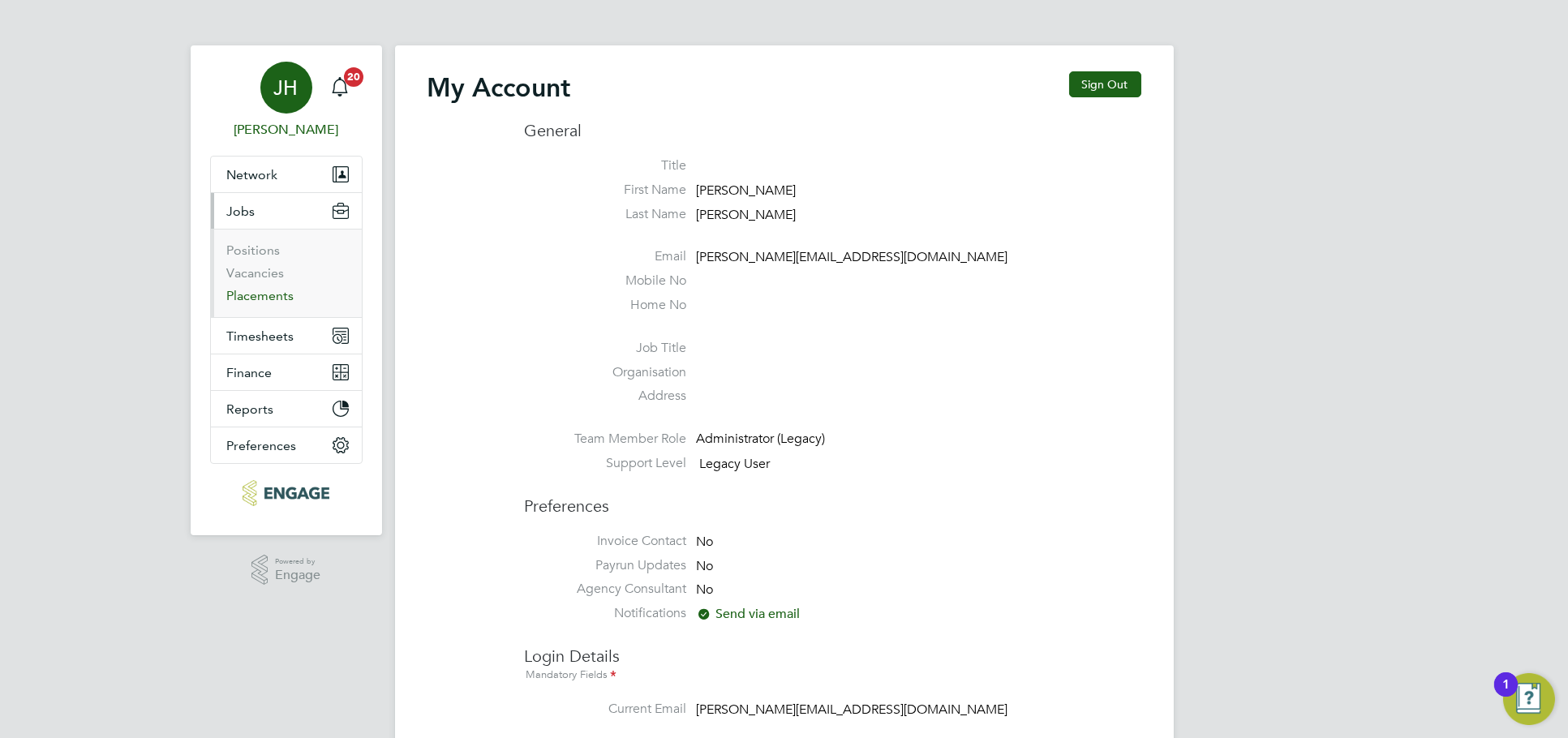
click at [282, 292] on link "Placements" at bounding box center [261, 296] width 67 height 15
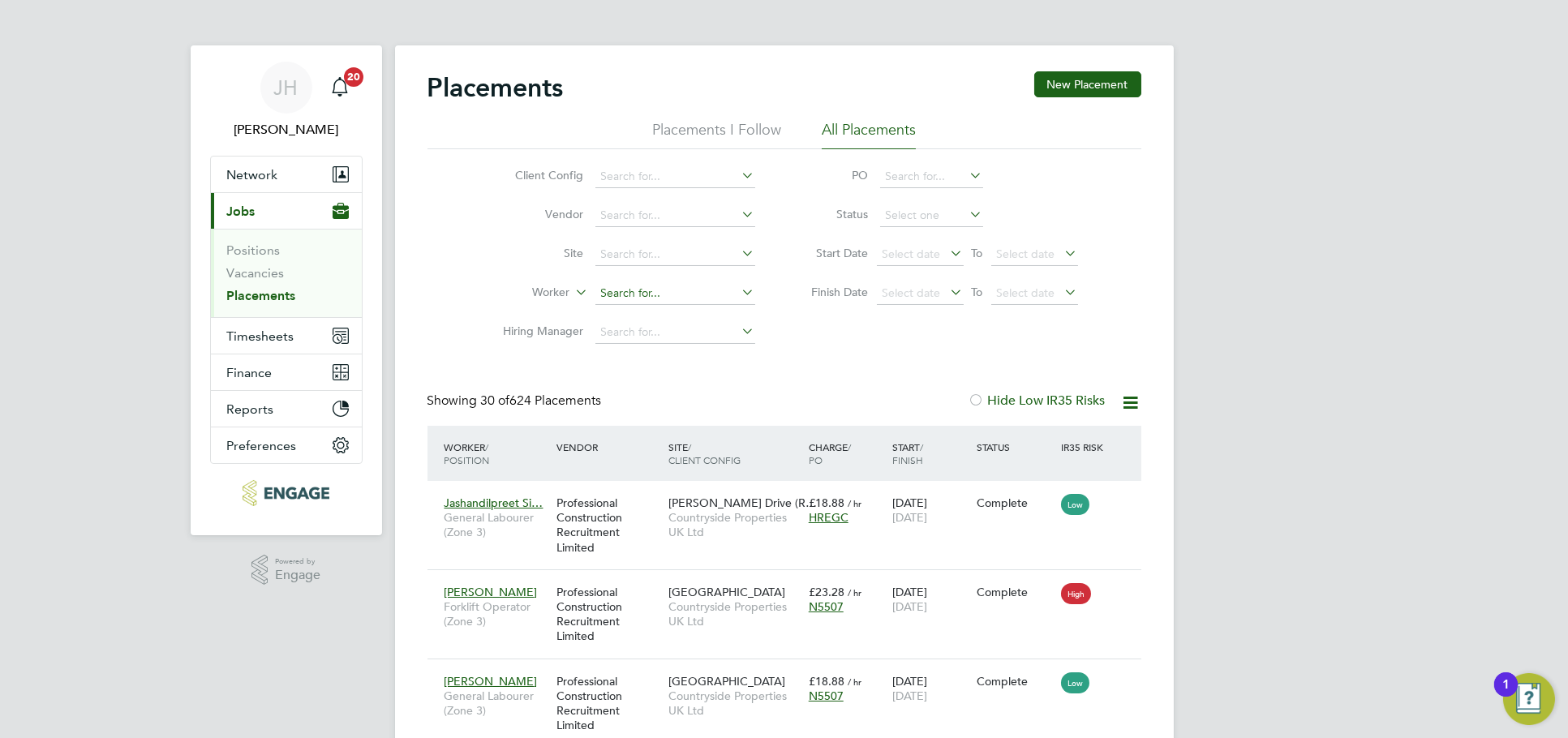
click at [672, 292] on input at bounding box center [676, 293] width 160 height 23
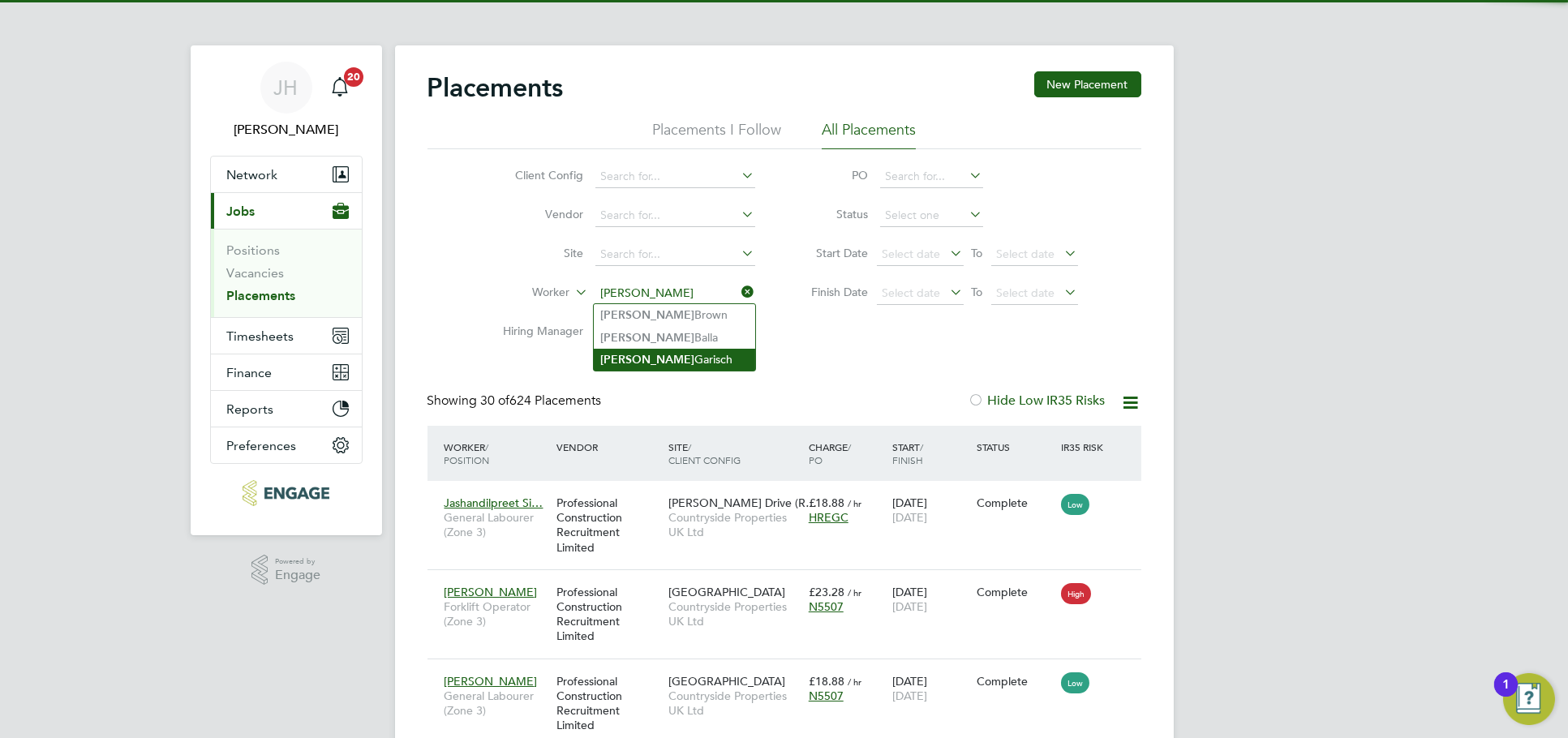
click at [669, 359] on li "Adam Garisch" at bounding box center [674, 359] width 161 height 22
type input "Adam Garisch"
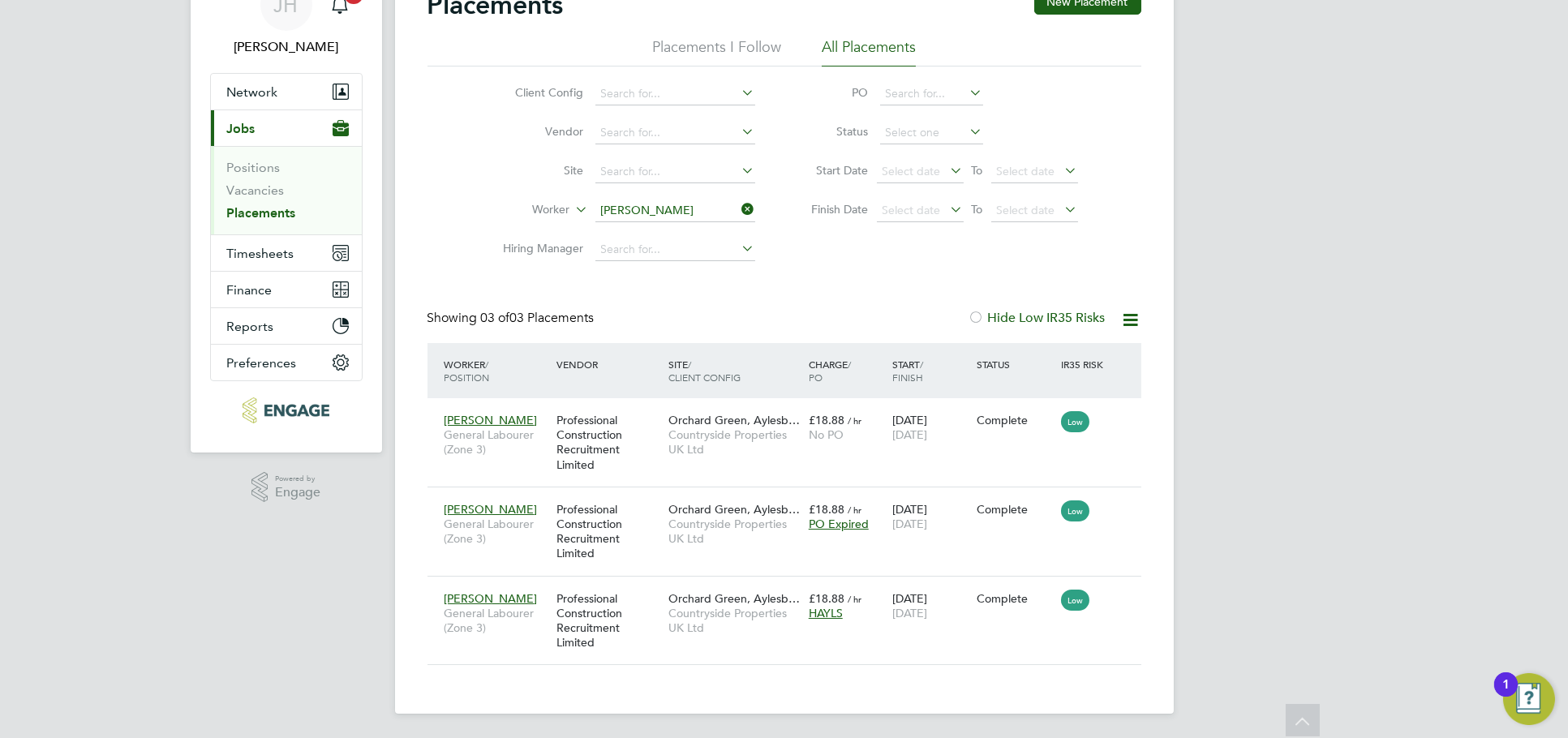
click at [655, 206] on ul "Client Config Vendor Site Worker Adam Garisch Hiring Manager" at bounding box center [622, 172] width 305 height 195
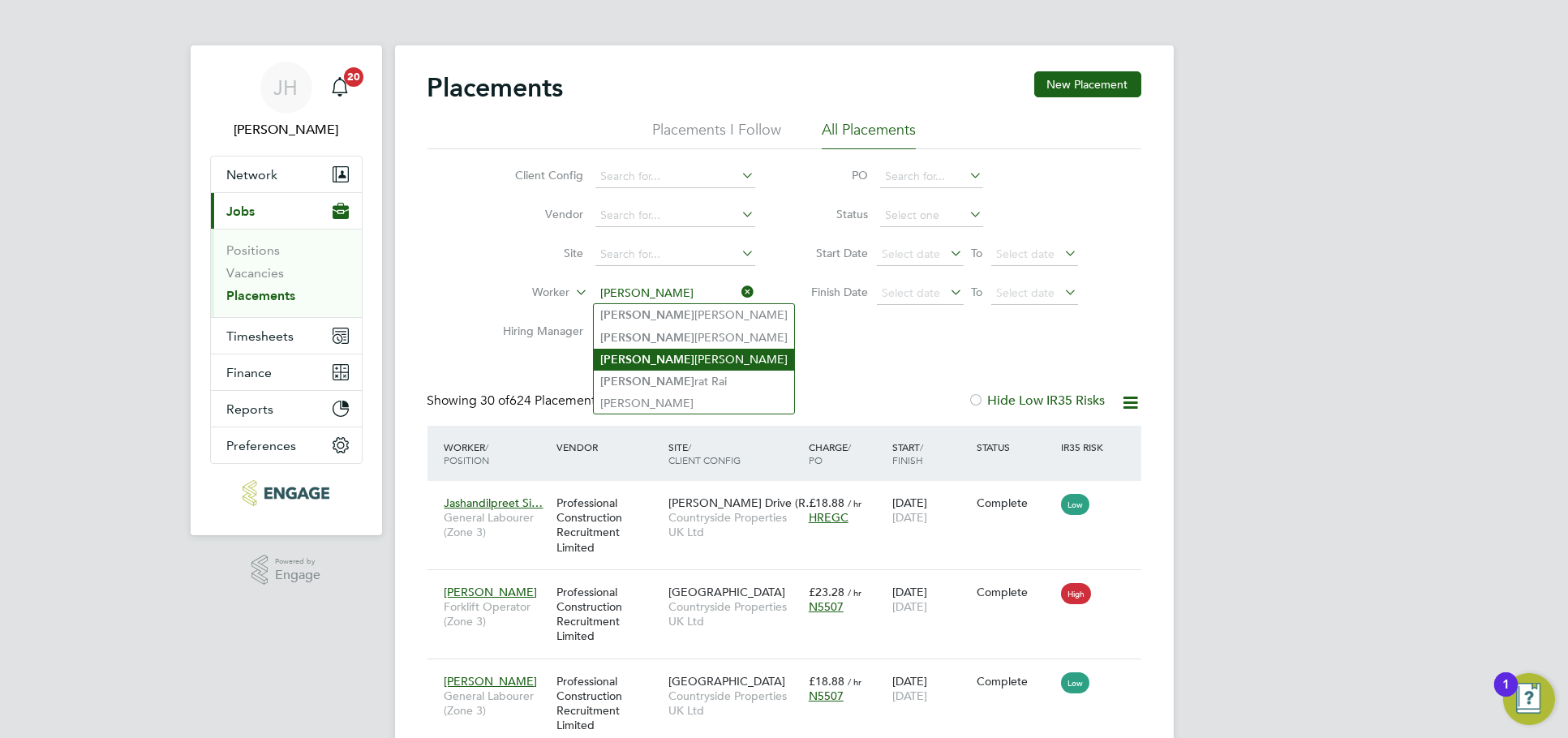
click at [683, 367] on li "Sam Drew" at bounding box center [694, 359] width 200 height 22
type input "Sam Drew"
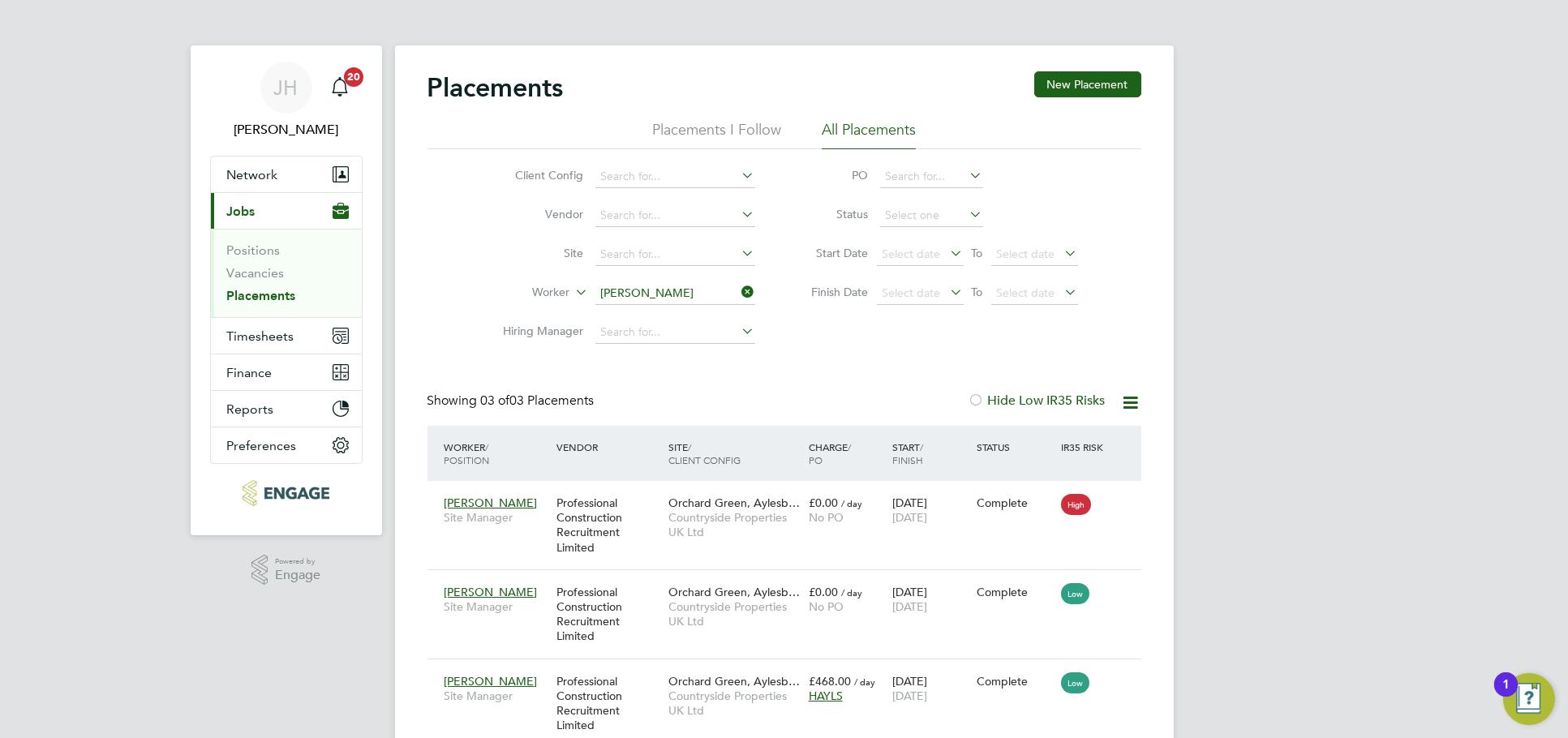
click at [739, 298] on icon at bounding box center [739, 292] width 0 height 23
drag, startPoint x: 815, startPoint y: 296, endPoint x: 875, endPoint y: 295, distance: 60.0
click at [875, 295] on li "Finish Date Select date To Select date" at bounding box center [937, 293] width 323 height 39
drag, startPoint x: 857, startPoint y: 291, endPoint x: 773, endPoint y: 285, distance: 84.2
click at [773, 285] on div "Client Config Vendor Site Worker Hiring Manager PO Status Start Date Select dat…" at bounding box center [784, 250] width 714 height 203
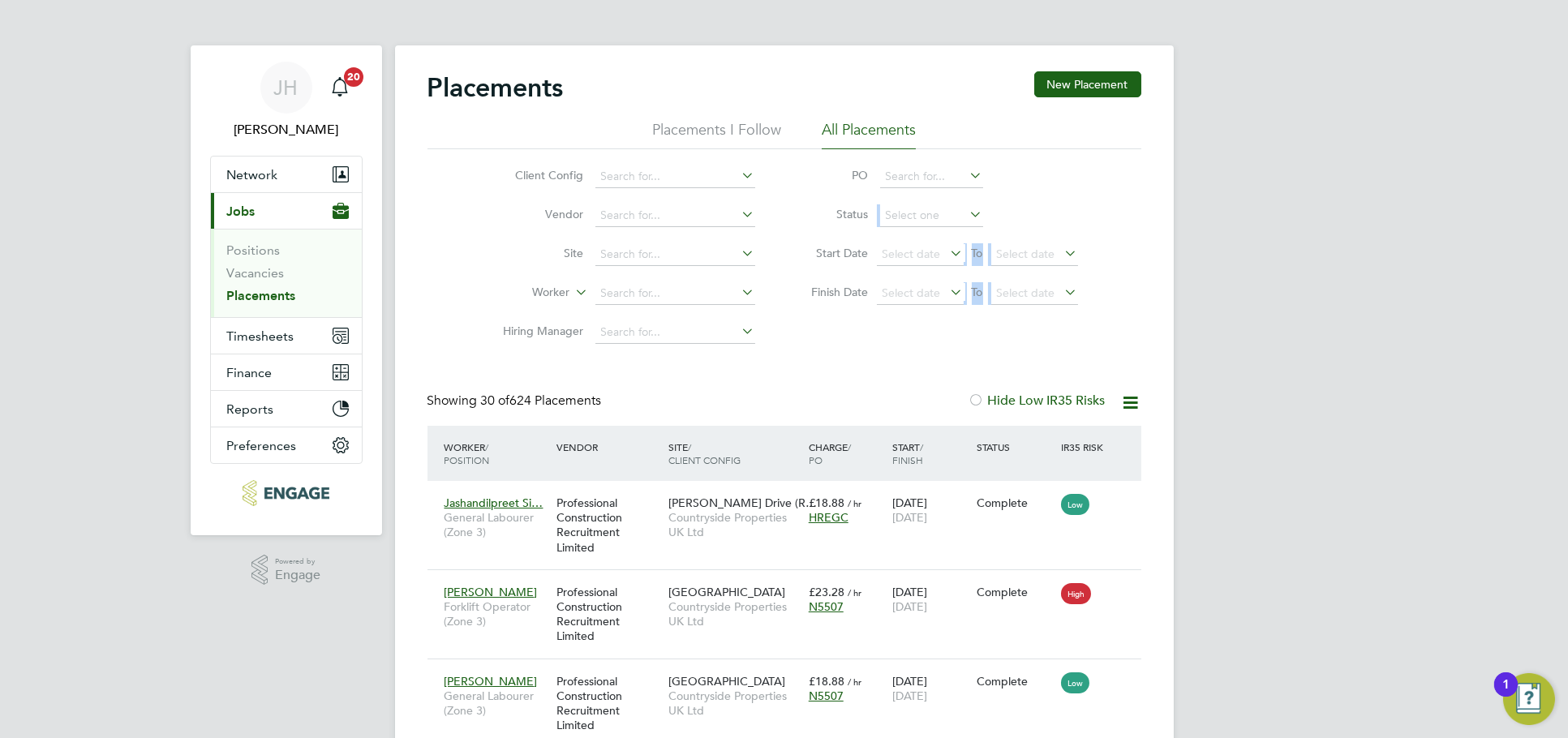
drag, startPoint x: 818, startPoint y: 249, endPoint x: 1096, endPoint y: 323, distance: 287.7
click at [1095, 323] on div "Client Config Vendor Site Worker Hiring Manager PO Status Start Date Select dat…" at bounding box center [784, 250] width 714 height 203
click at [1096, 323] on div "Client Config Vendor Site Worker Hiring Manager PO Status Start Date Select dat…" at bounding box center [784, 250] width 714 height 203
drag, startPoint x: 1126, startPoint y: 348, endPoint x: 514, endPoint y: 144, distance: 645.1
click at [514, 144] on div "Placements I Follow All Placements Client Config Vendor Site Worker Hiring Mana…" at bounding box center [784, 236] width 714 height 232
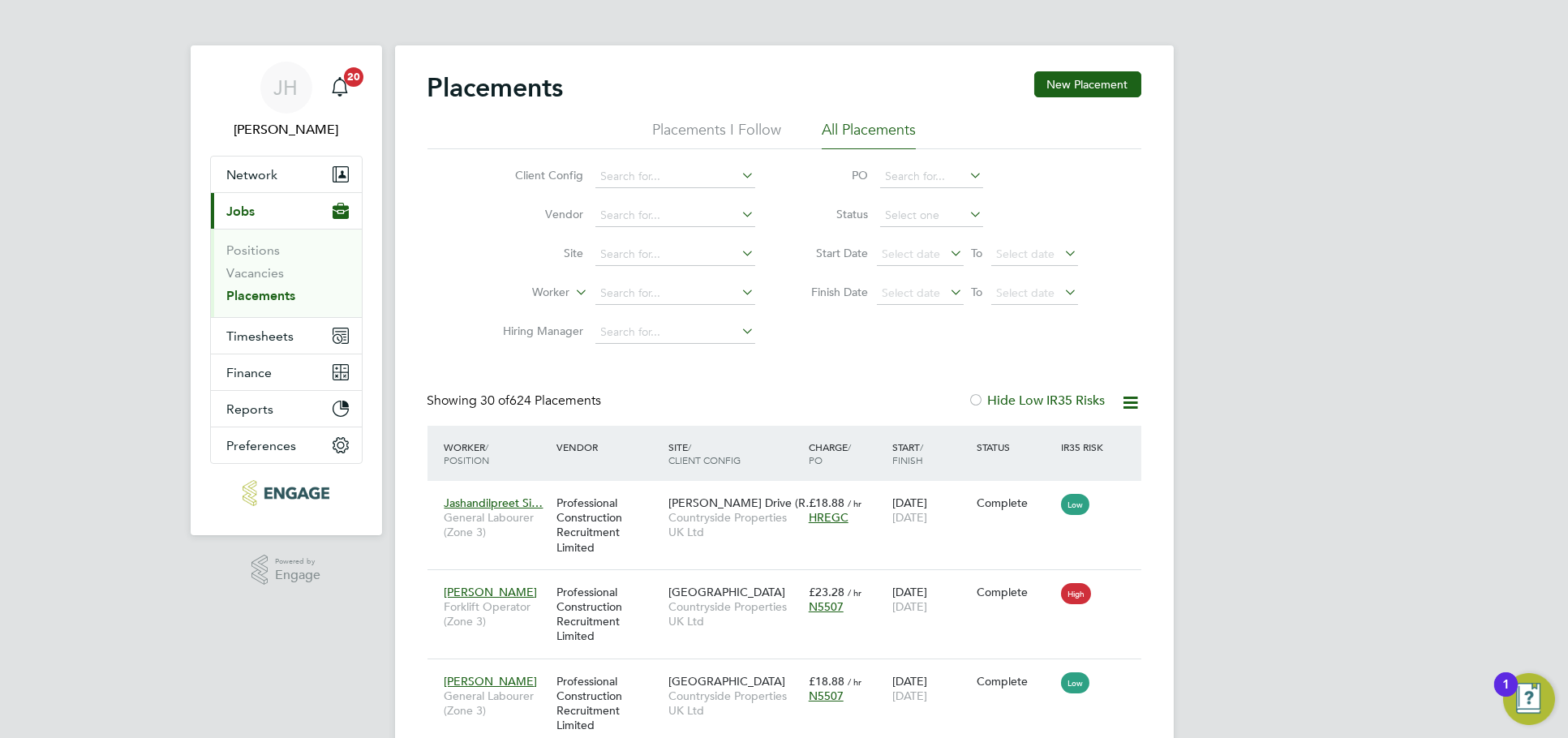
click at [488, 117] on div "Placements New Placement" at bounding box center [784, 96] width 714 height 49
click at [664, 285] on input at bounding box center [676, 293] width 160 height 23
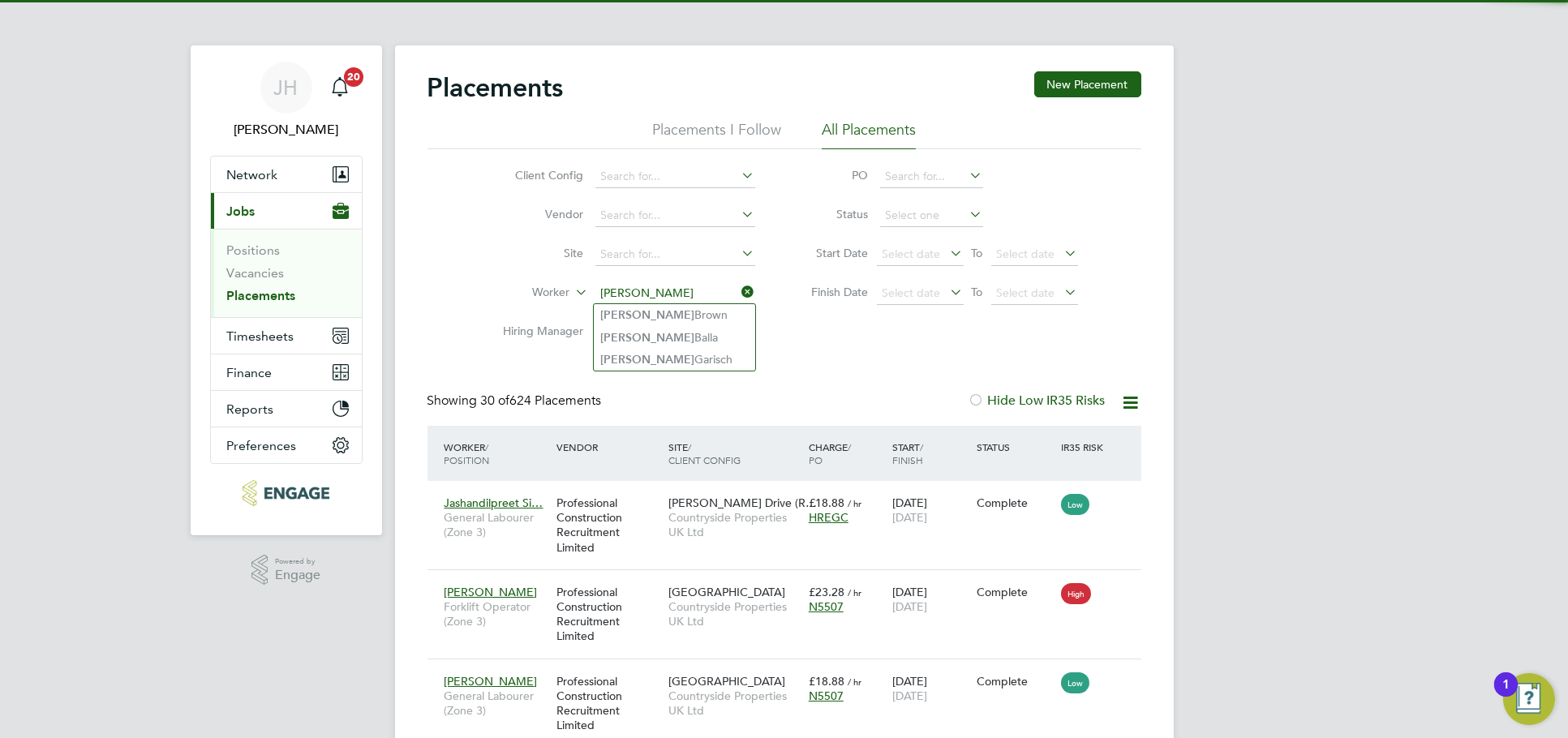
click at [670, 359] on li "Adam Garisch" at bounding box center [674, 359] width 161 height 22
type input "Adam Garisch"
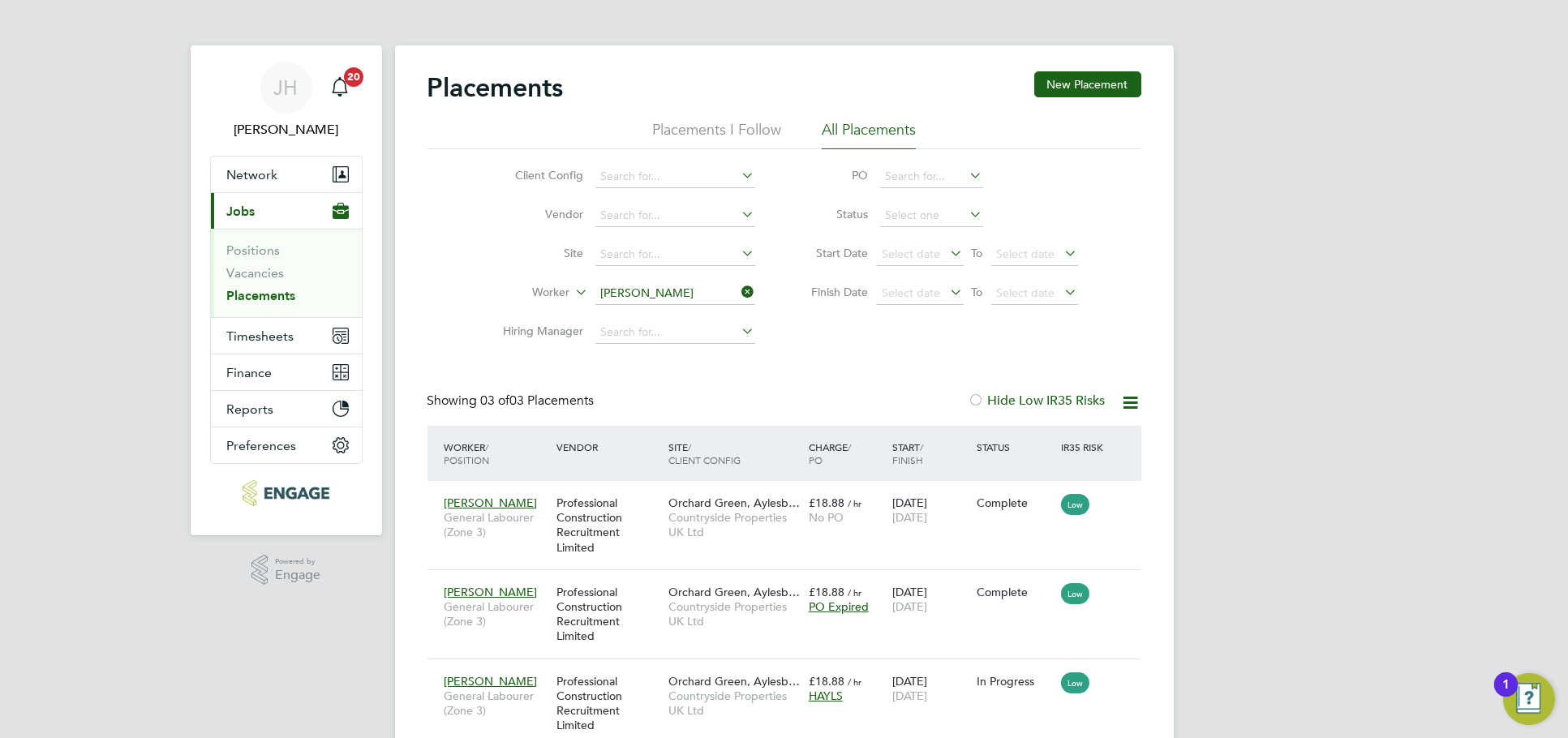
scroll to position [15, 76]
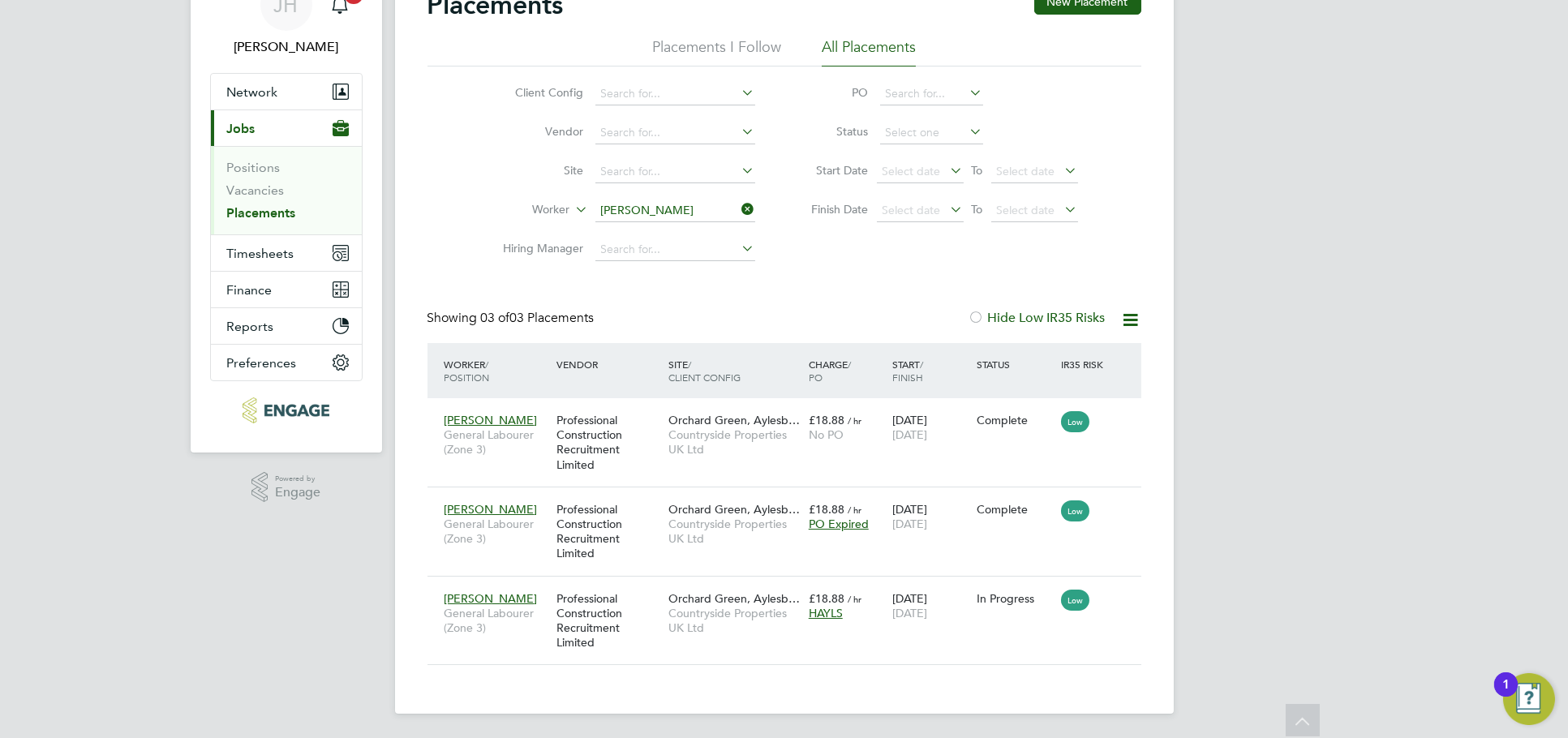
click at [660, 214] on input "Adam Garisch" at bounding box center [676, 210] width 160 height 23
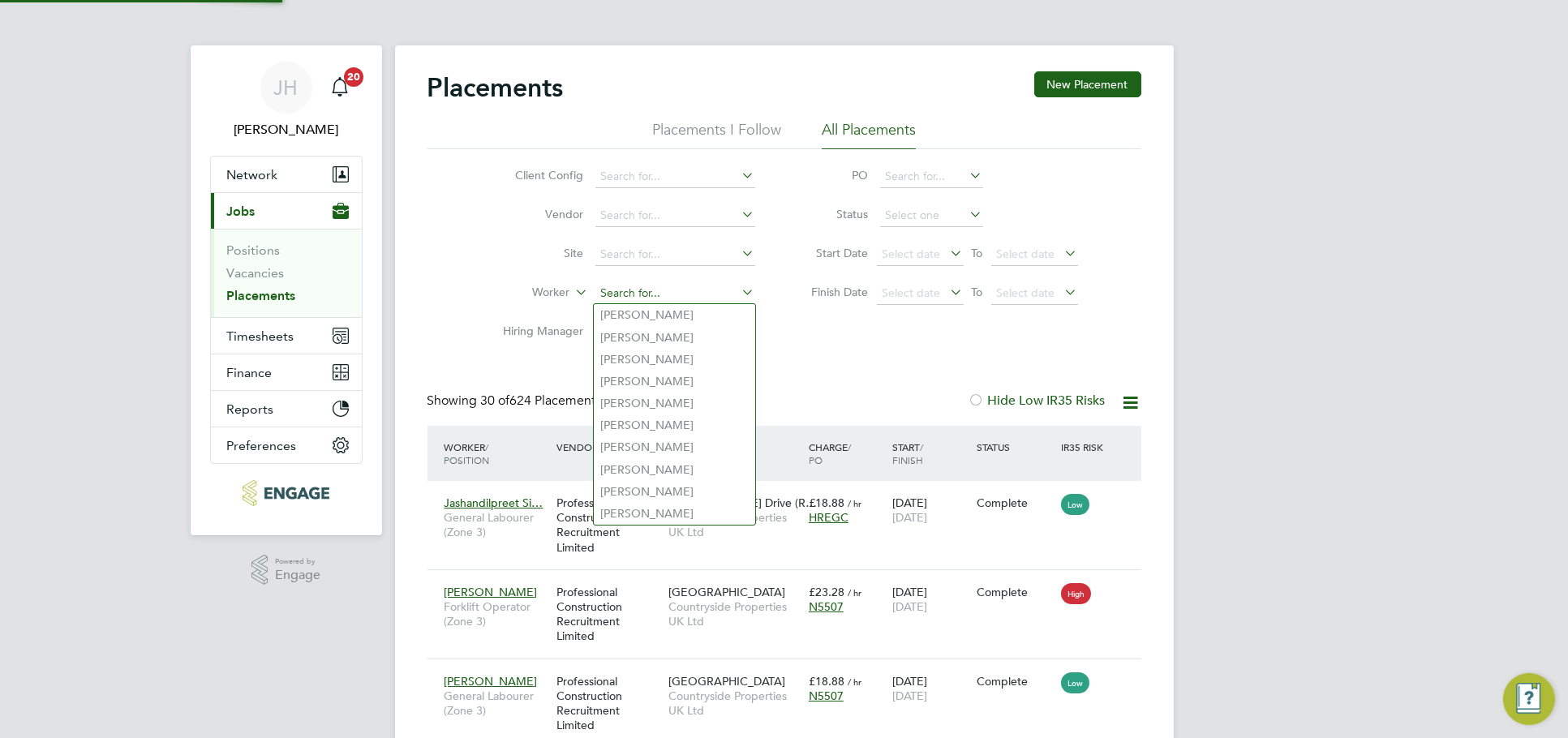
scroll to position [8, 8]
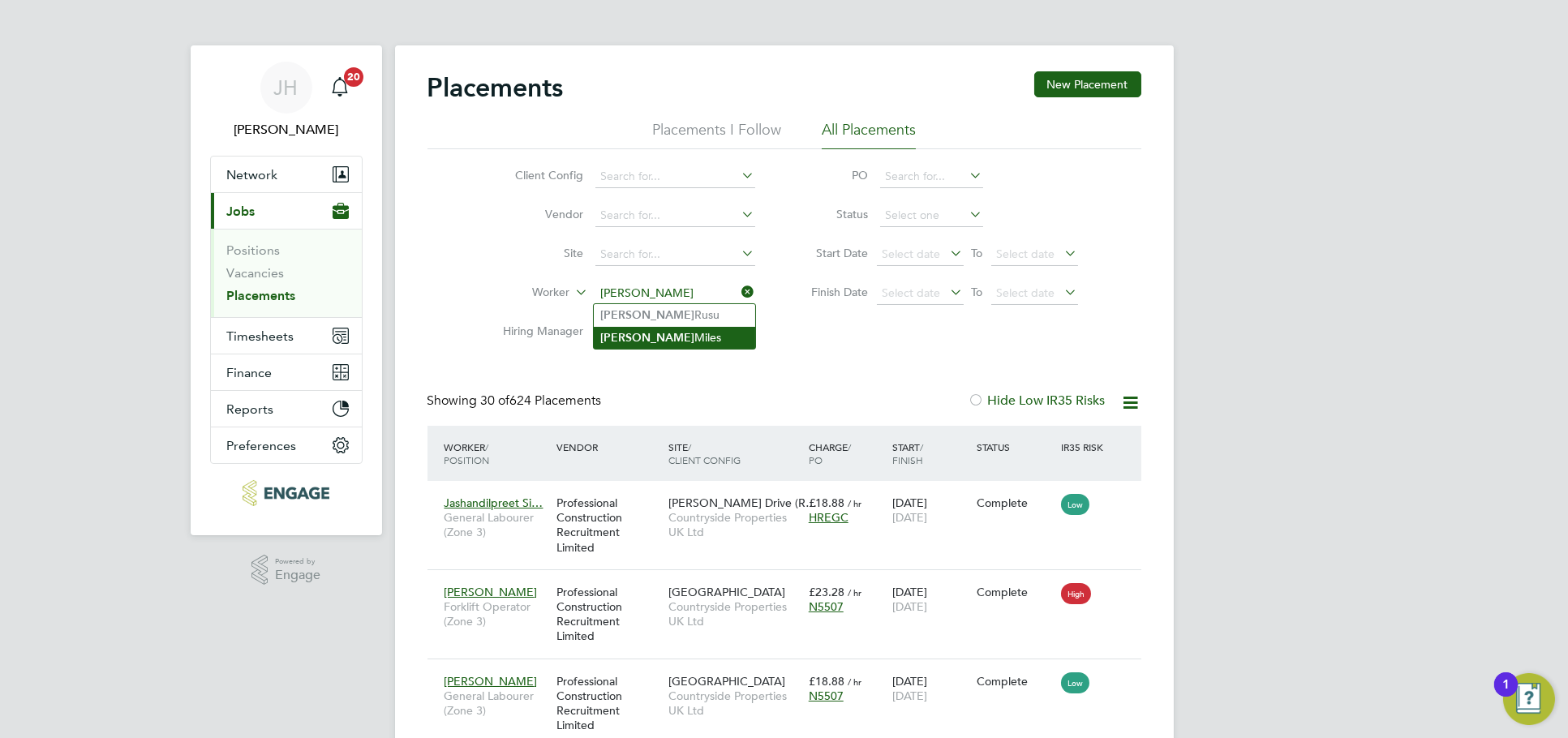
click at [689, 333] on li "Stefan Miles" at bounding box center [674, 338] width 161 height 22
type input "Stefan Miles"
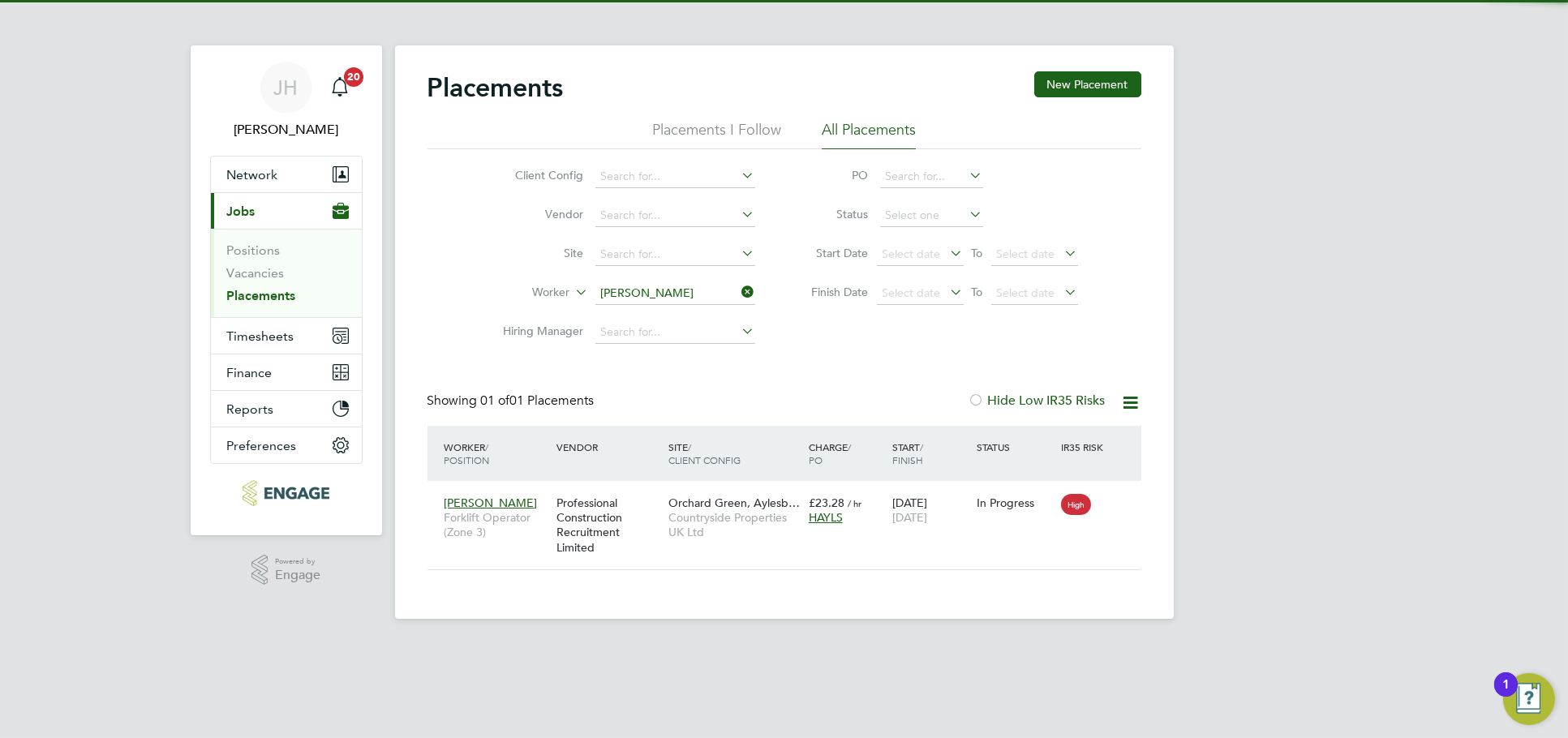
click at [671, 282] on input "Stefan Miles" at bounding box center [676, 293] width 160 height 23
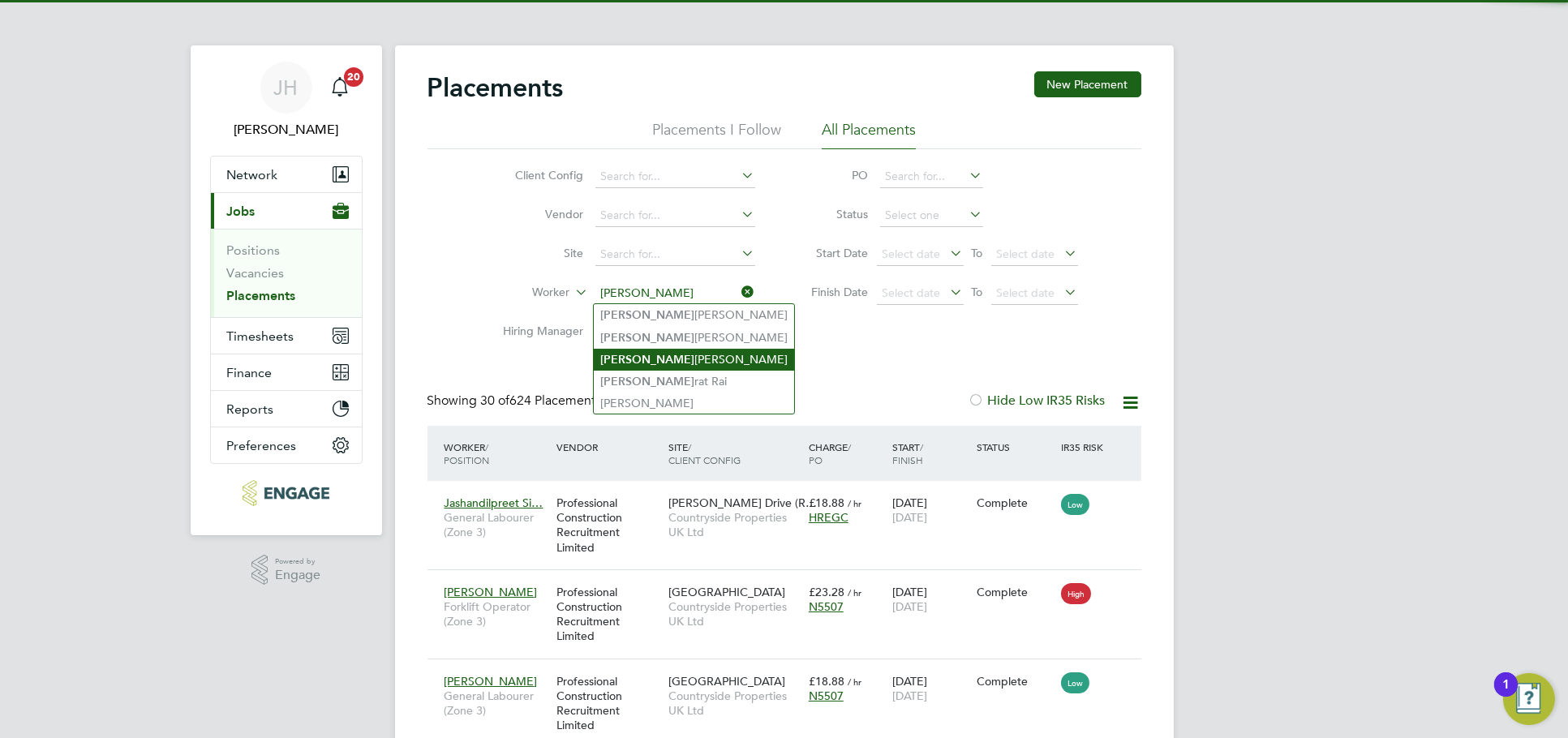
click at [664, 356] on li "Sam Drew" at bounding box center [694, 359] width 200 height 22
type input "Sam Drew"
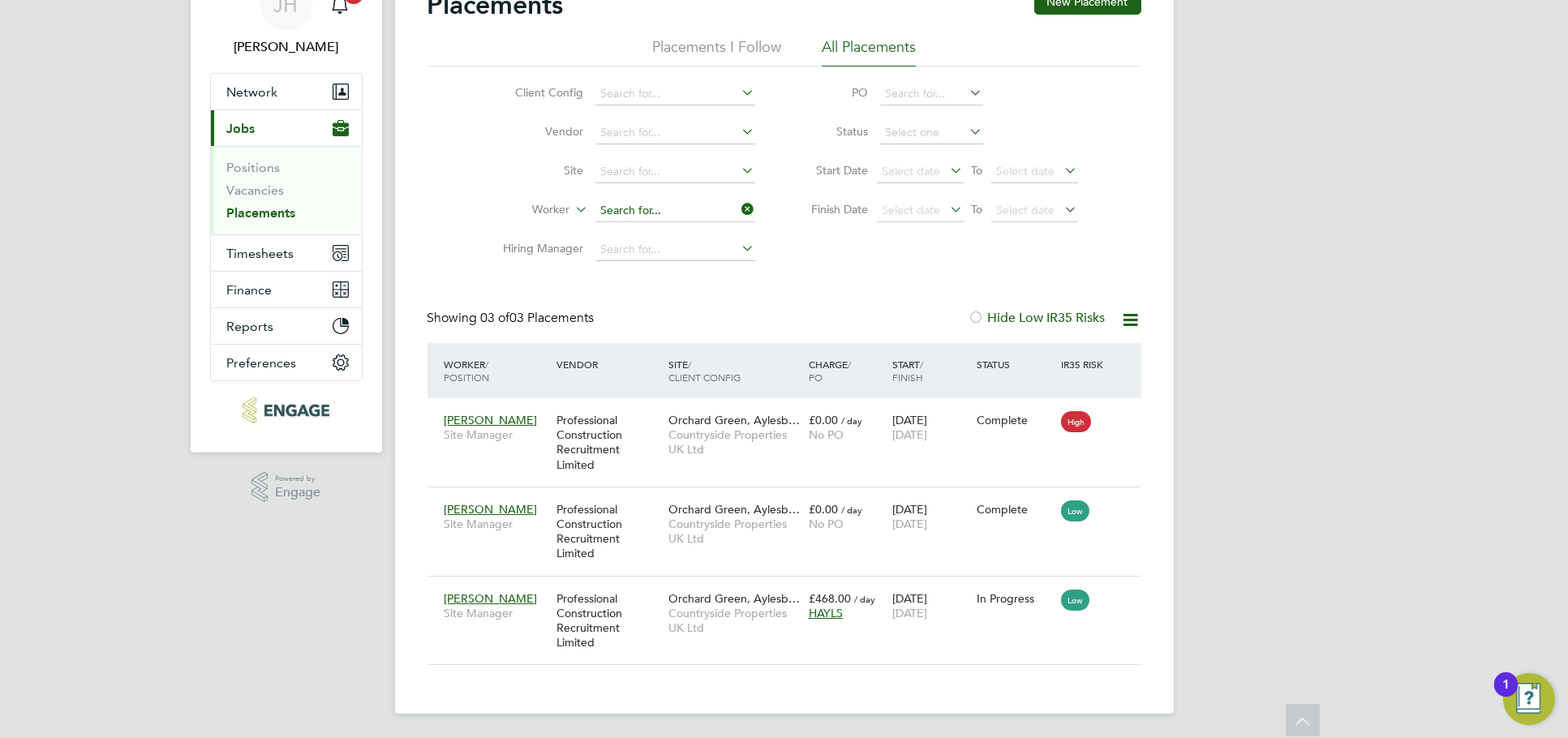
click at [691, 204] on ul "Client Config Vendor Site Worker Hiring Manager" at bounding box center [622, 172] width 305 height 195
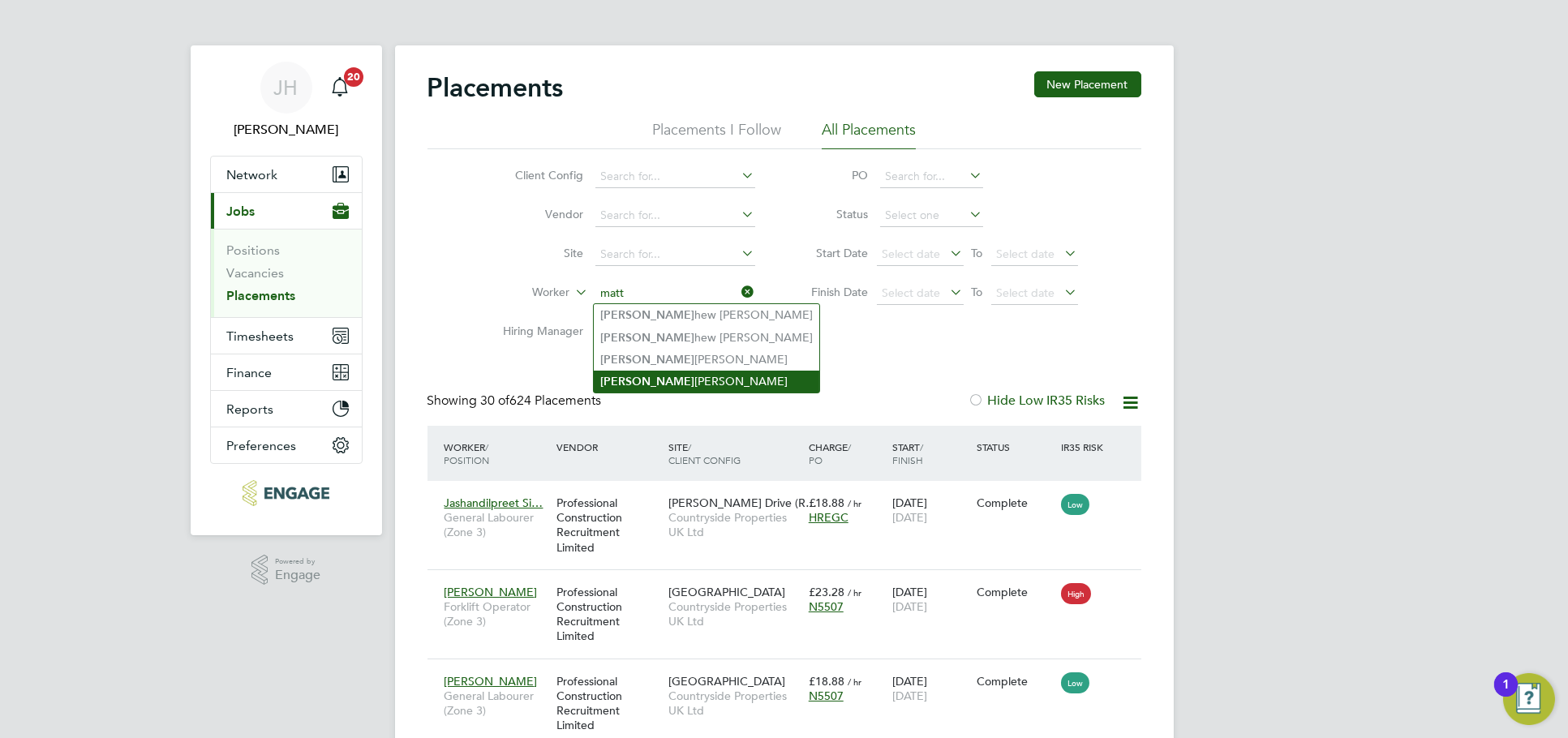
click at [683, 378] on li "Matt hew Merriman" at bounding box center [707, 382] width 226 height 22
type input "Matthew Merriman"
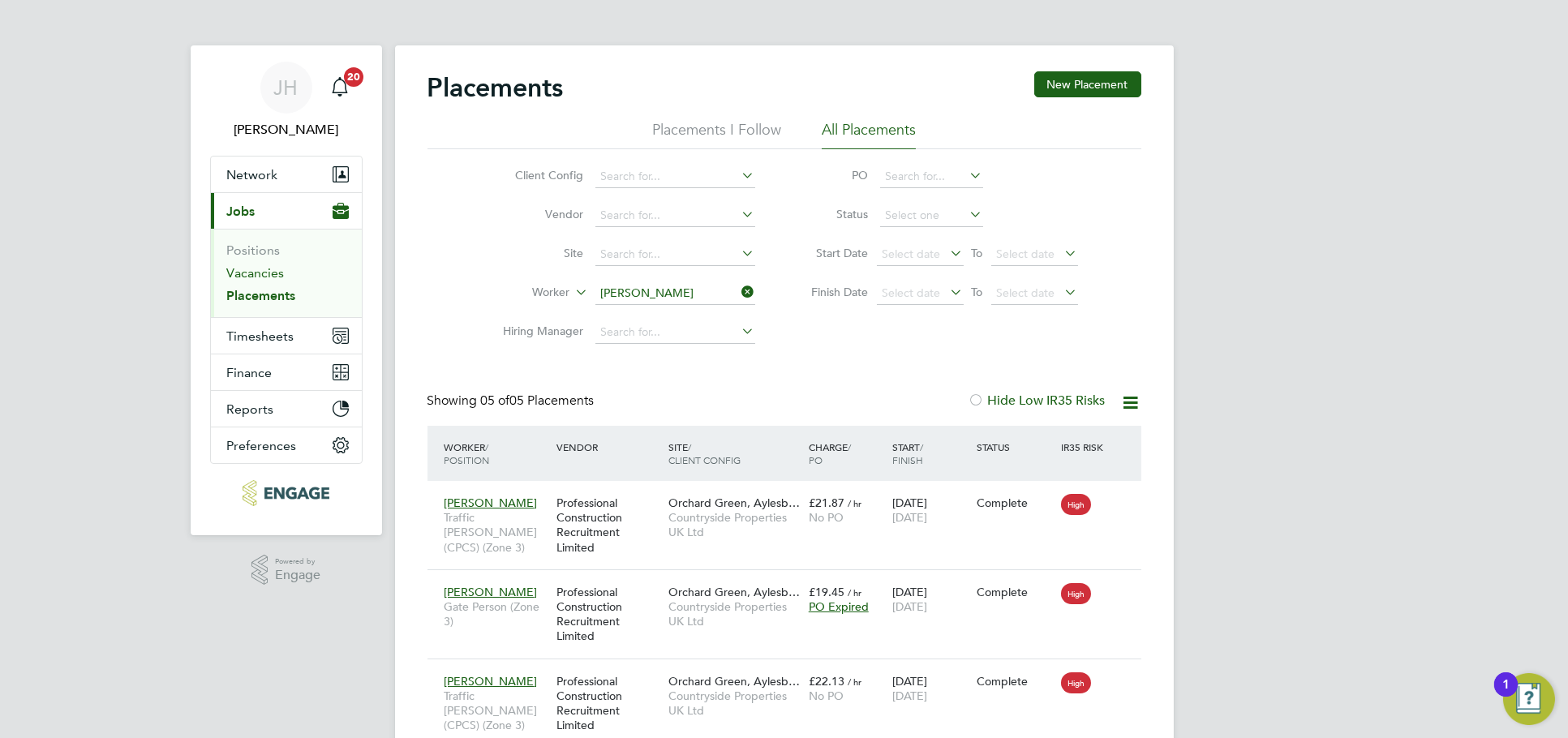
click at [277, 277] on link "Vacancies" at bounding box center [256, 273] width 57 height 15
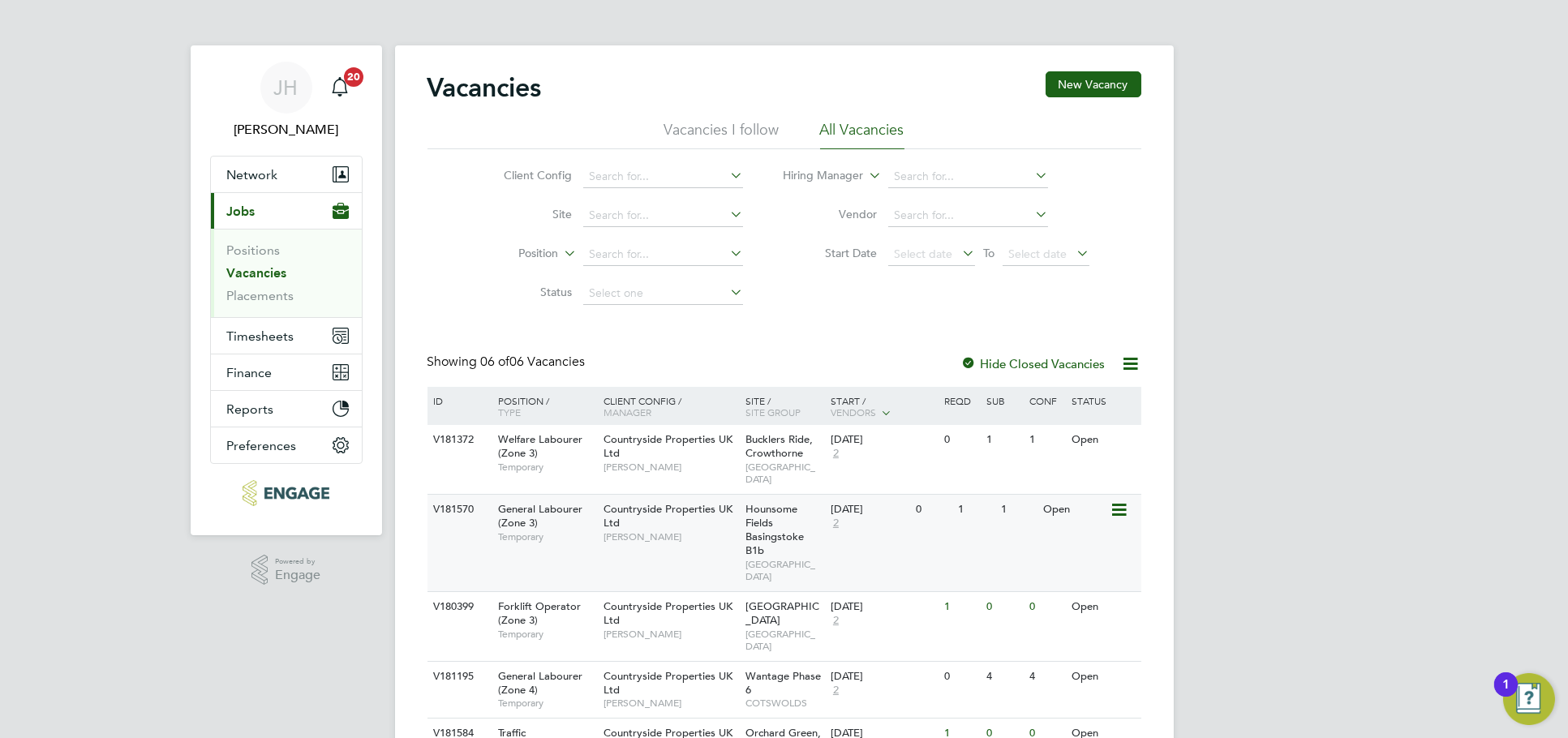
scroll to position [165, 0]
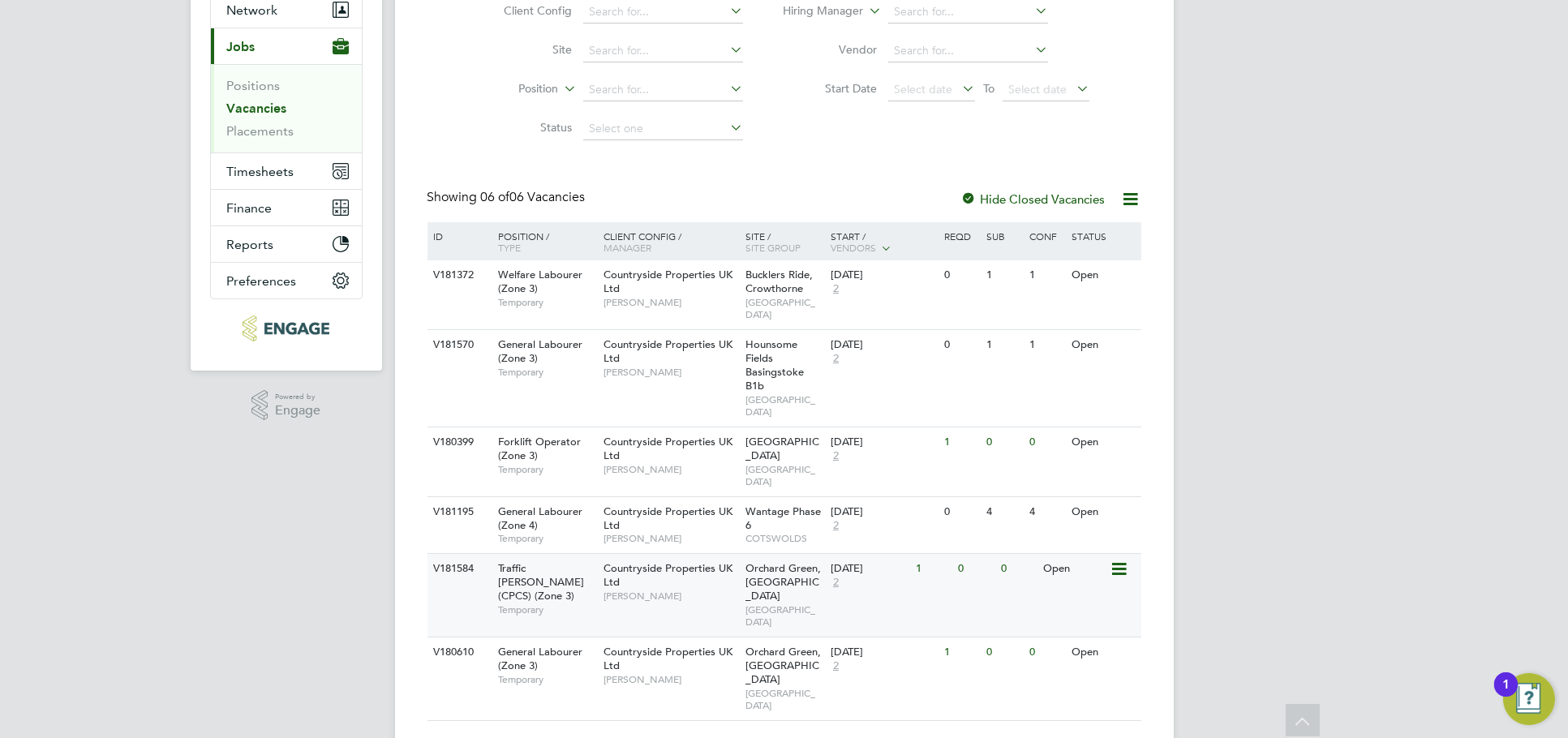
click at [1008, 573] on div "V181584 Traffic Marshall (CPCS) (Zone 3) Temporary Countryside Properties UK Lt…" at bounding box center [784, 595] width 714 height 84
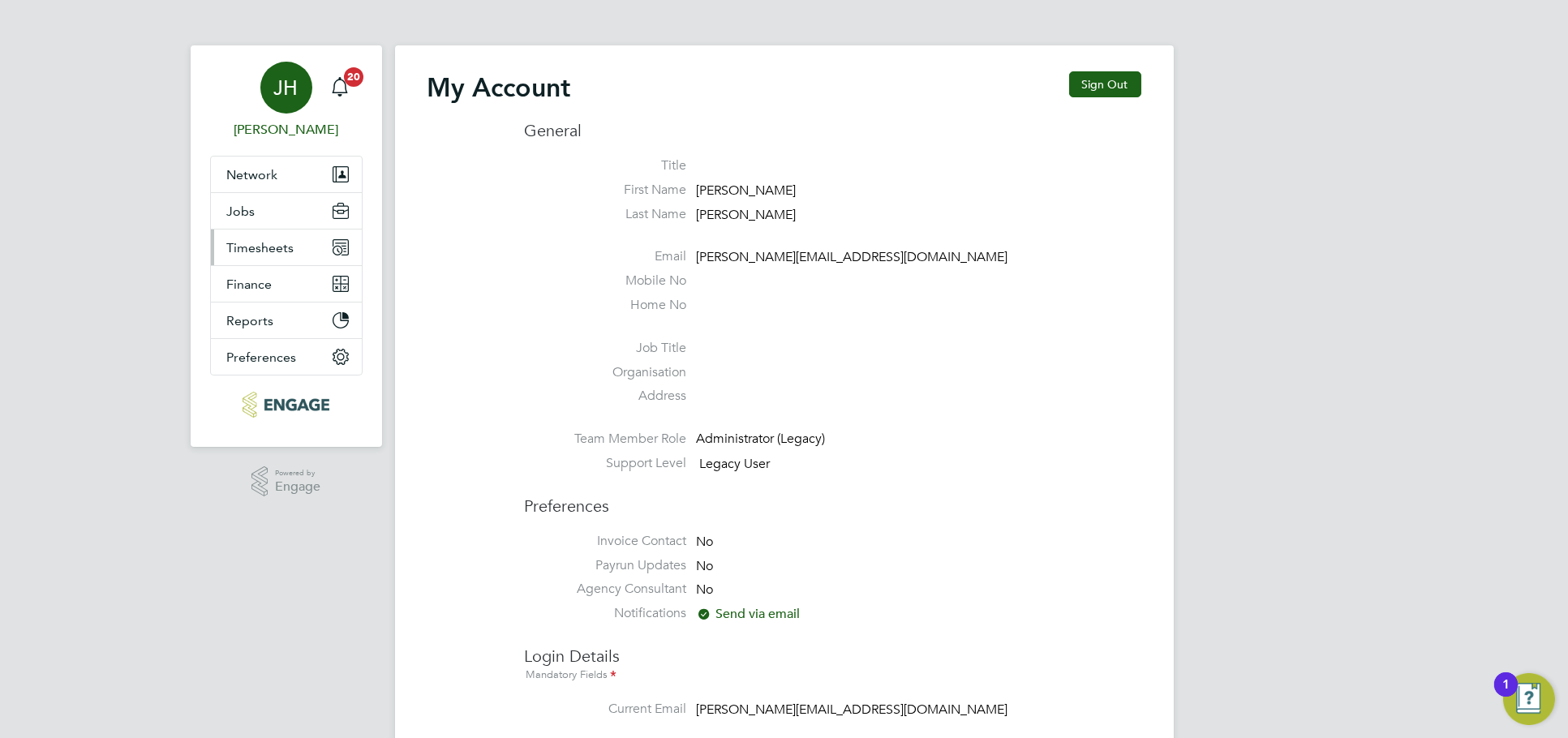
type input "[PERSON_NAME][EMAIL_ADDRESS][DOMAIN_NAME]"
click at [280, 235] on button "Timesheets" at bounding box center [286, 247] width 151 height 35
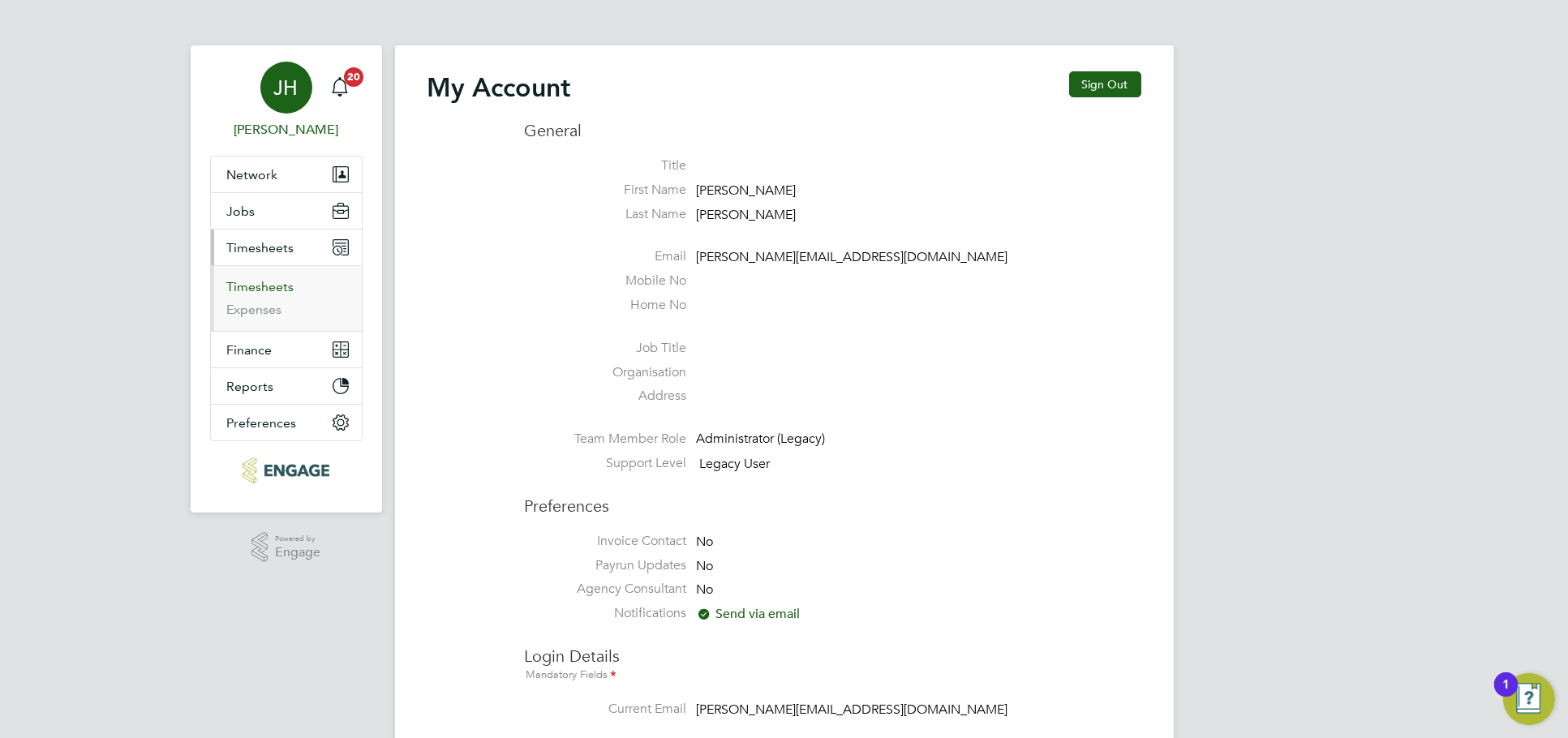
click at [283, 281] on link "Timesheets" at bounding box center [261, 287] width 67 height 15
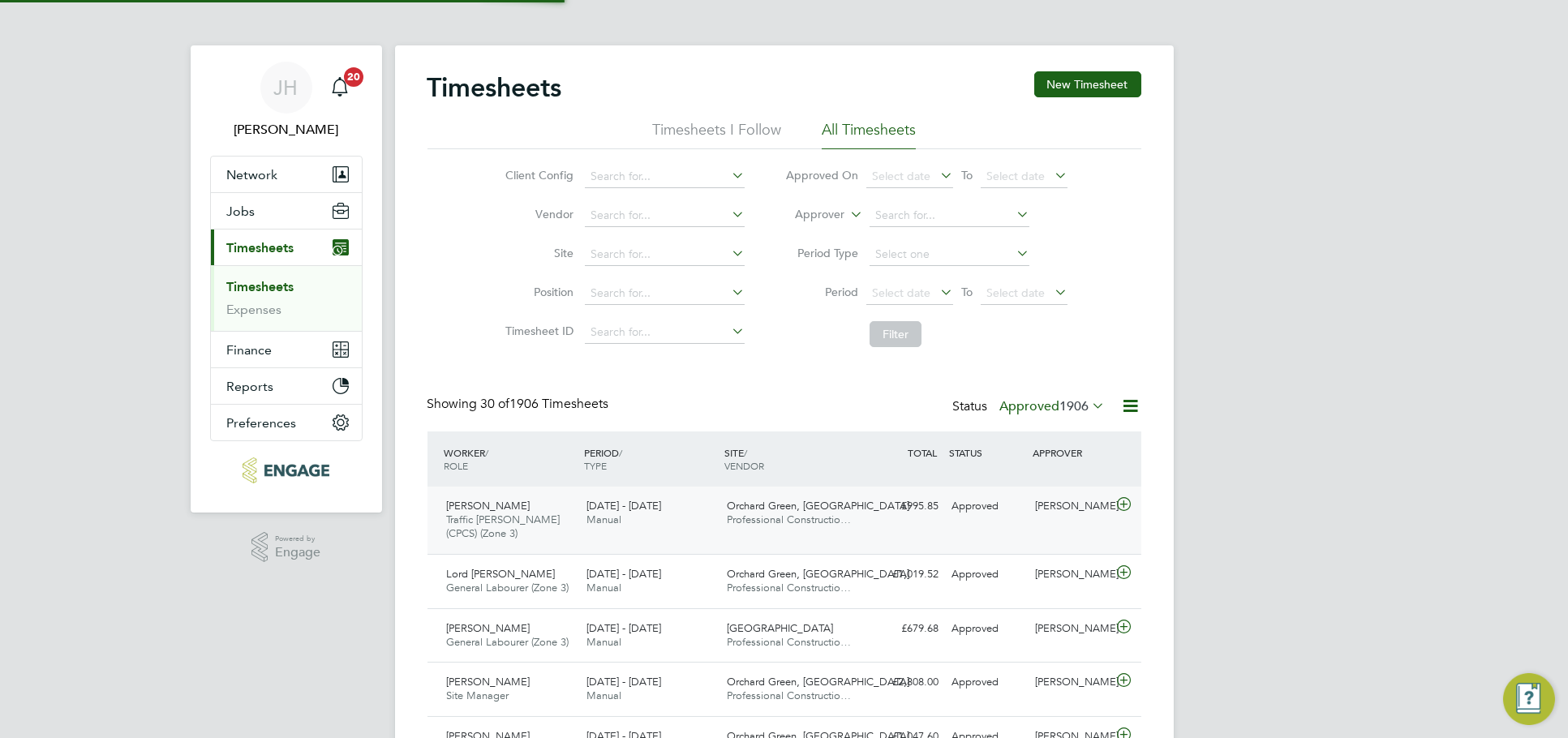
click at [1027, 507] on div "Approved" at bounding box center [987, 506] width 85 height 26
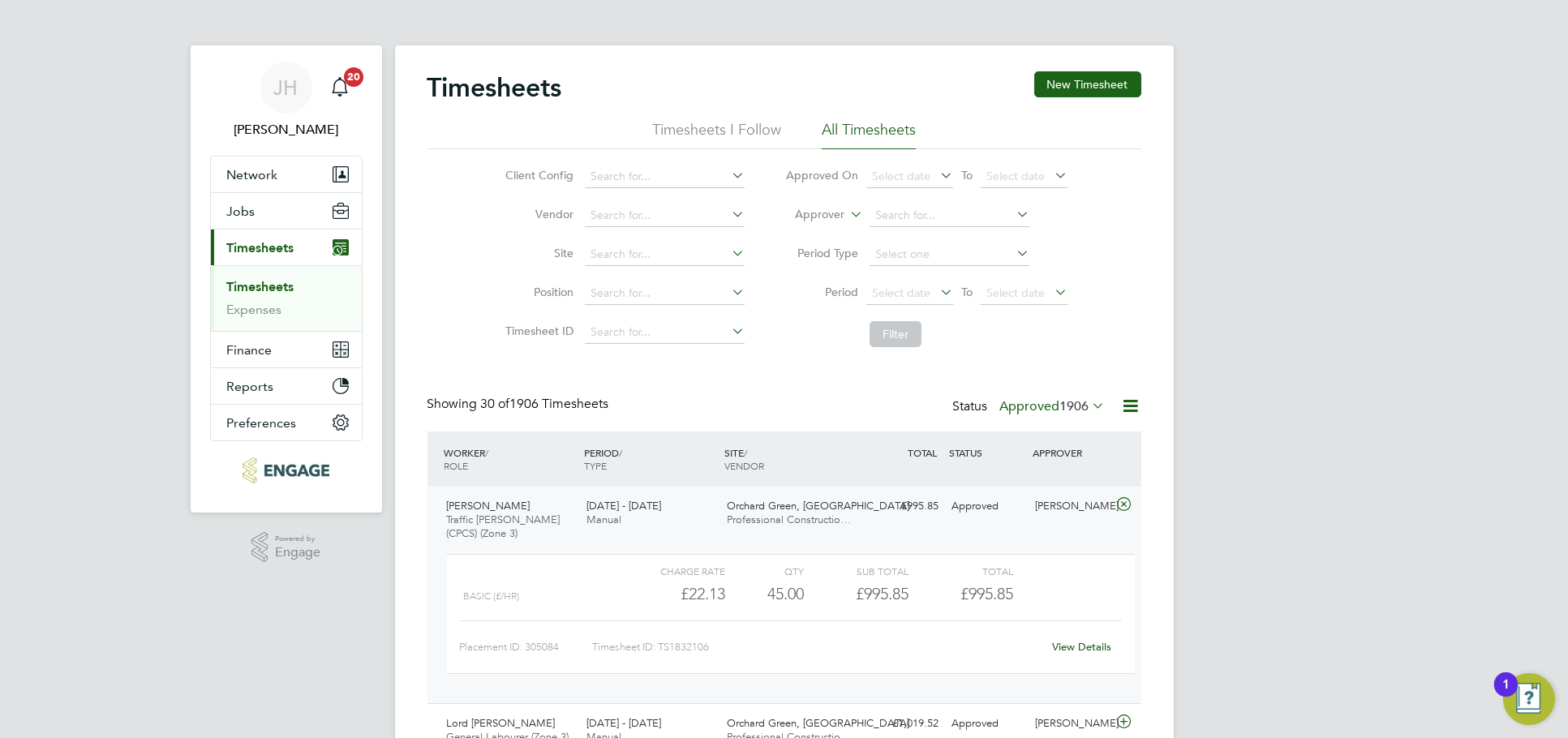
click at [1081, 639] on div "View Details" at bounding box center [1081, 647] width 79 height 26
click at [1081, 647] on link "View Details" at bounding box center [1081, 647] width 59 height 14
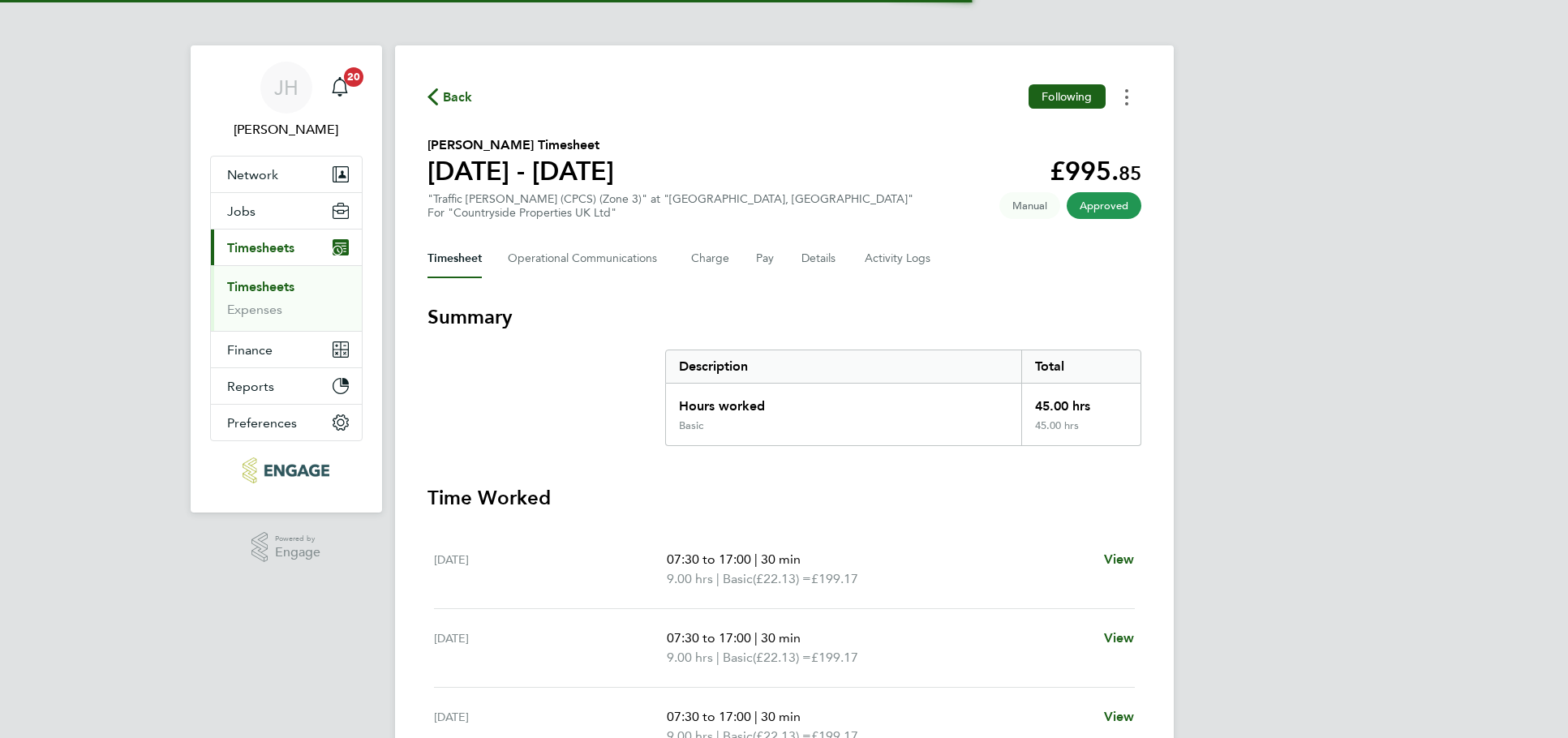
click at [1131, 90] on button "Timesheets Menu" at bounding box center [1127, 97] width 29 height 25
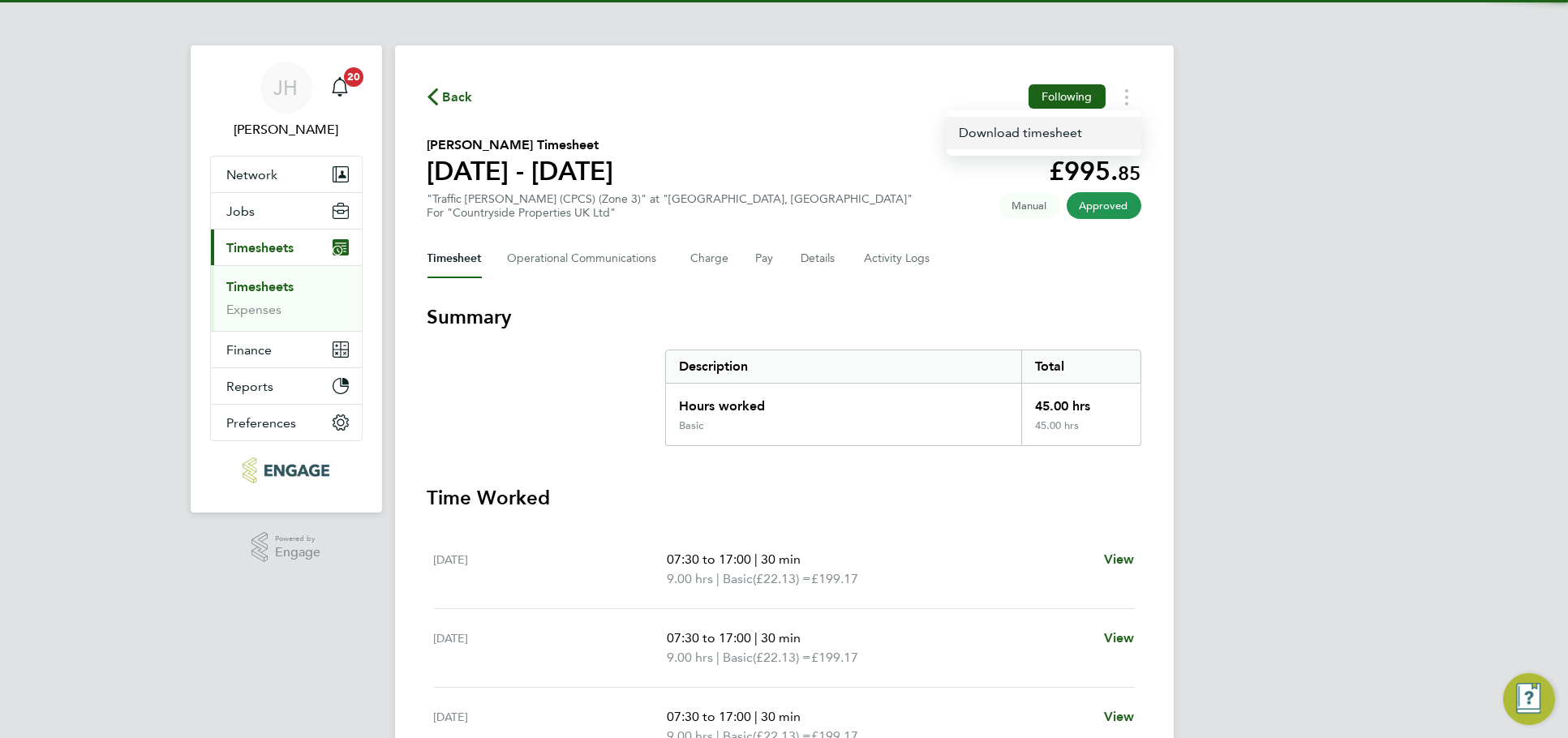
click at [1080, 130] on link "Download timesheet" at bounding box center [1044, 133] width 195 height 33
